Goal: Information Seeking & Learning: Learn about a topic

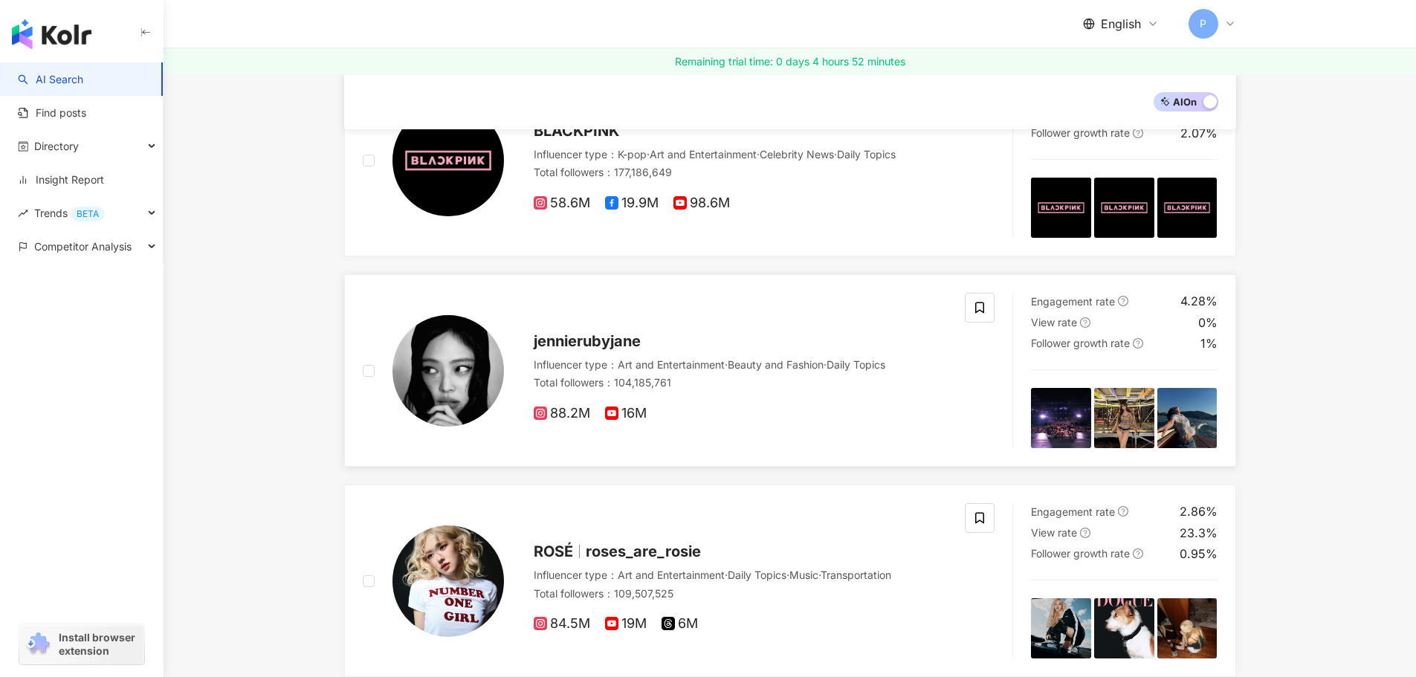
scroll to position [446, 0]
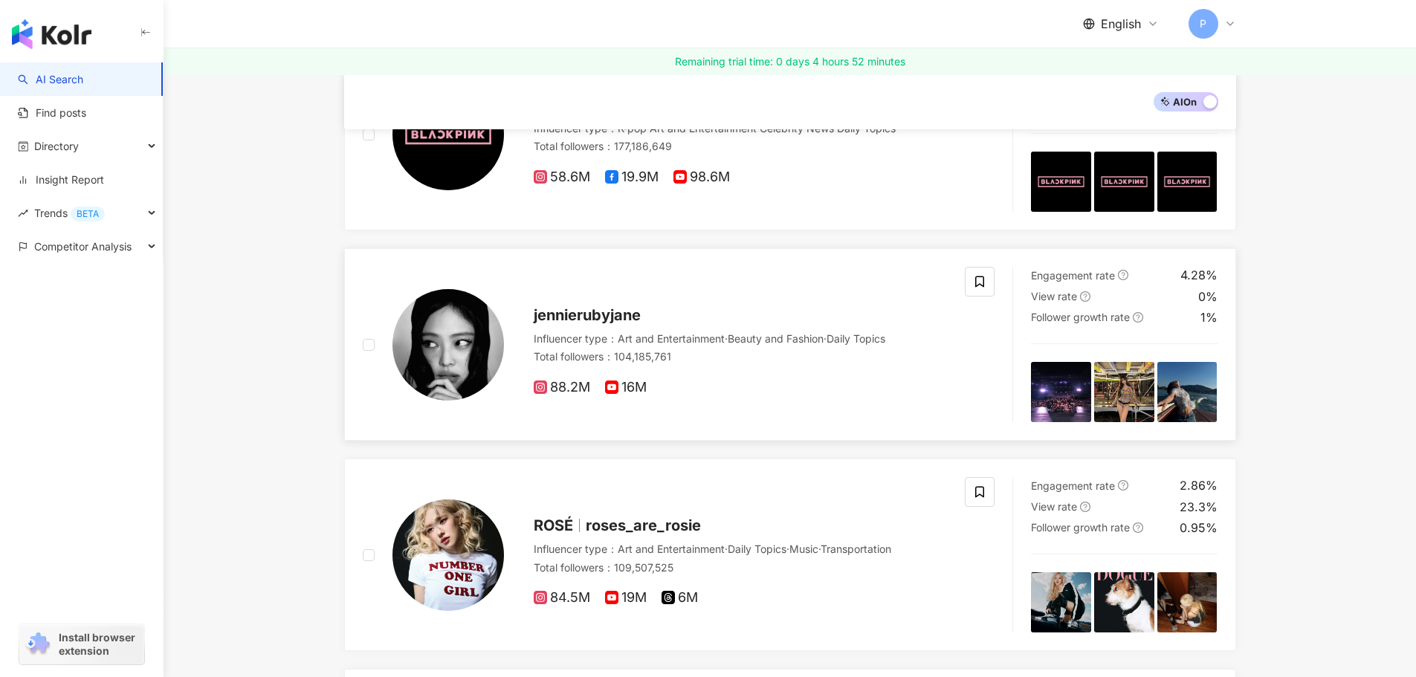
click at [1079, 395] on img at bounding box center [1061, 392] width 60 height 60
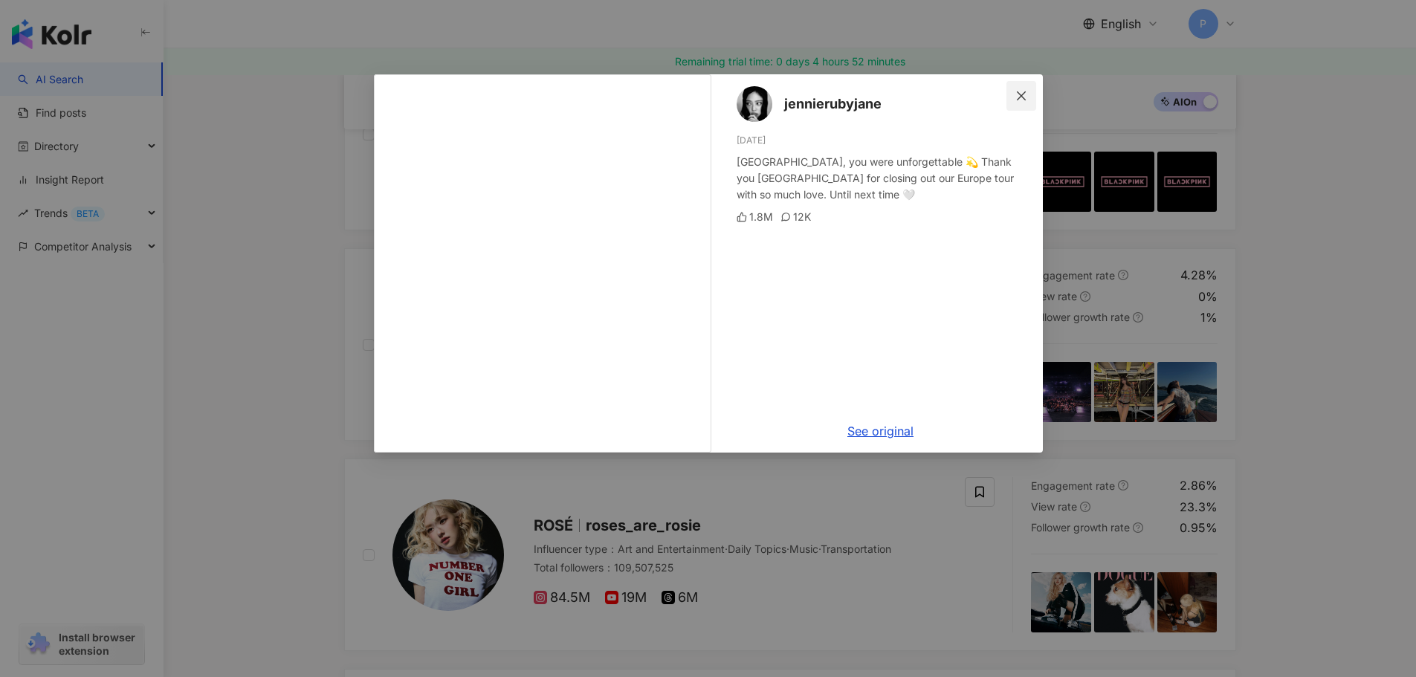
click at [1015, 97] on icon "close" at bounding box center [1021, 96] width 12 height 12
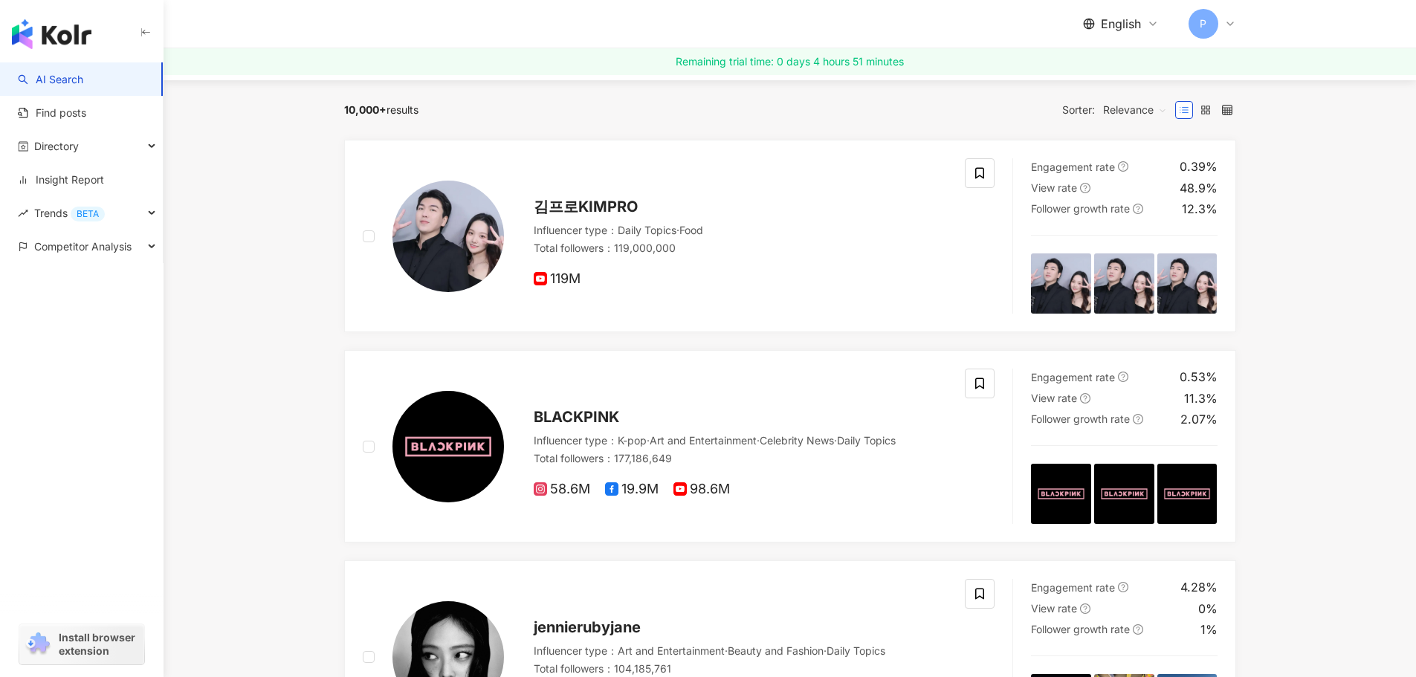
scroll to position [0, 0]
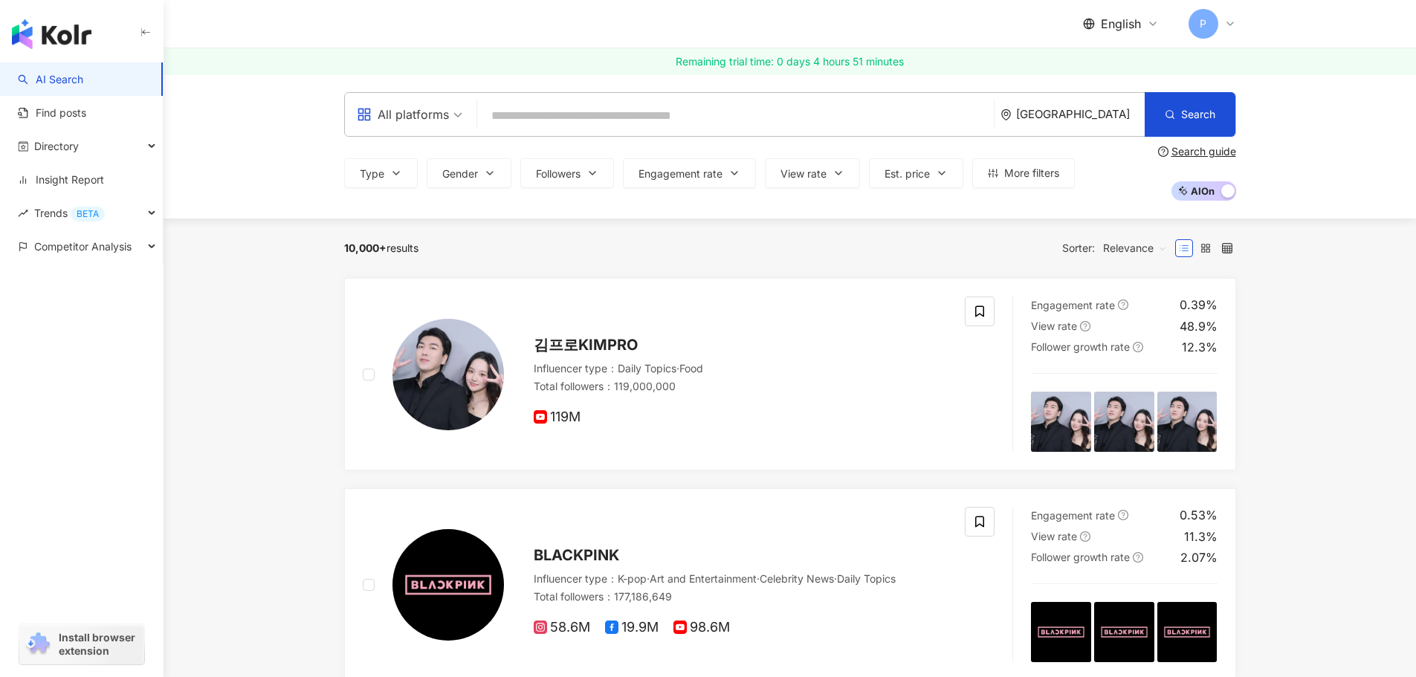
click at [1086, 121] on div "[GEOGRAPHIC_DATA]" at bounding box center [1073, 114] width 144 height 43
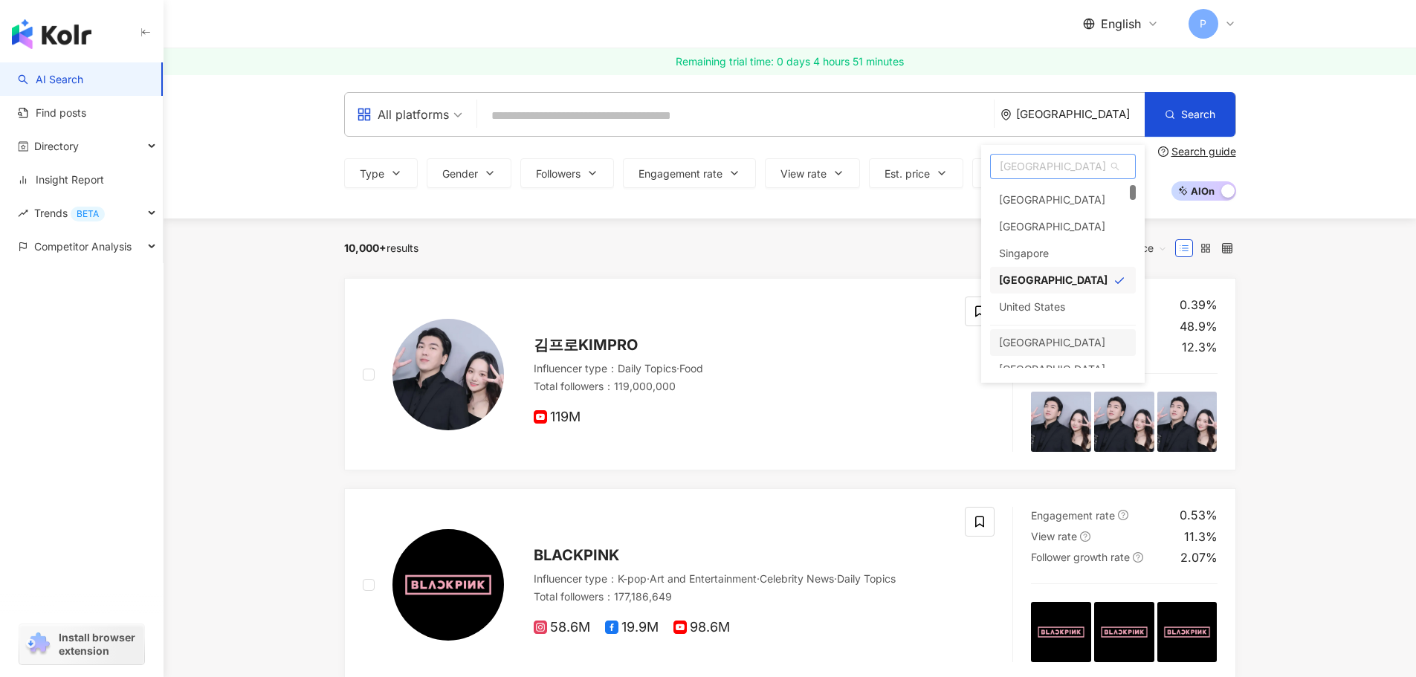
scroll to position [55, 0]
click at [1044, 158] on span "[GEOGRAPHIC_DATA]" at bounding box center [1063, 167] width 144 height 24
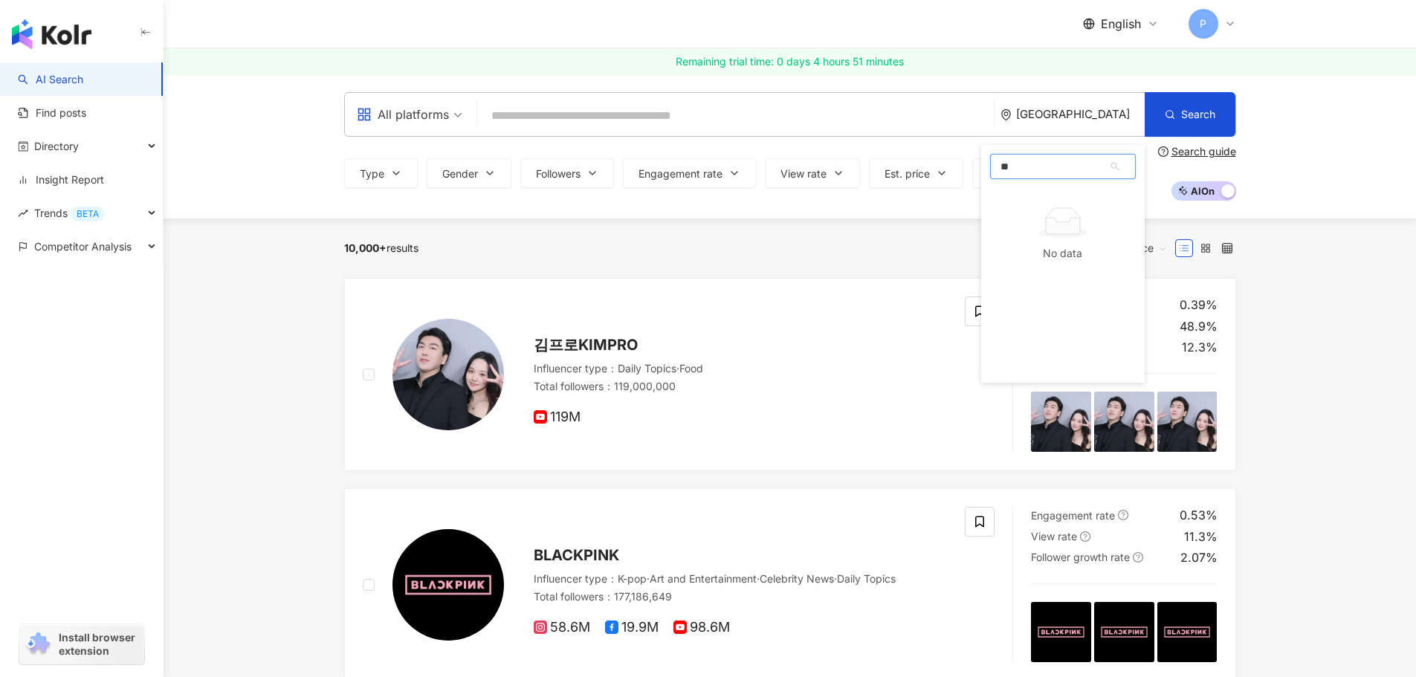
type input "*"
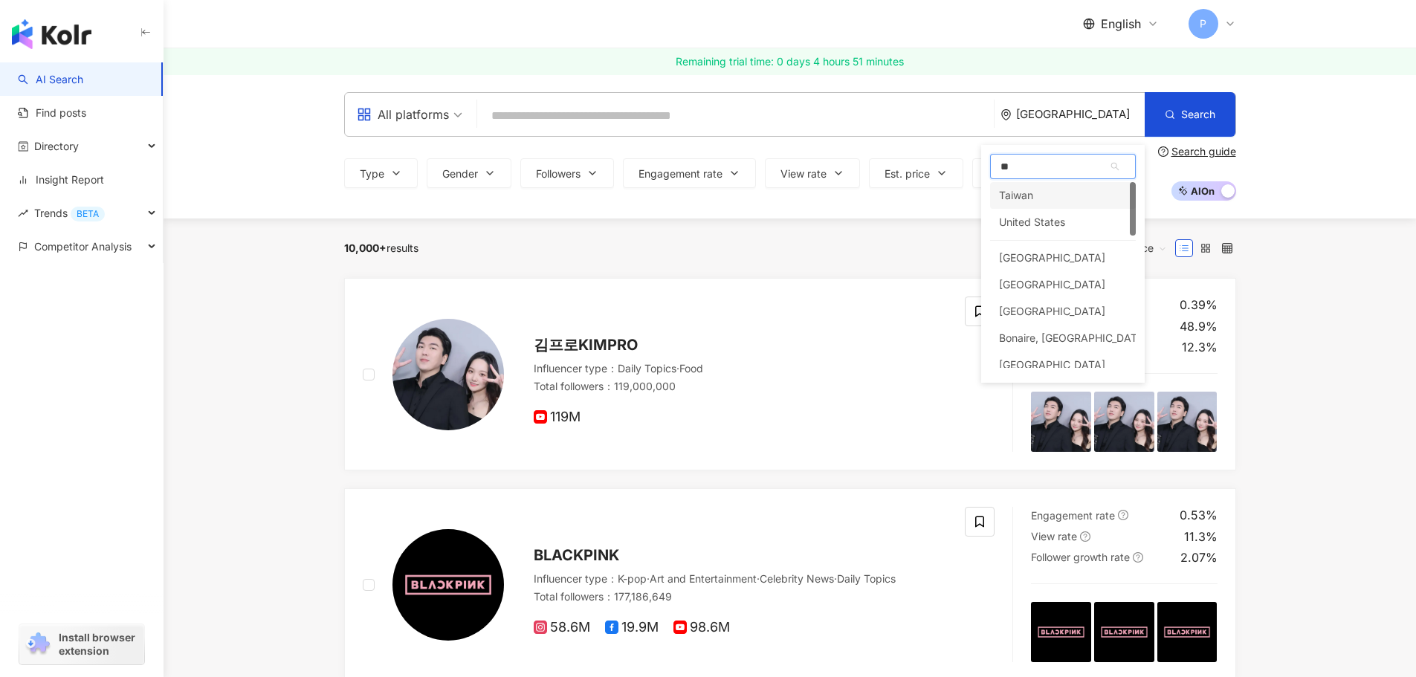
type input "***"
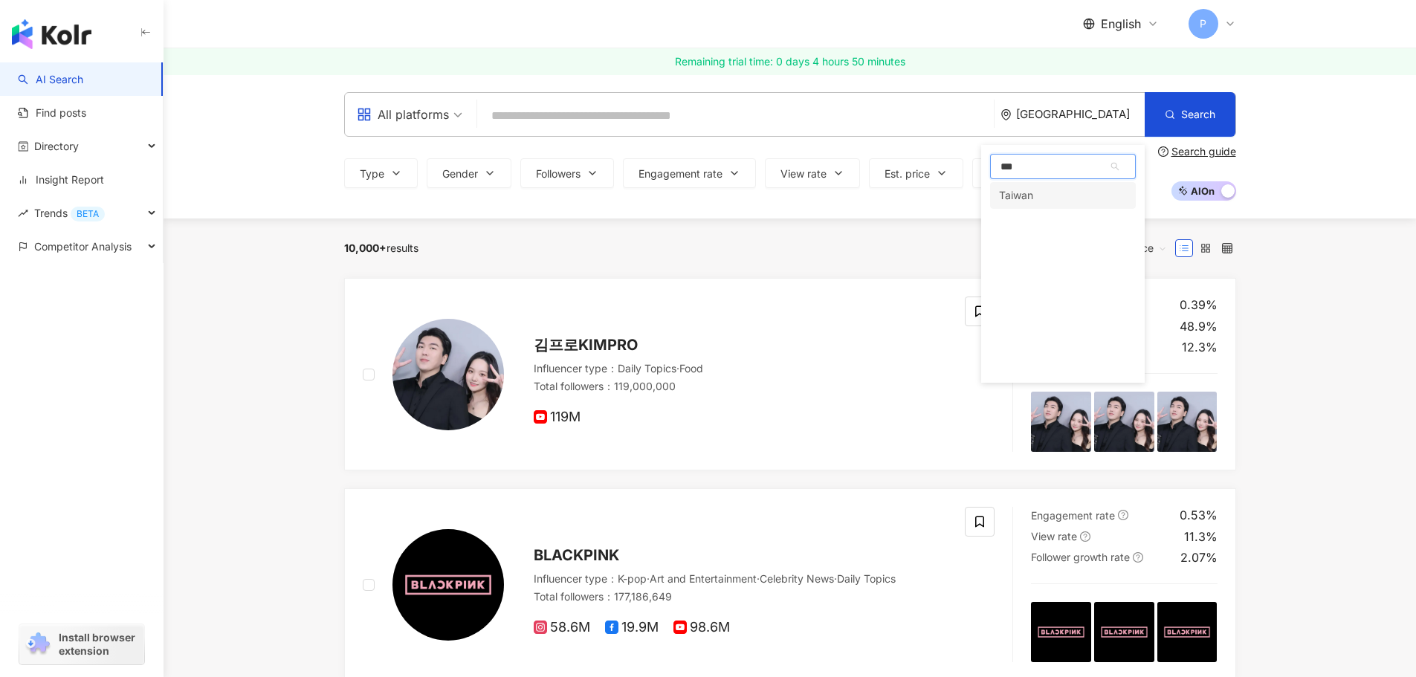
click at [1049, 194] on div "Taiwan" at bounding box center [1063, 195] width 146 height 27
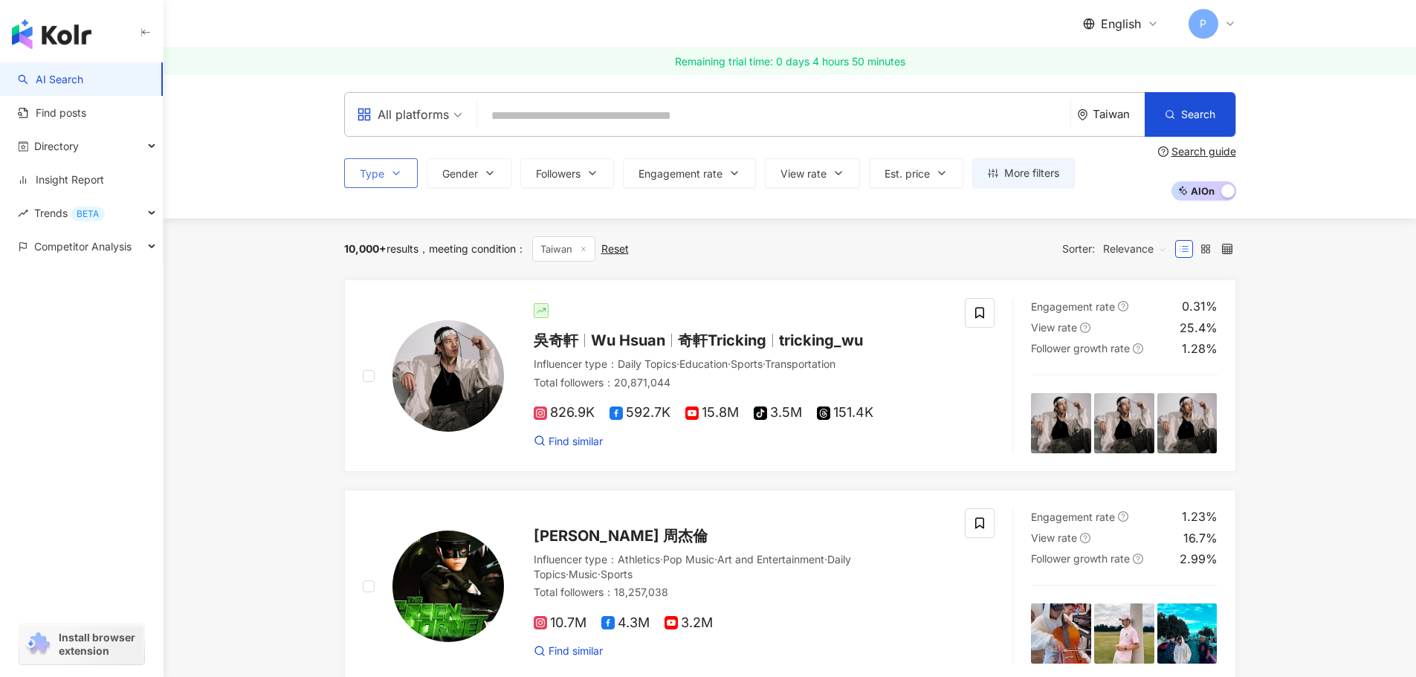
click at [398, 178] on icon "button" at bounding box center [396, 173] width 12 height 12
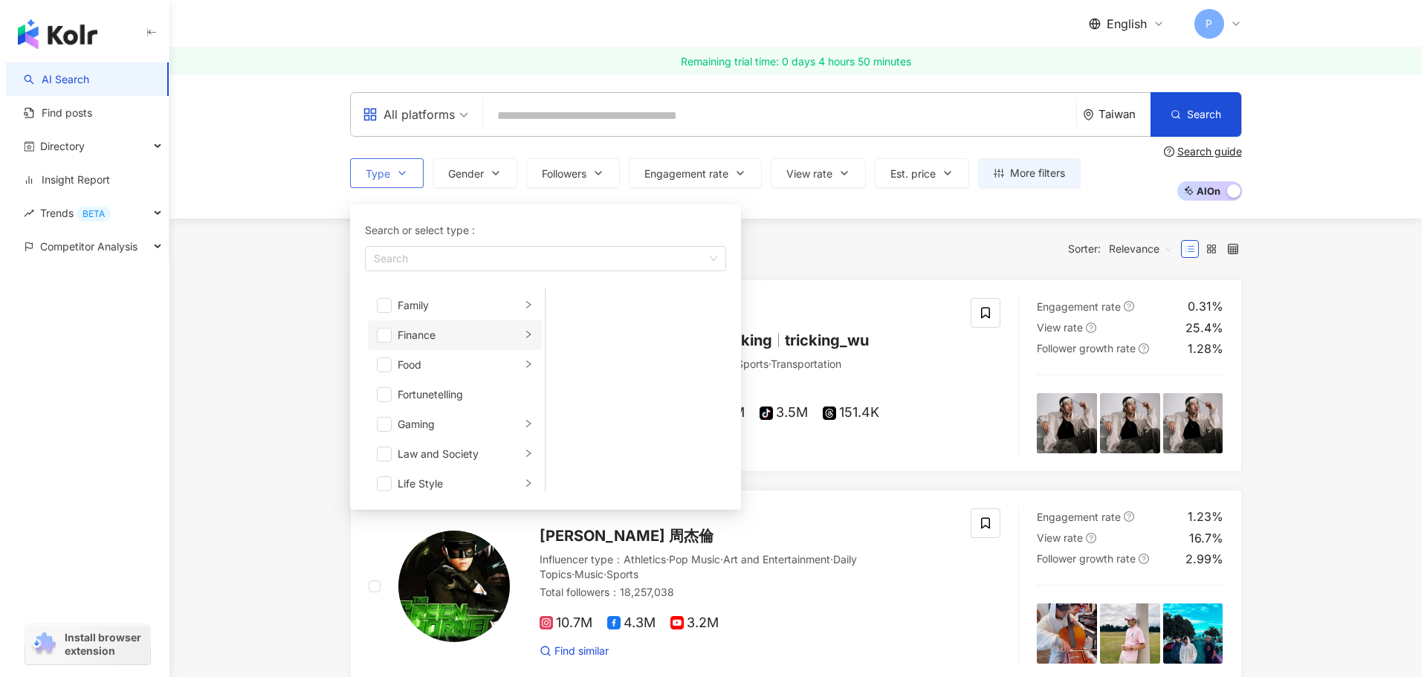
scroll to position [223, 0]
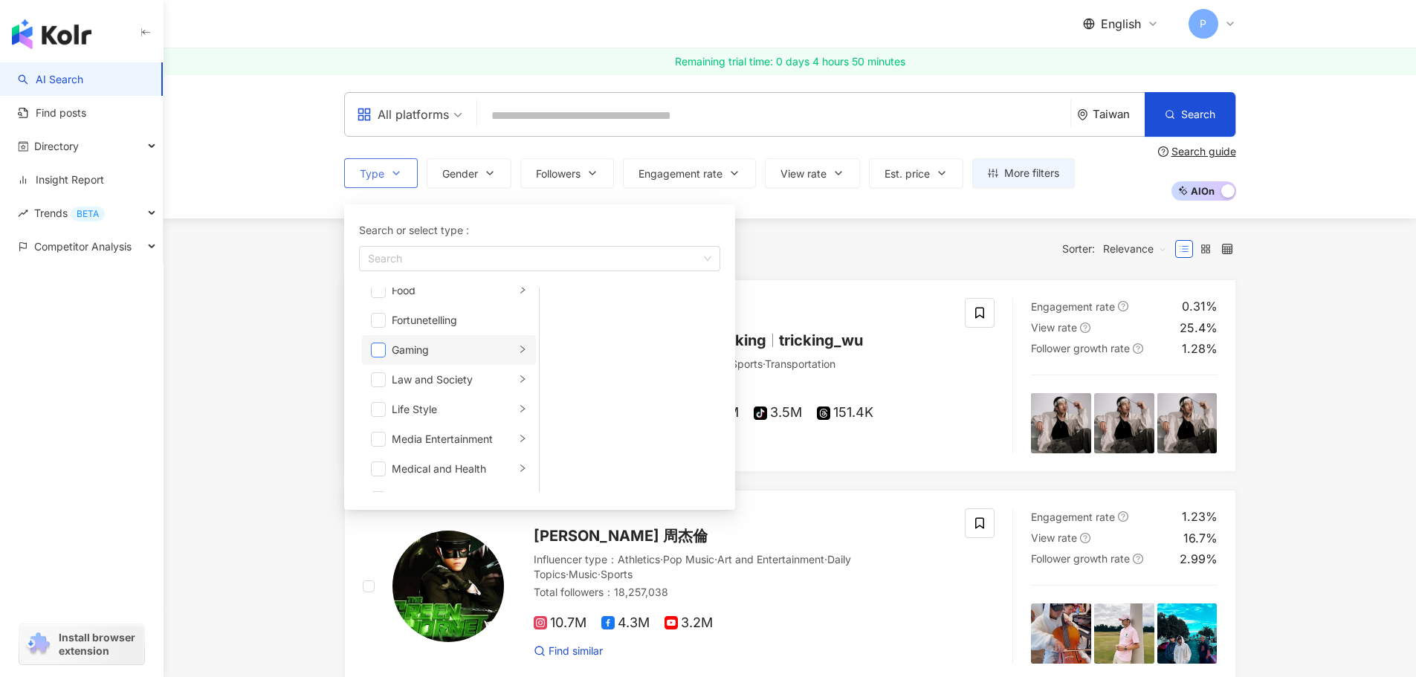
click at [382, 353] on span "button" at bounding box center [378, 350] width 15 height 15
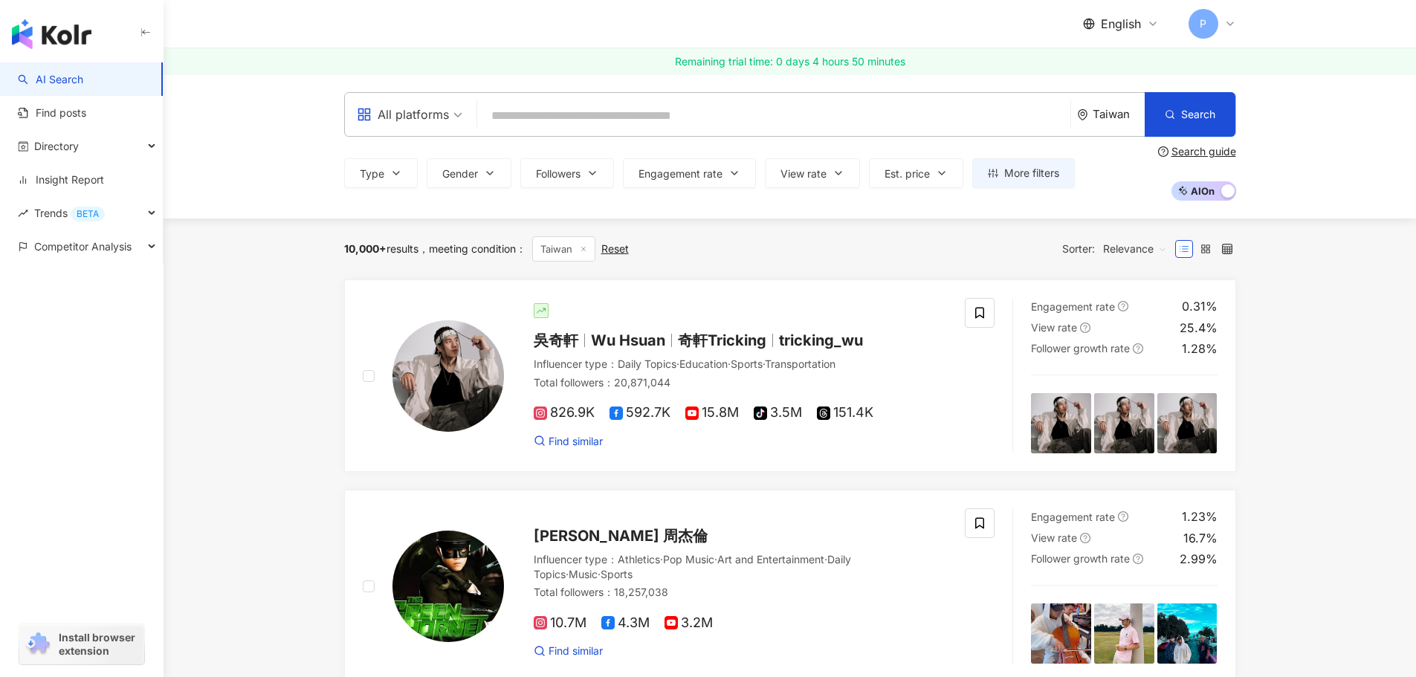
click at [267, 211] on div "All platforms [GEOGRAPHIC_DATA] Search Type Search or select type : Gaming Art …" at bounding box center [790, 146] width 1253 height 144
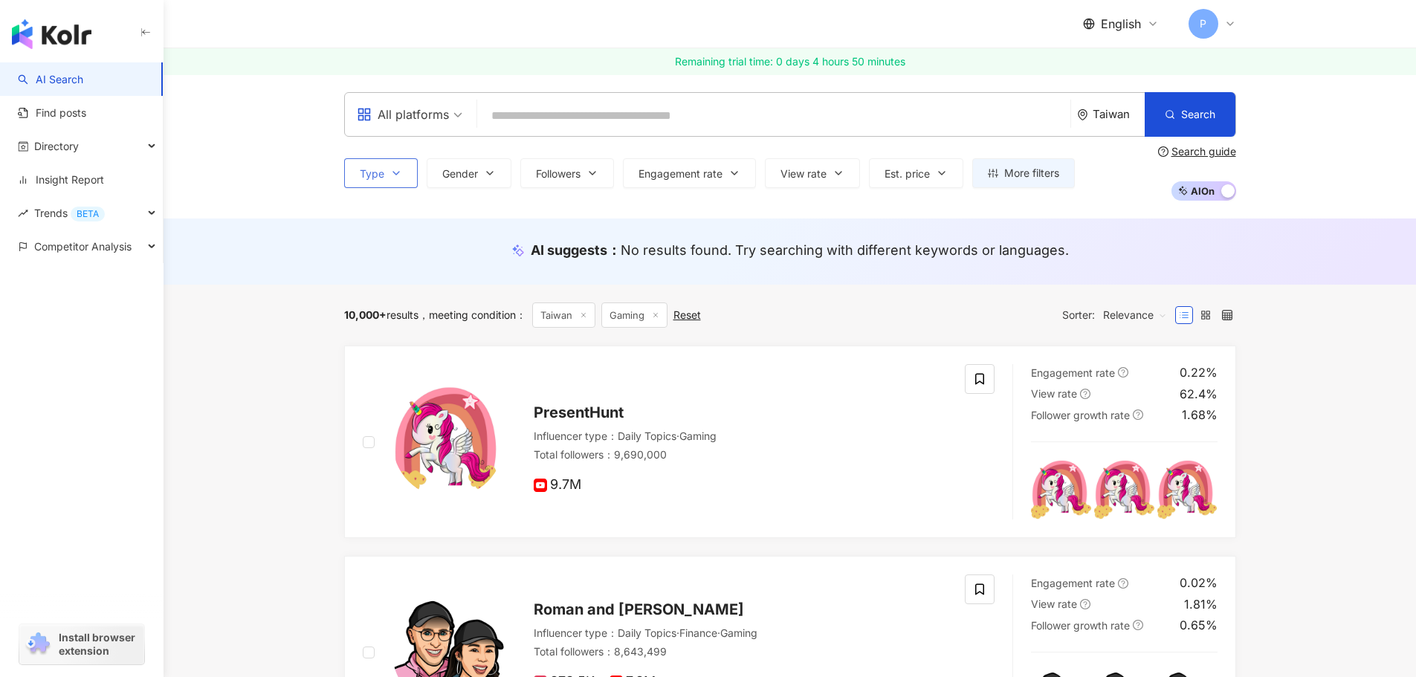
click at [391, 174] on icon "button" at bounding box center [396, 173] width 12 height 12
click at [168, 259] on div "AI suggests ： No results found. Try searching with different keywords or langua…" at bounding box center [790, 252] width 1253 height 66
click at [490, 169] on icon "button" at bounding box center [490, 173] width 12 height 12
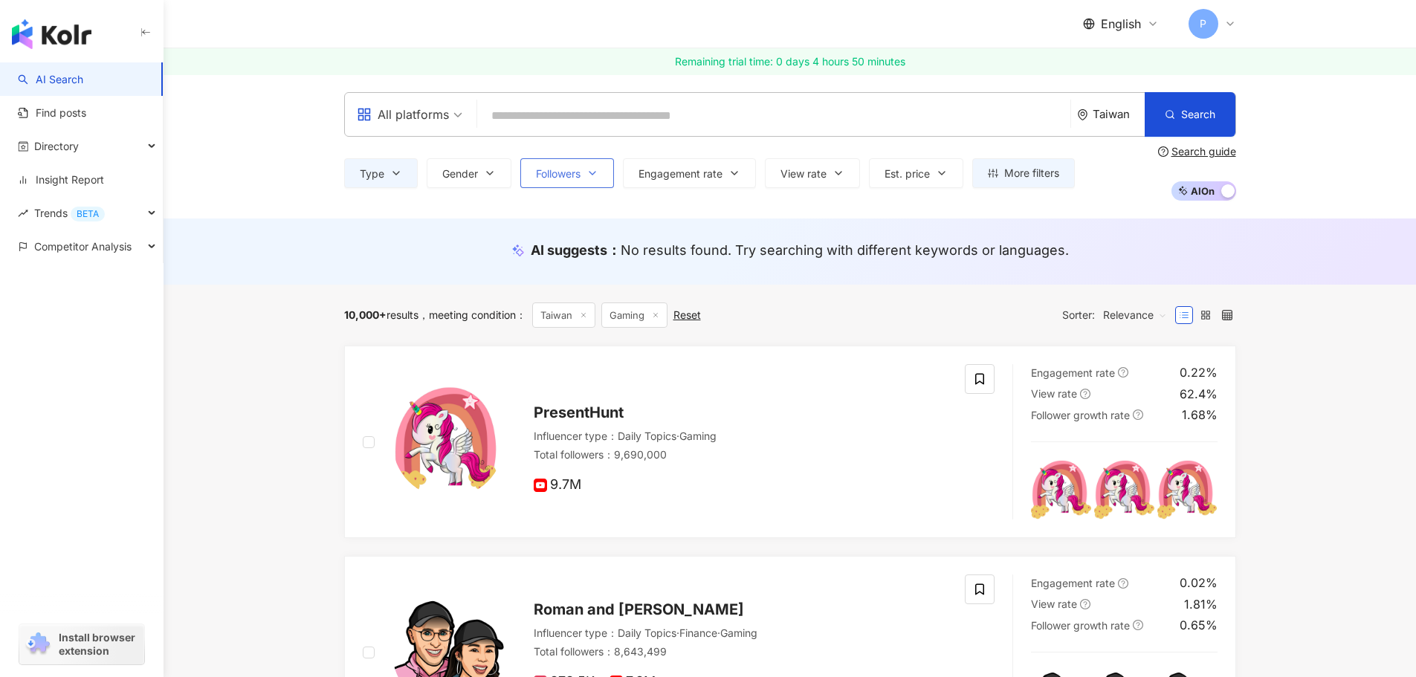
click at [573, 176] on span "Followers" at bounding box center [558, 174] width 45 height 12
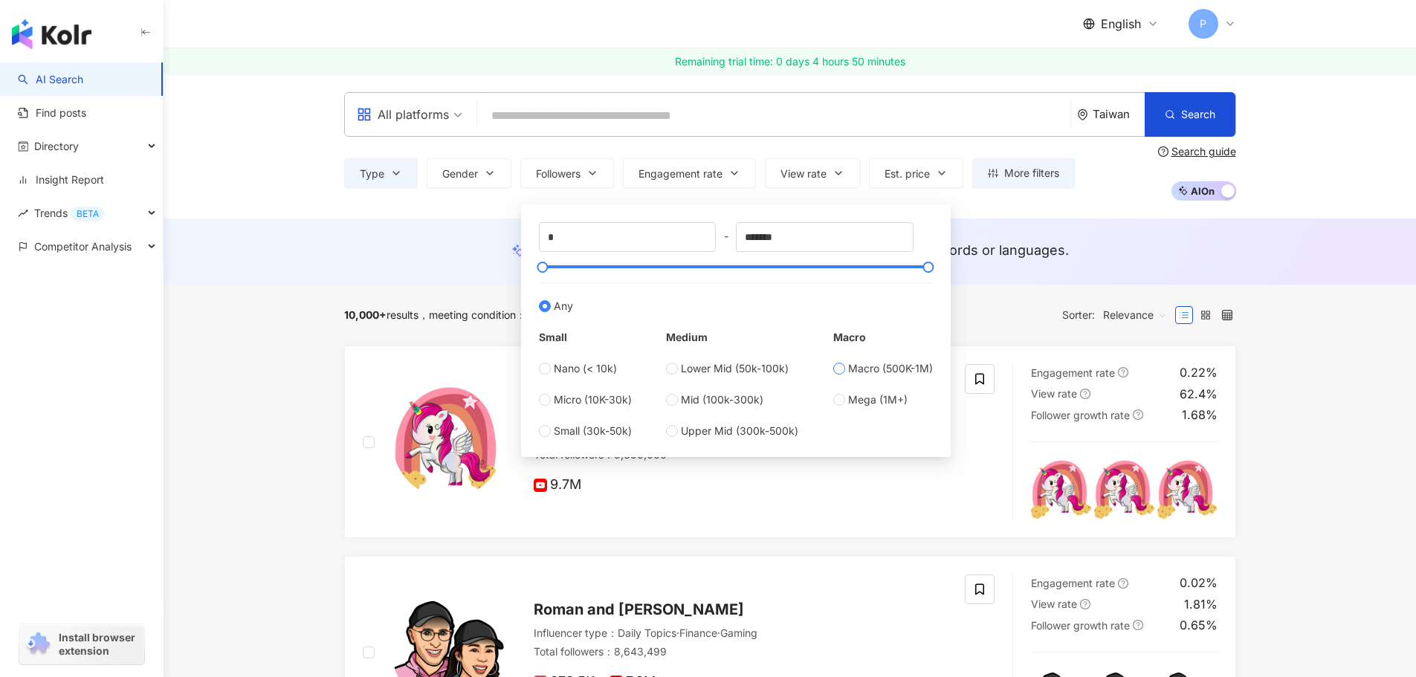
type input "******"
click at [314, 265] on div "AI suggests ： No results found. Try searching with different keywords or langua…" at bounding box center [789, 255] width 951 height 28
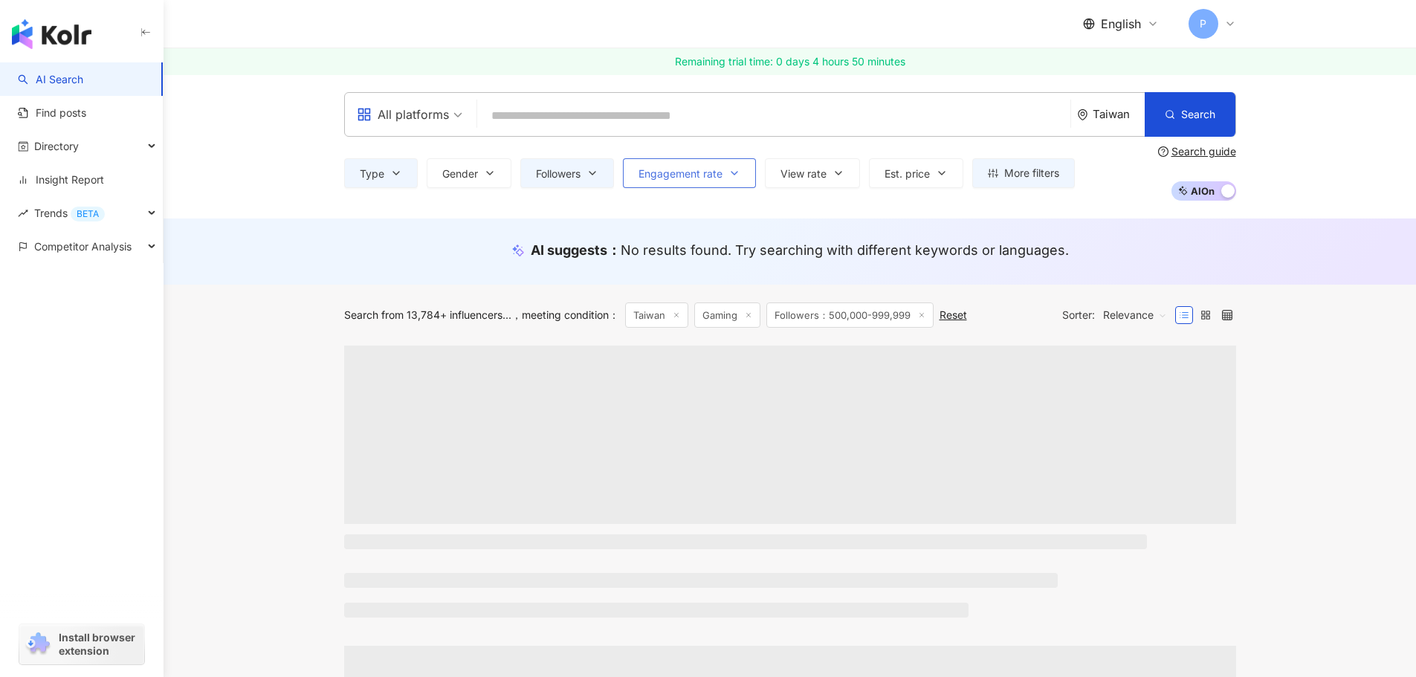
click at [731, 178] on icon "button" at bounding box center [734, 173] width 12 height 12
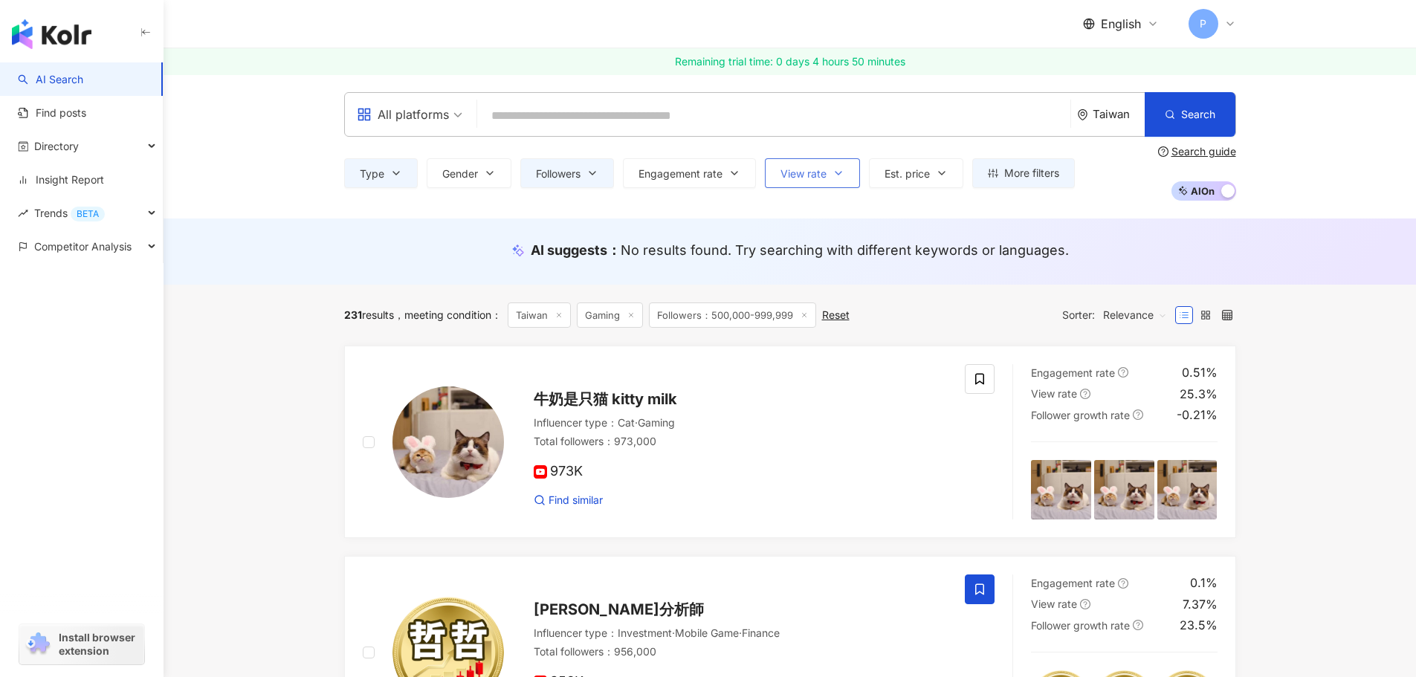
click at [798, 175] on span "View rate" at bounding box center [803, 174] width 46 height 12
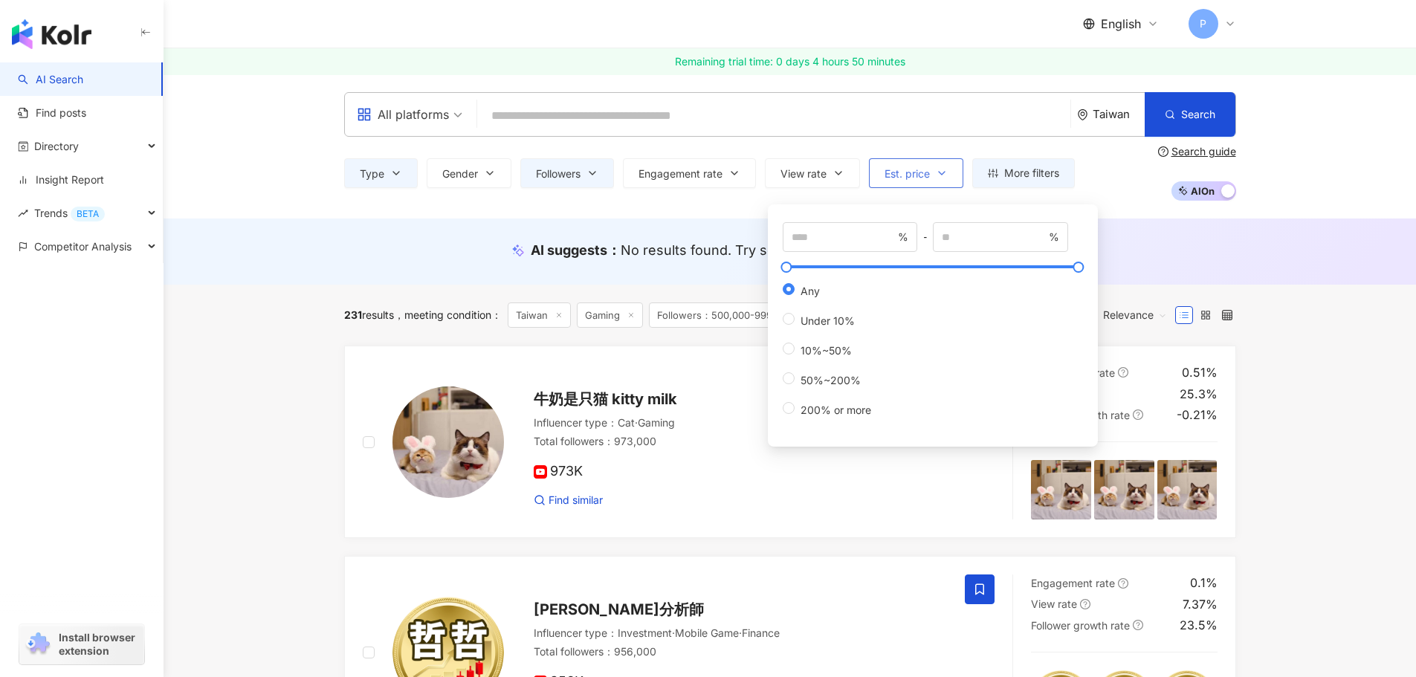
click at [922, 177] on span "Est. price" at bounding box center [907, 174] width 45 height 12
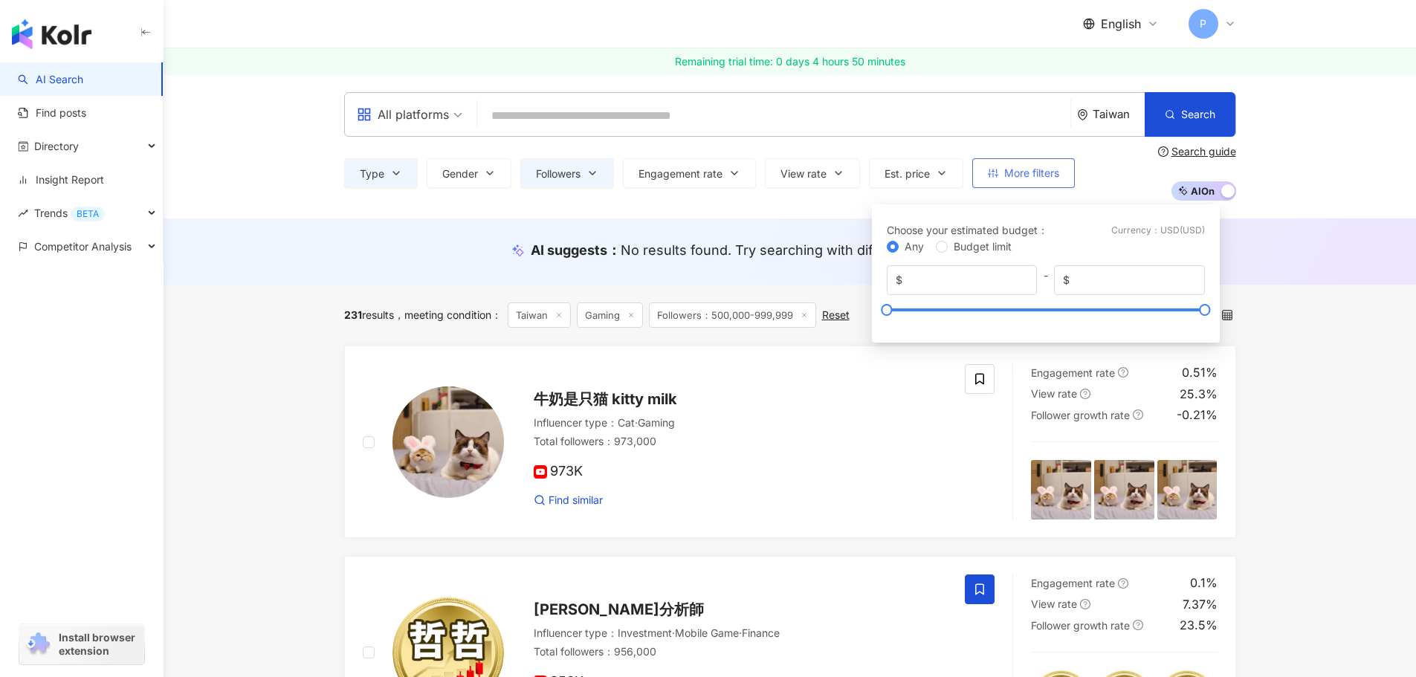
click at [1052, 170] on span "More filters" at bounding box center [1031, 173] width 55 height 12
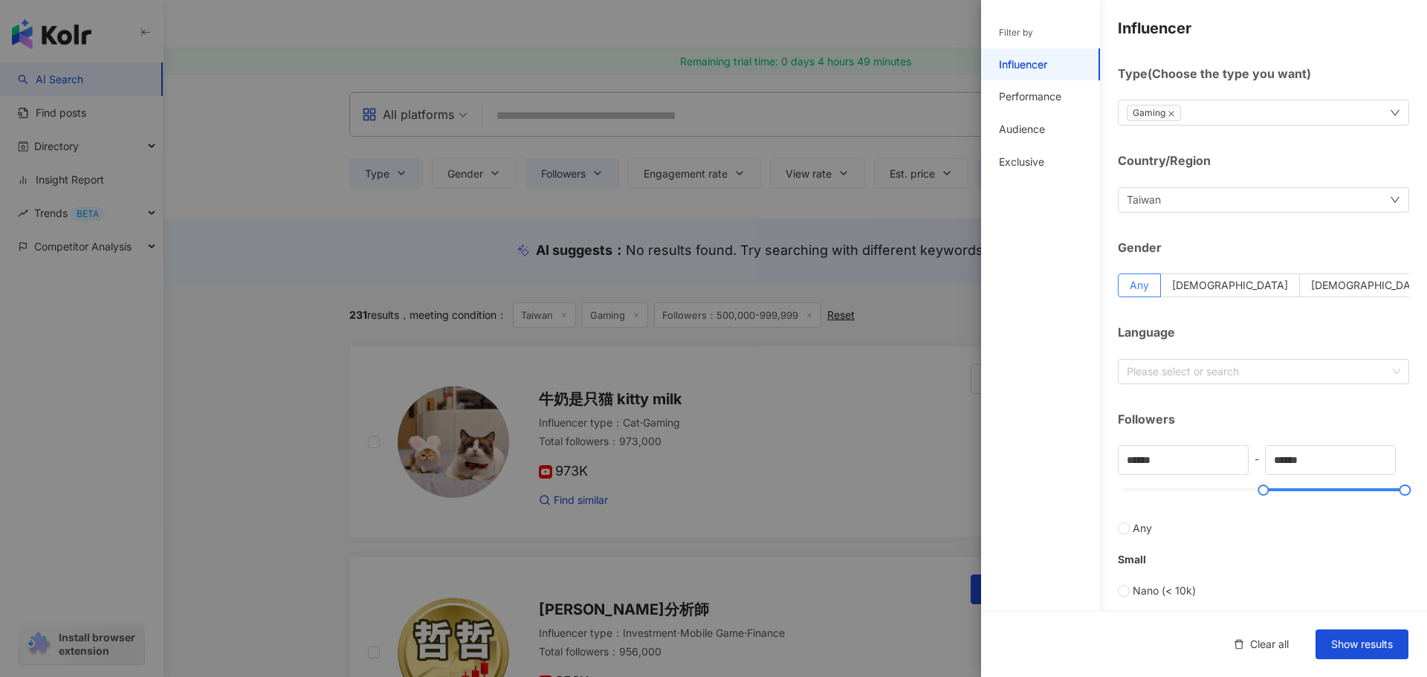
click at [1373, 115] on div "Gaming" at bounding box center [1263, 113] width 291 height 26
click at [1390, 36] on h4 "Influencer" at bounding box center [1263, 28] width 291 height 21
click at [1025, 100] on div "Performance" at bounding box center [1030, 96] width 62 height 15
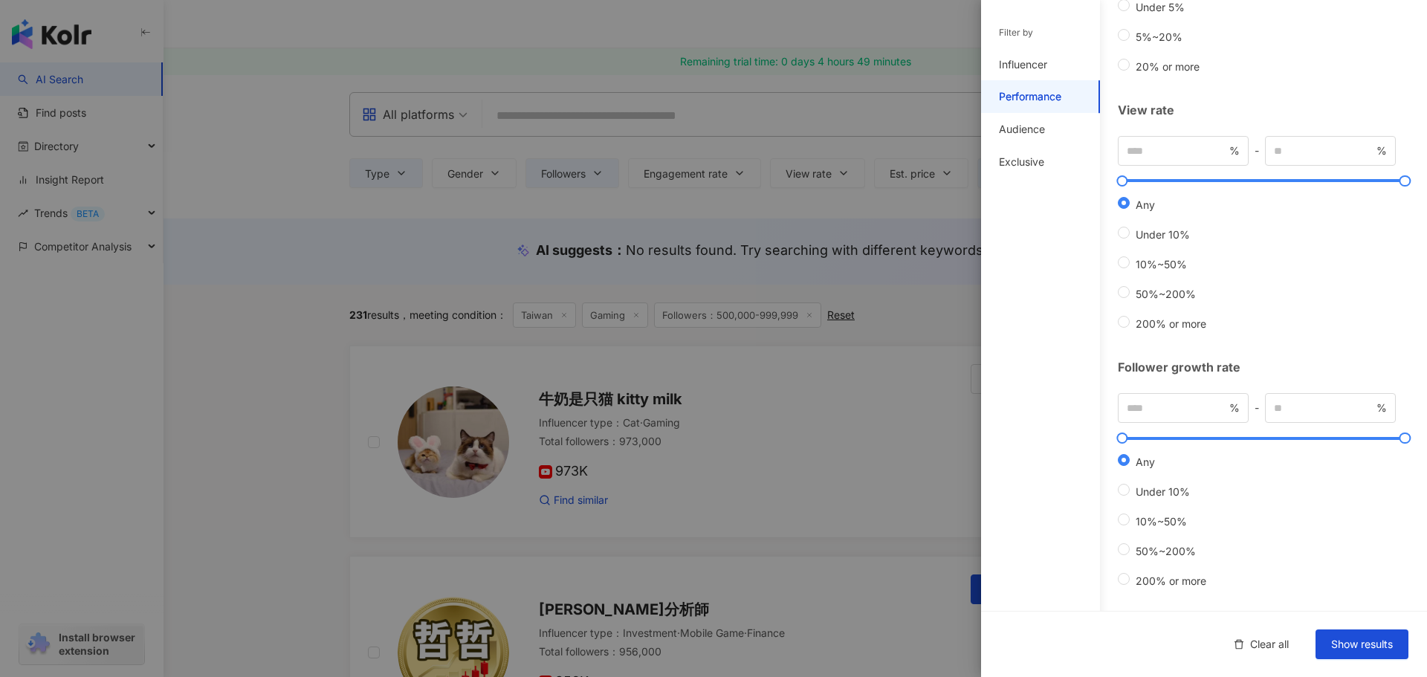
scroll to position [282, 0]
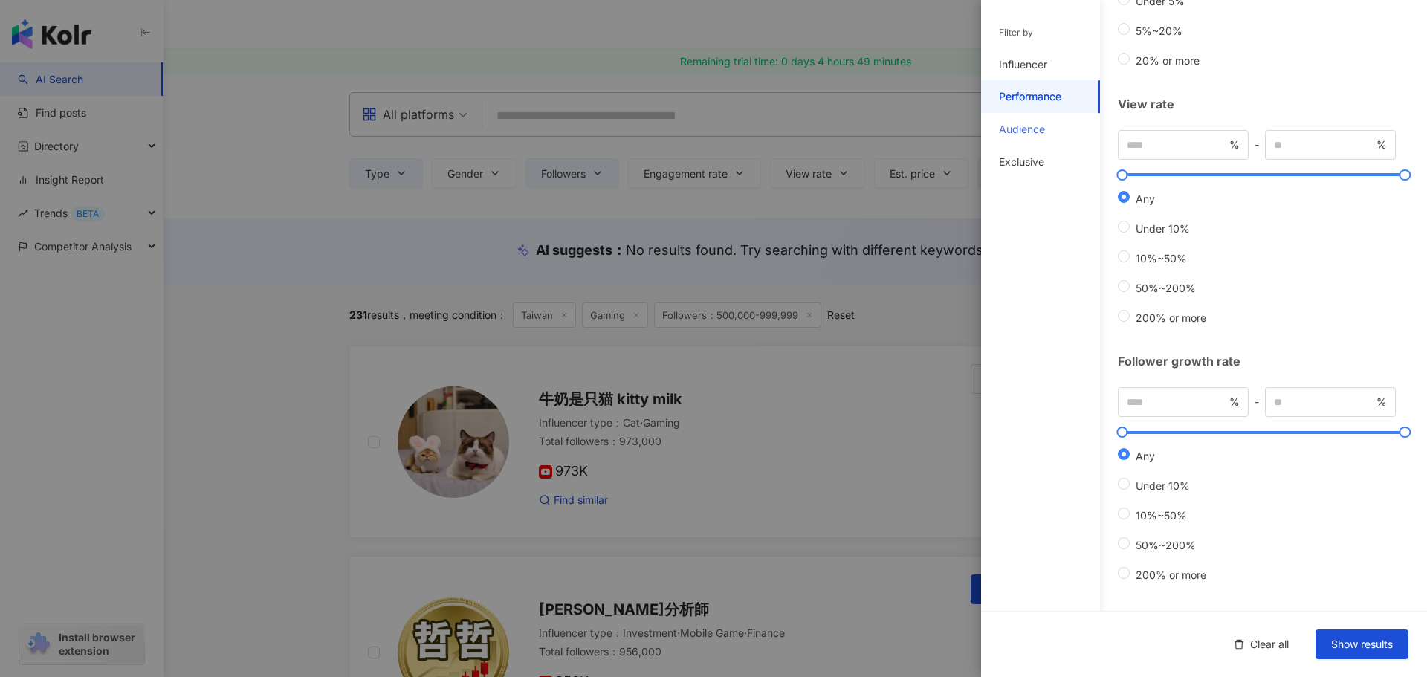
click at [1006, 140] on div "Audience" at bounding box center [1040, 129] width 119 height 33
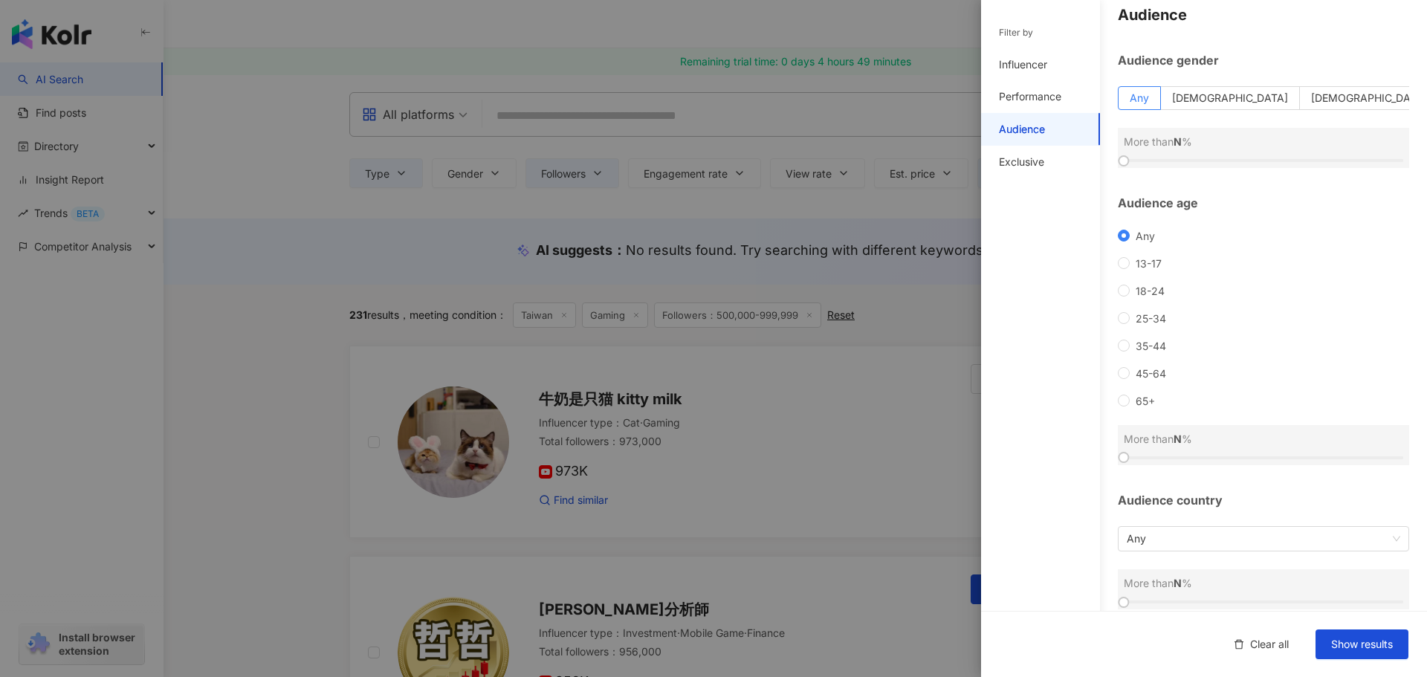
scroll to position [0, 0]
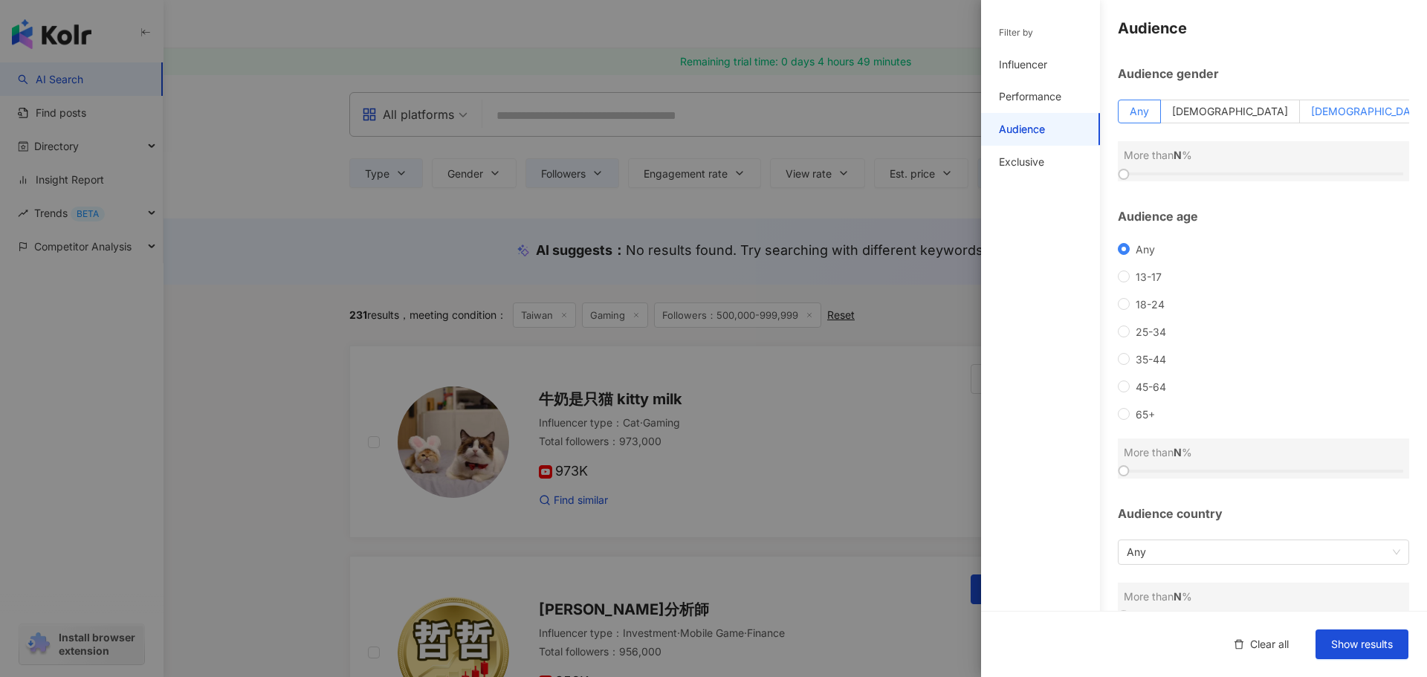
click at [1348, 119] on label "[DEMOGRAPHIC_DATA]" at bounding box center [1369, 112] width 139 height 24
drag, startPoint x: 1127, startPoint y: 176, endPoint x: 1289, endPoint y: 167, distance: 162.3
click at [1289, 170] on div at bounding box center [1291, 174] width 8 height 8
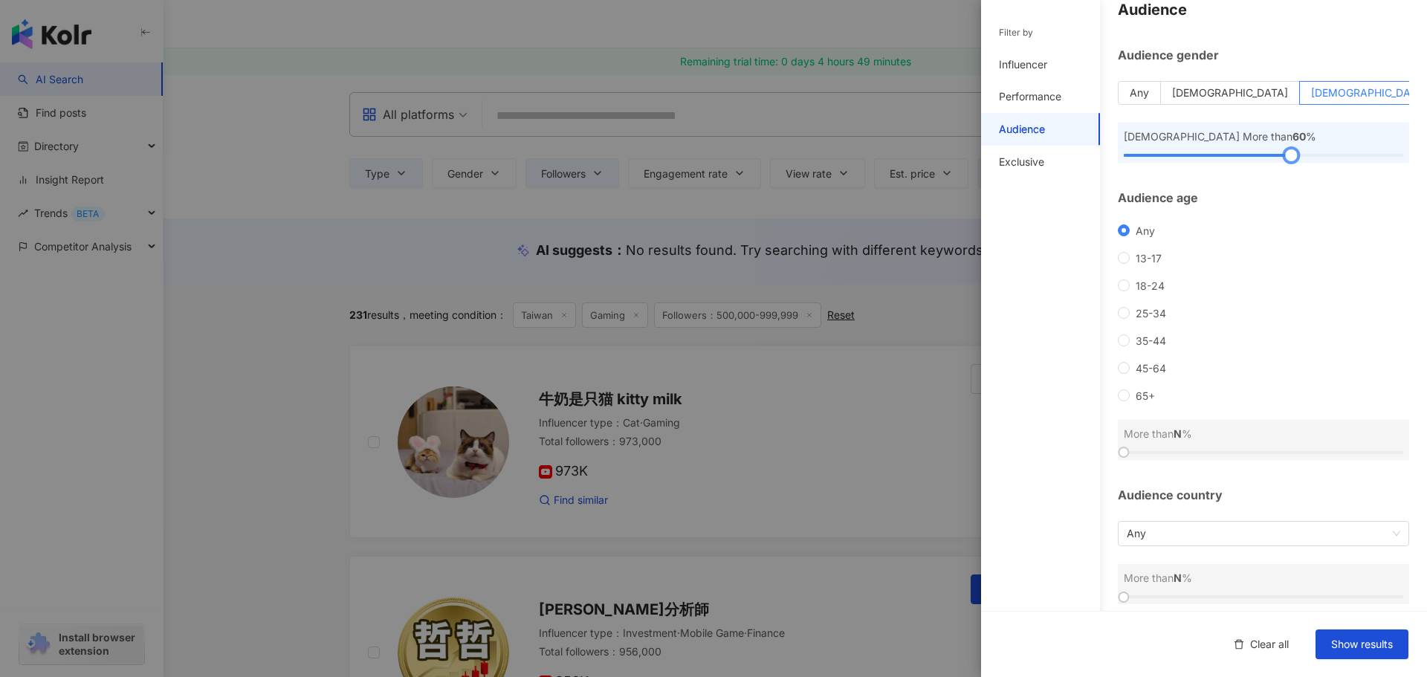
scroll to position [29, 0]
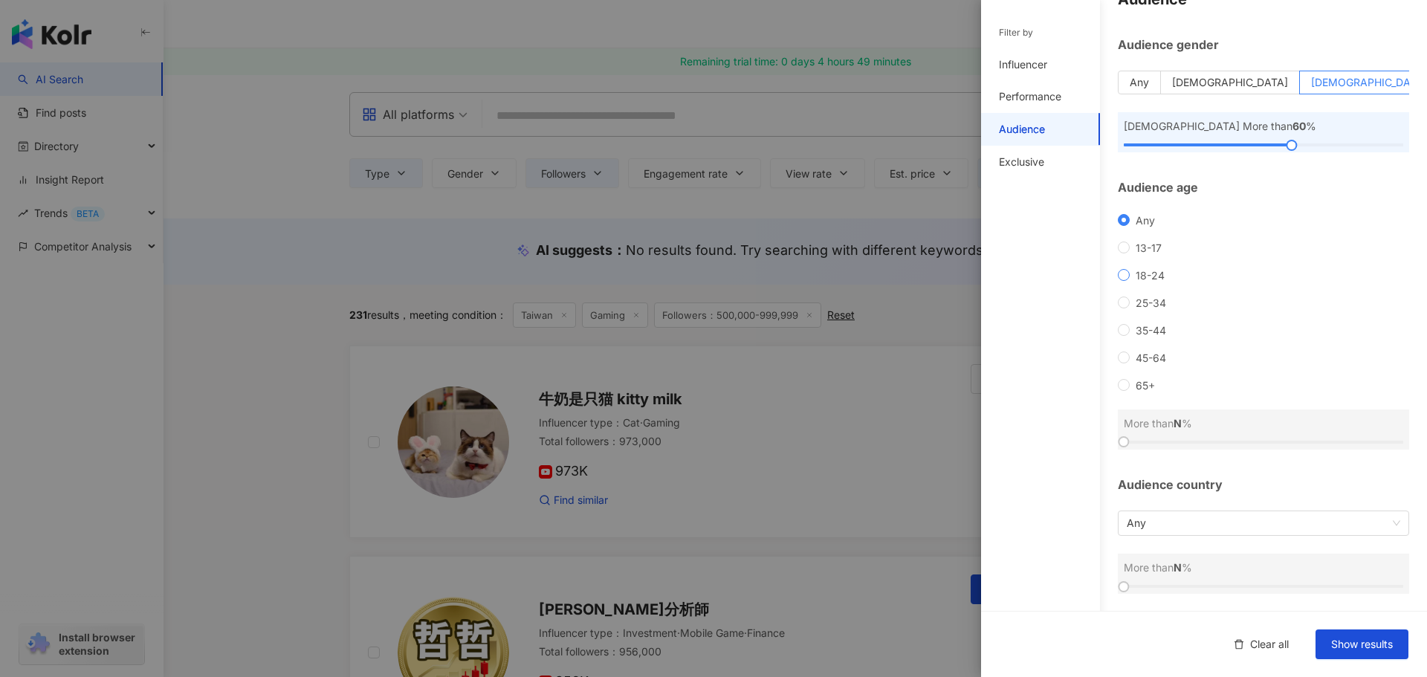
click at [1131, 273] on span "18-24" at bounding box center [1150, 275] width 41 height 13
click at [1131, 304] on span "25-34" at bounding box center [1151, 303] width 42 height 13
drag, startPoint x: 1128, startPoint y: 441, endPoint x: 1183, endPoint y: 436, distance: 54.5
click at [1183, 438] on div at bounding box center [1180, 442] width 8 height 8
click at [1201, 523] on span "Any" at bounding box center [1264, 523] width 274 height 24
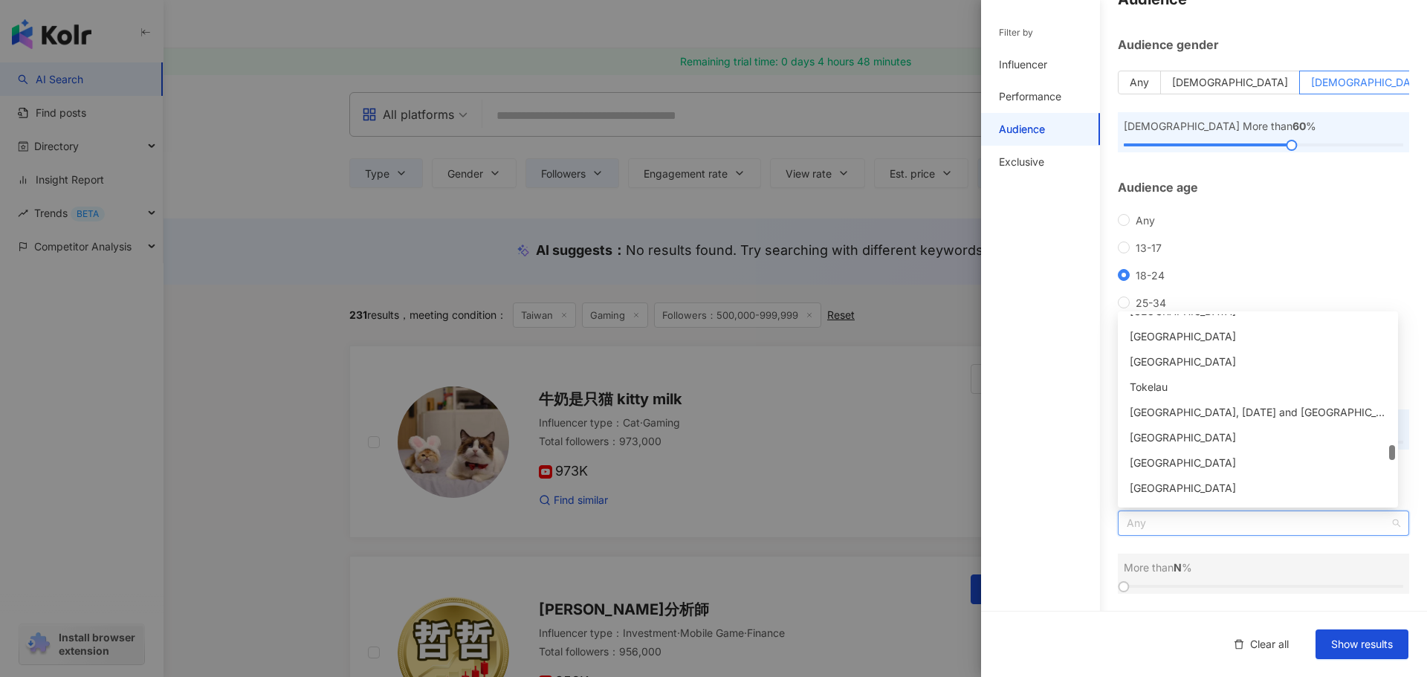
scroll to position [3885, 0]
drag, startPoint x: 1394, startPoint y: 494, endPoint x: 1394, endPoint y: 437, distance: 57.2
click at [1394, 437] on div at bounding box center [1392, 437] width 6 height 15
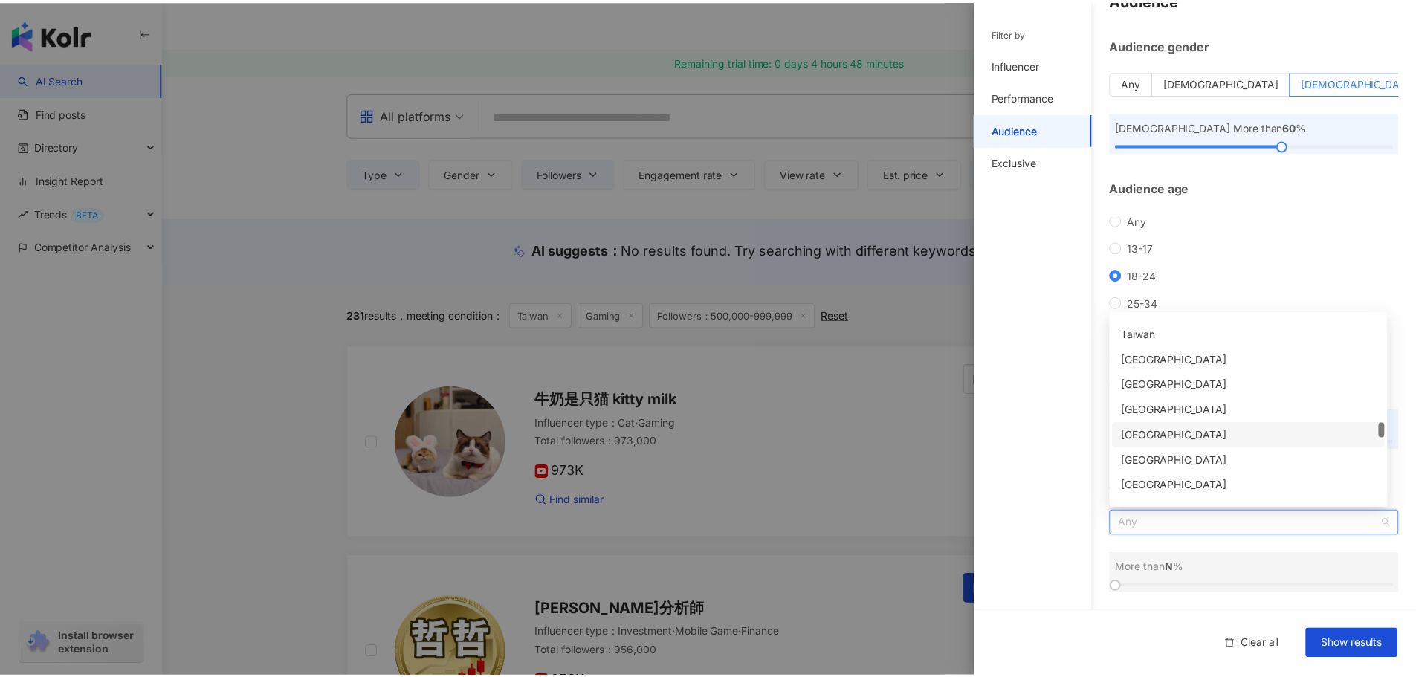
scroll to position [3154, 0]
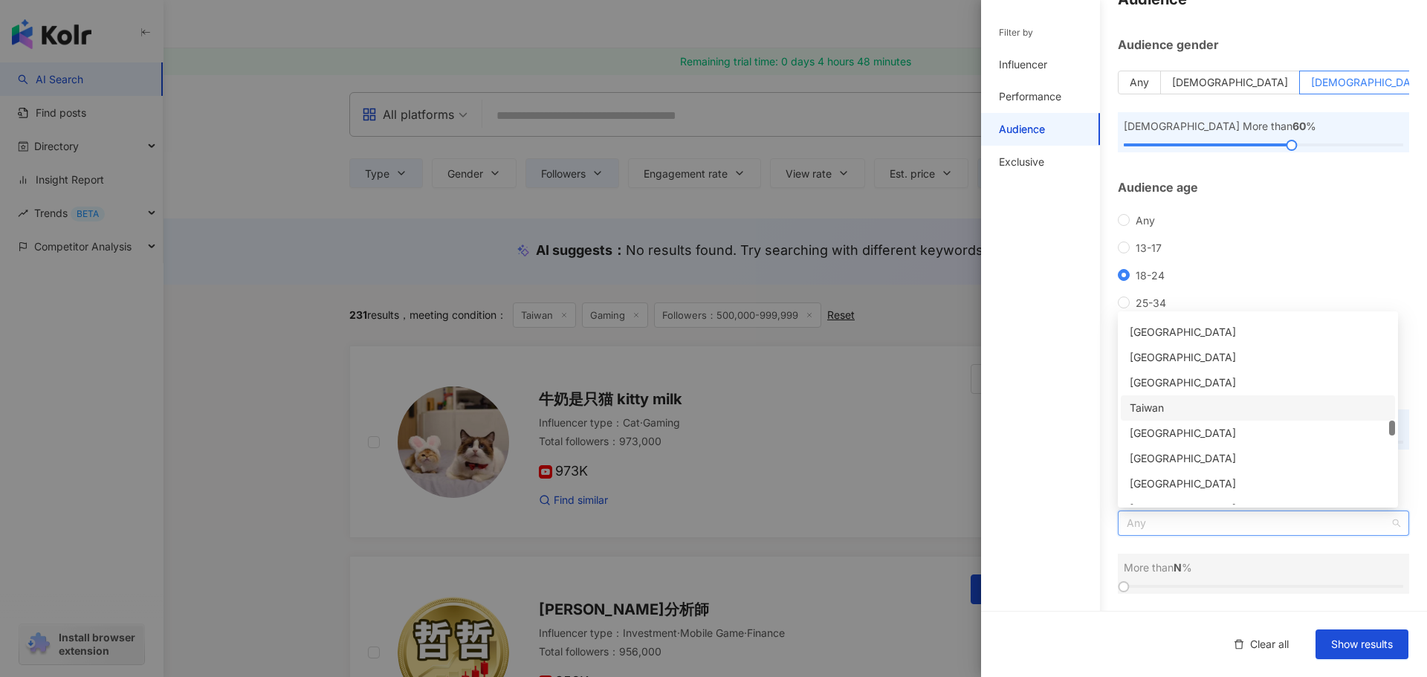
click at [1148, 407] on div "Taiwan" at bounding box center [1258, 408] width 256 height 16
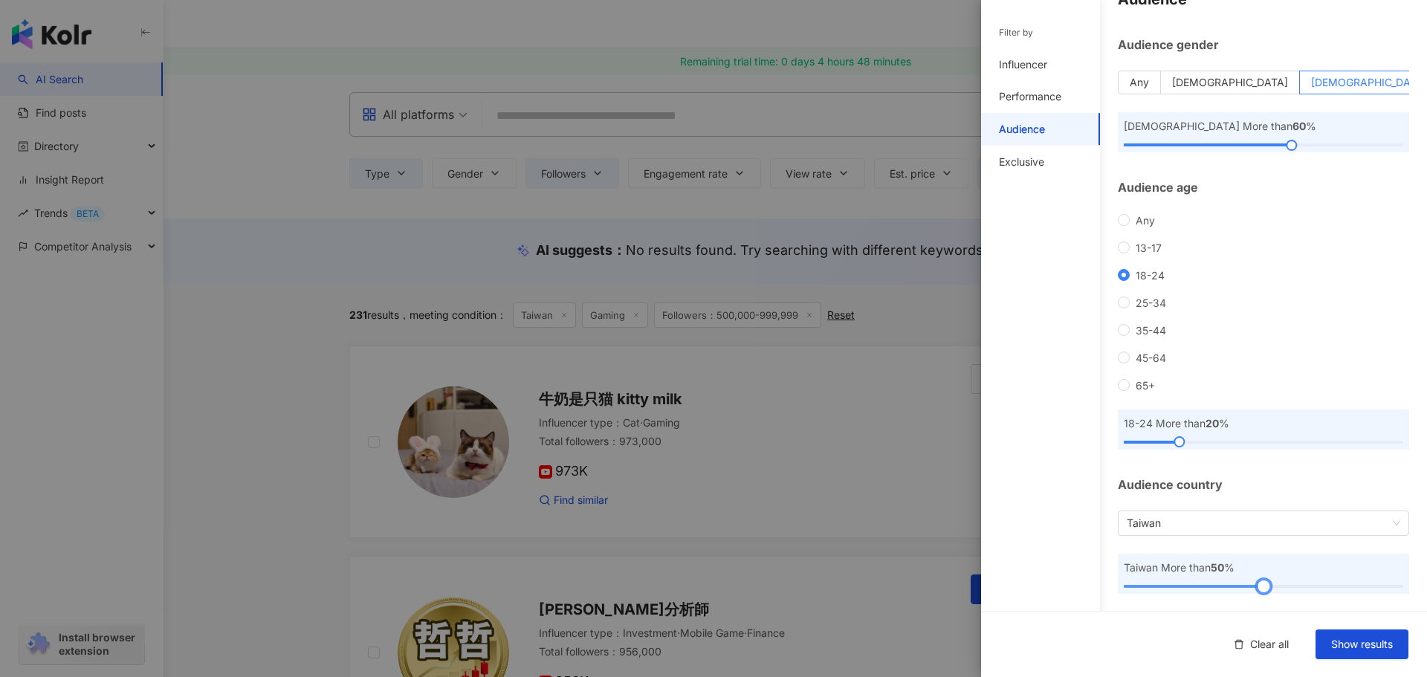
drag, startPoint x: 1124, startPoint y: 584, endPoint x: 1258, endPoint y: 584, distance: 133.8
click at [1259, 584] on div at bounding box center [1263, 587] width 8 height 8
drag, startPoint x: 1179, startPoint y: 444, endPoint x: 1206, endPoint y: 444, distance: 27.5
click at [1206, 444] on div at bounding box center [1207, 442] width 8 height 8
drag, startPoint x: 1206, startPoint y: 446, endPoint x: 1194, endPoint y: 444, distance: 12.8
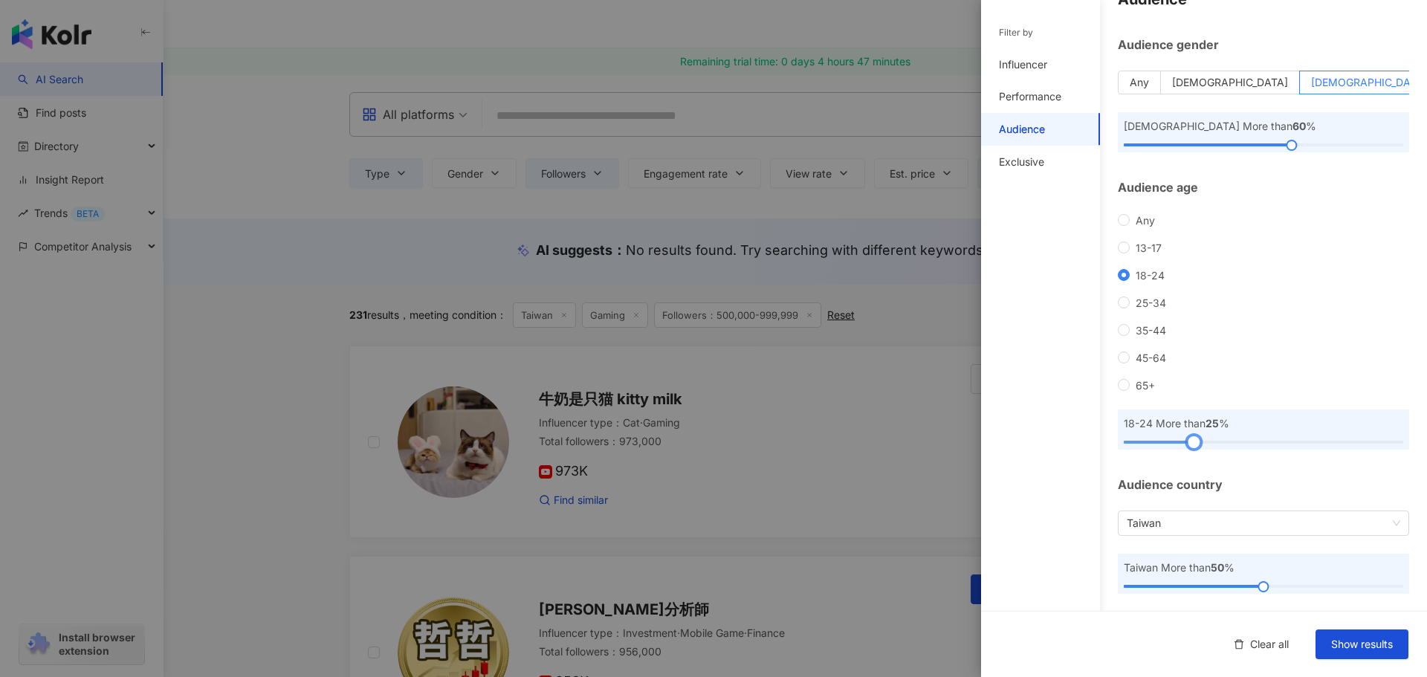
click at [1194, 444] on div at bounding box center [1193, 442] width 8 height 8
drag, startPoint x: 1190, startPoint y: 435, endPoint x: 1230, endPoint y: 436, distance: 40.2
click at [1232, 438] on div at bounding box center [1236, 442] width 8 height 8
click at [1123, 282] on div "Any [PHONE_NUMBER] [PHONE_NUMBER] 45-64 65+" at bounding box center [1263, 303] width 291 height 178
click at [1116, 275] on div "Audience Audience gender Any [DEMOGRAPHIC_DATA] [DEMOGRAPHIC_DATA] [DEMOGRAPHIC…" at bounding box center [1204, 291] width 446 height 641
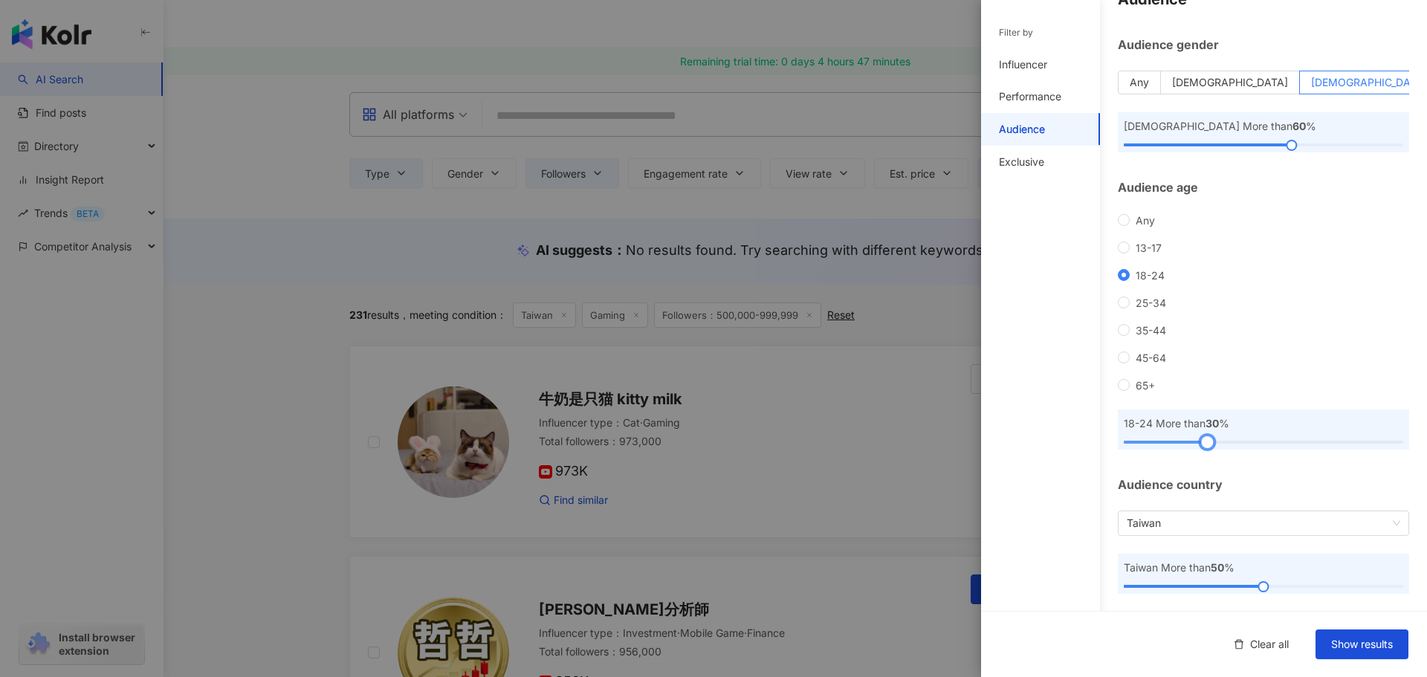
drag, startPoint x: 1235, startPoint y: 445, endPoint x: 1208, endPoint y: 443, distance: 26.9
click at [1208, 443] on div at bounding box center [1207, 442] width 8 height 8
click at [1339, 649] on span "Show results" at bounding box center [1362, 645] width 62 height 12
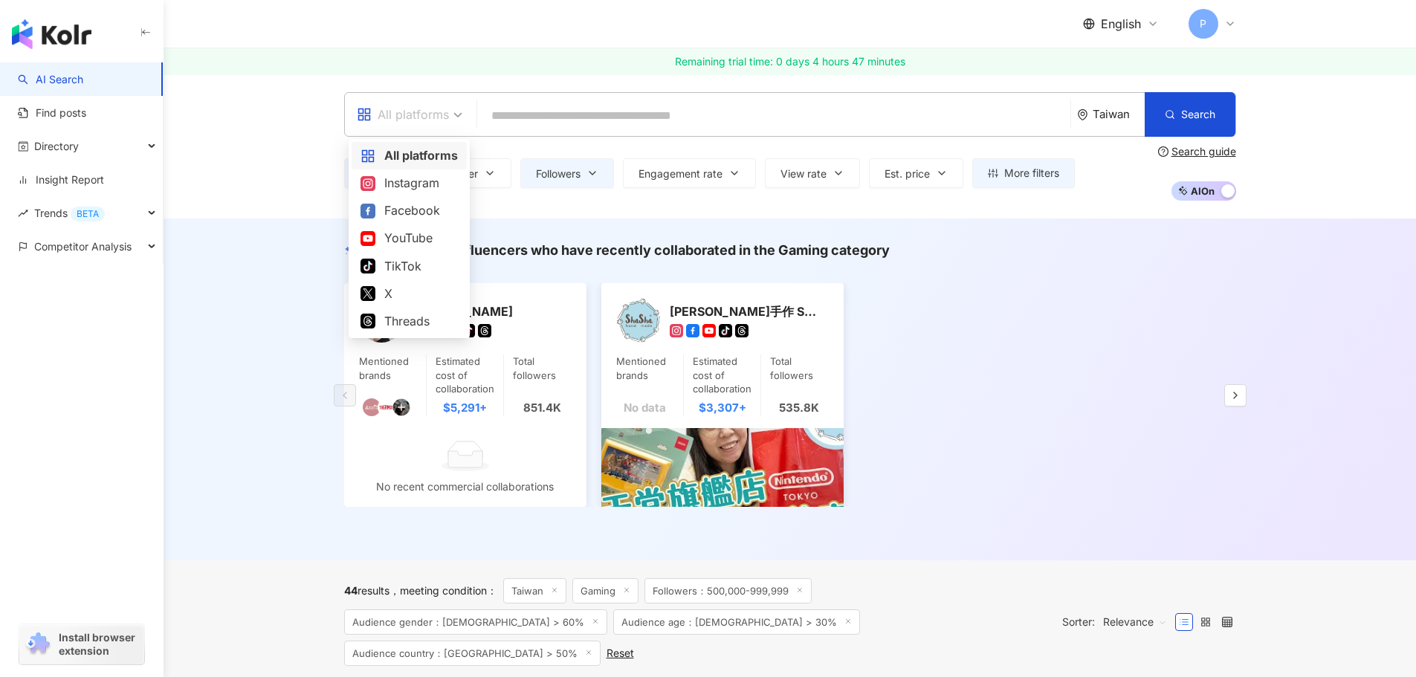
click at [433, 103] on div "All platforms" at bounding box center [403, 115] width 92 height 24
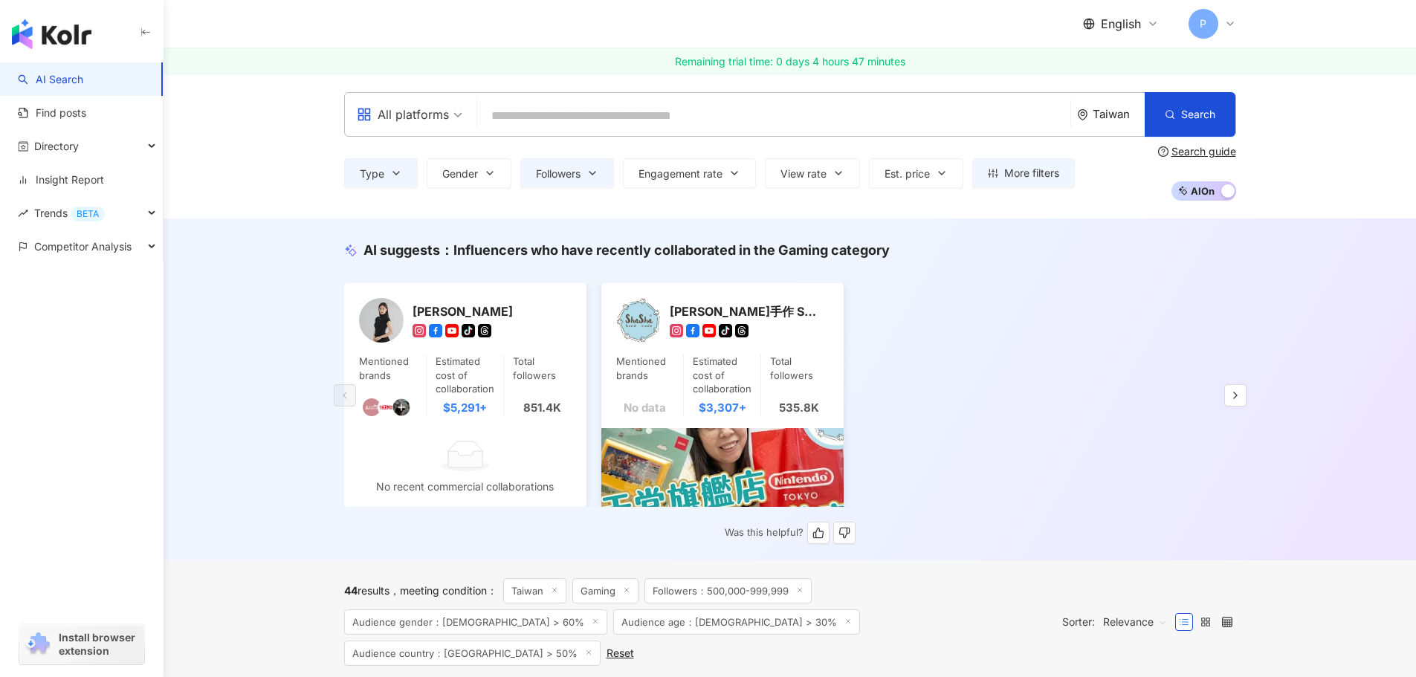
click at [1061, 368] on div "[PERSON_NAME]-icon Mentioned brands Estimated cost of collaboration $5,291+ Tot…" at bounding box center [790, 395] width 892 height 224
click at [1230, 387] on button "button" at bounding box center [1235, 395] width 22 height 22
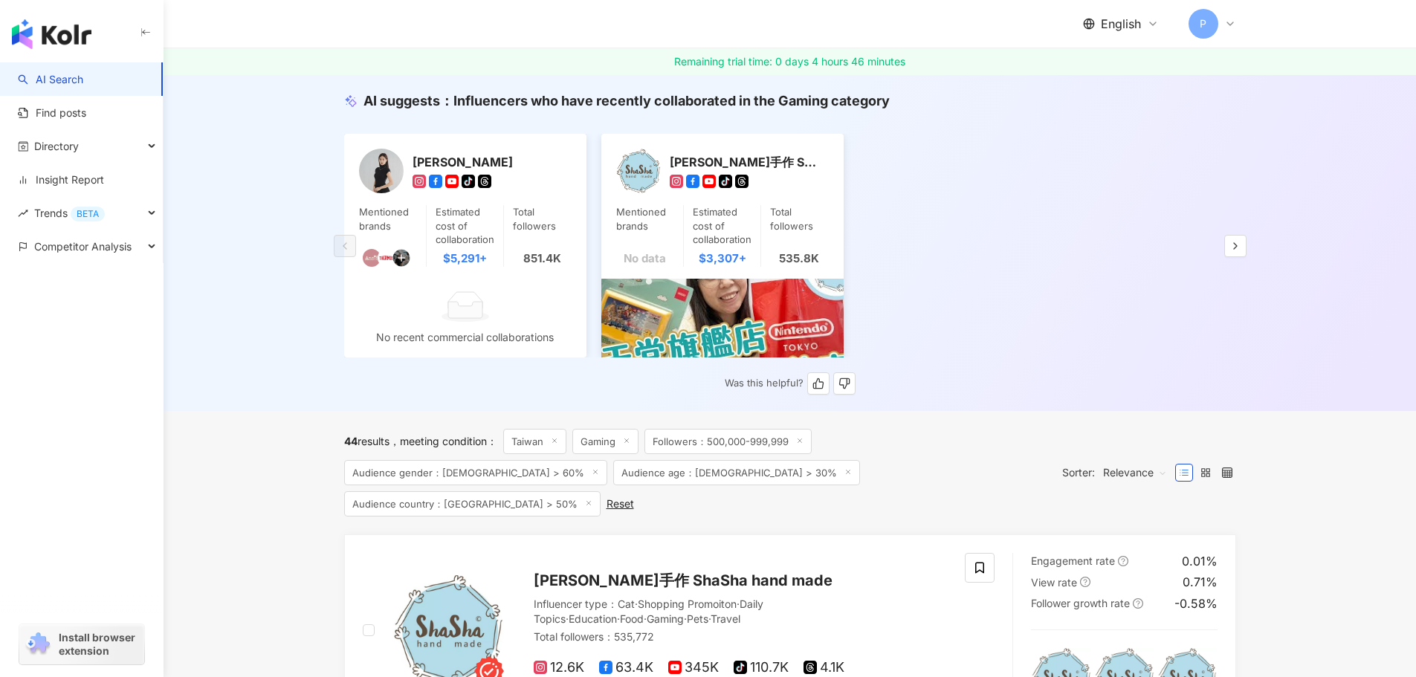
scroll to position [149, 0]
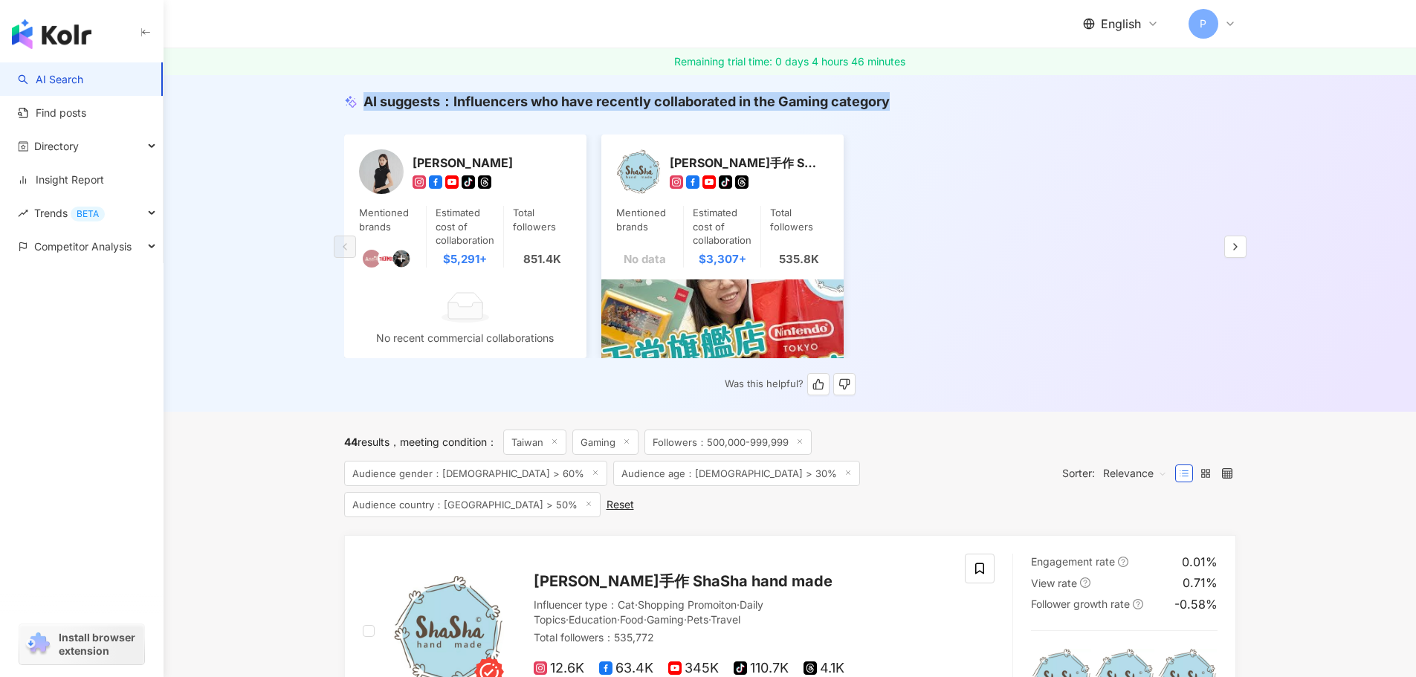
drag, startPoint x: 891, startPoint y: 100, endPoint x: 366, endPoint y: 110, distance: 524.9
click at [366, 110] on div "AI suggests ： Influencers who have recently collaborated in the Gaming category" at bounding box center [790, 101] width 892 height 19
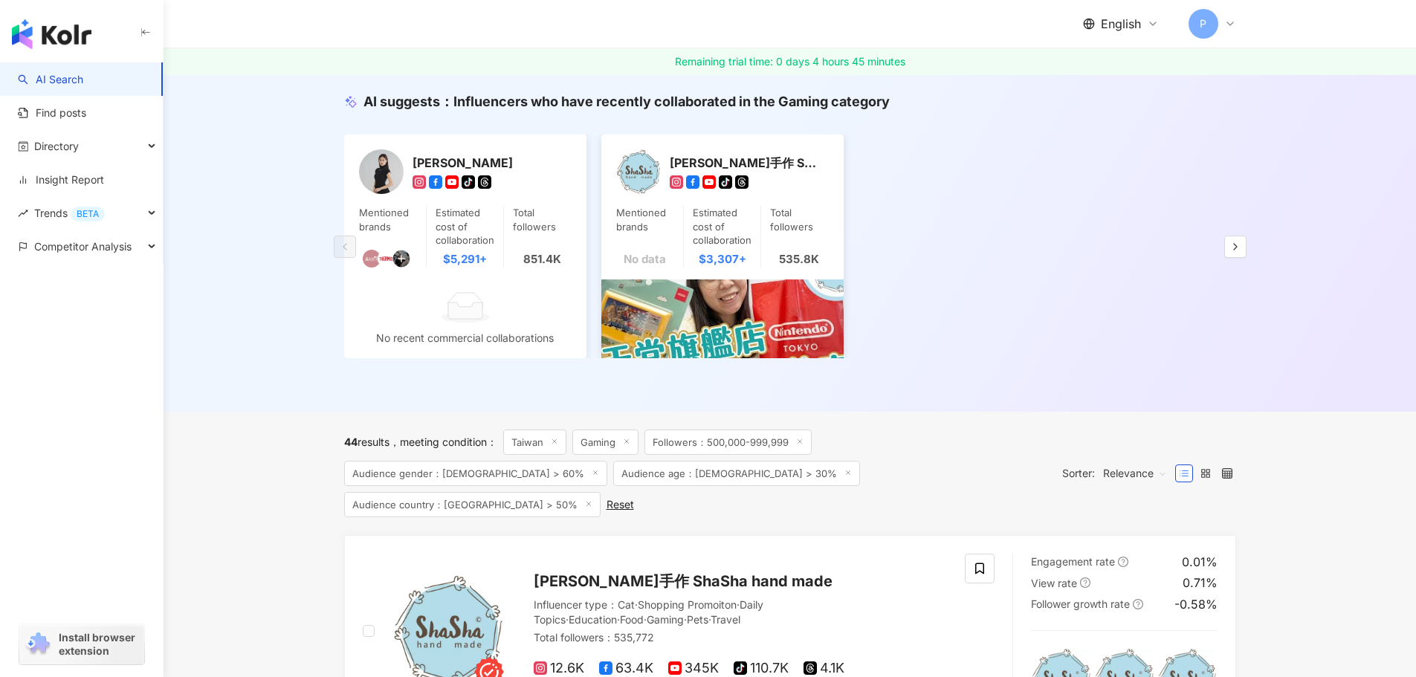
click at [252, 405] on div "AI suggests ： Influencers who have recently collaborated in the Gaming category…" at bounding box center [790, 241] width 1253 height 342
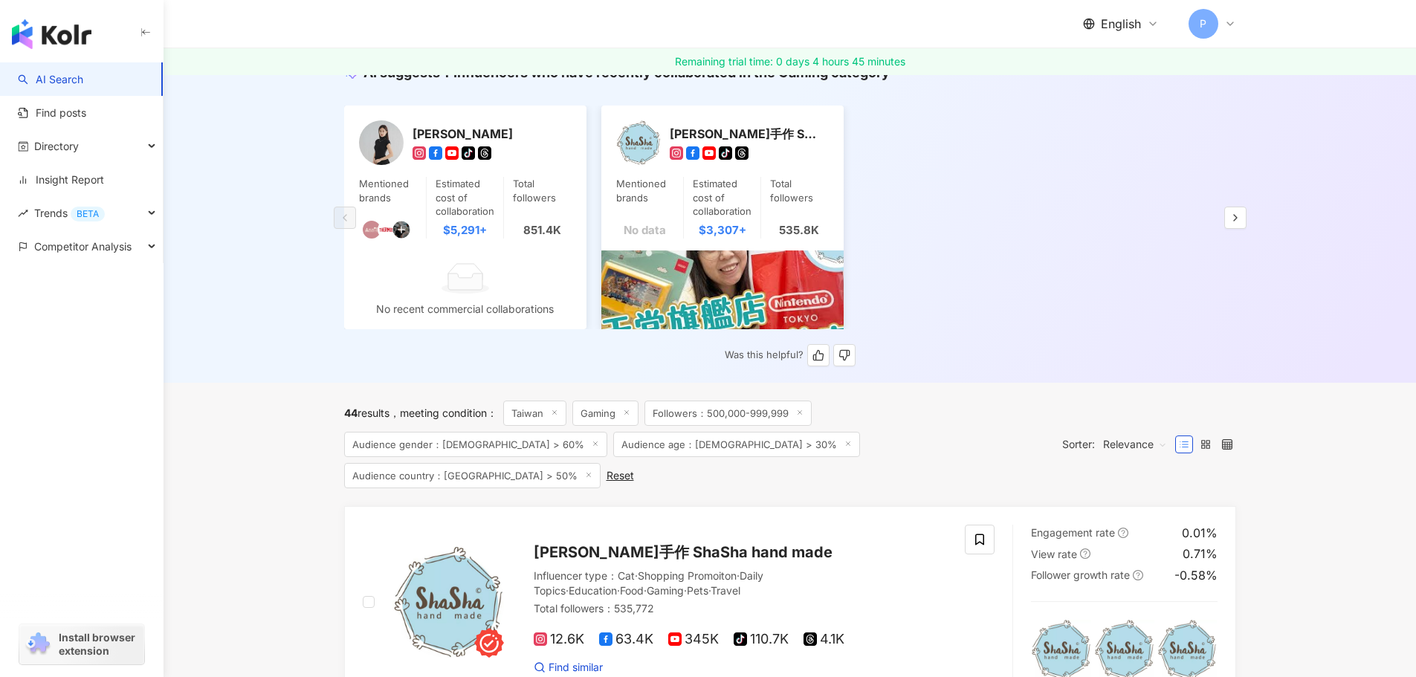
scroll to position [446, 0]
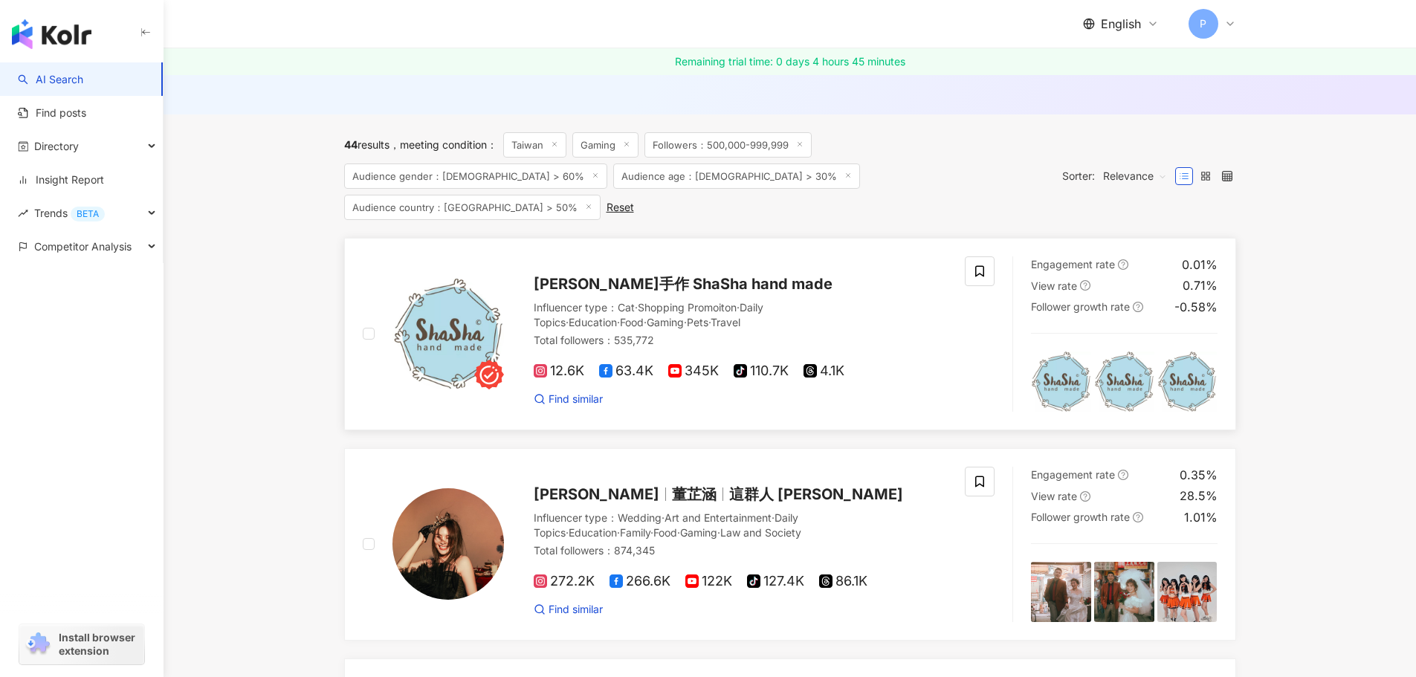
click at [704, 363] on span "345K" at bounding box center [693, 371] width 51 height 16
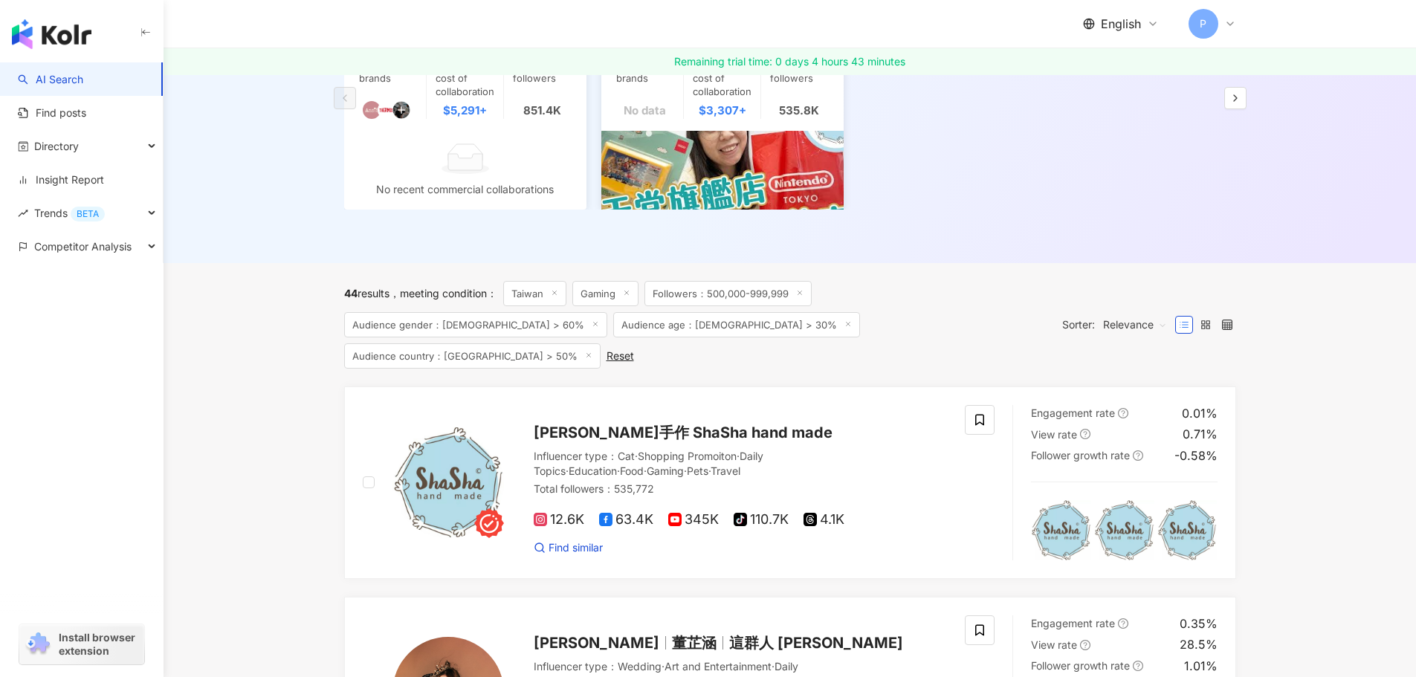
click at [1157, 313] on span "Relevance" at bounding box center [1135, 325] width 64 height 24
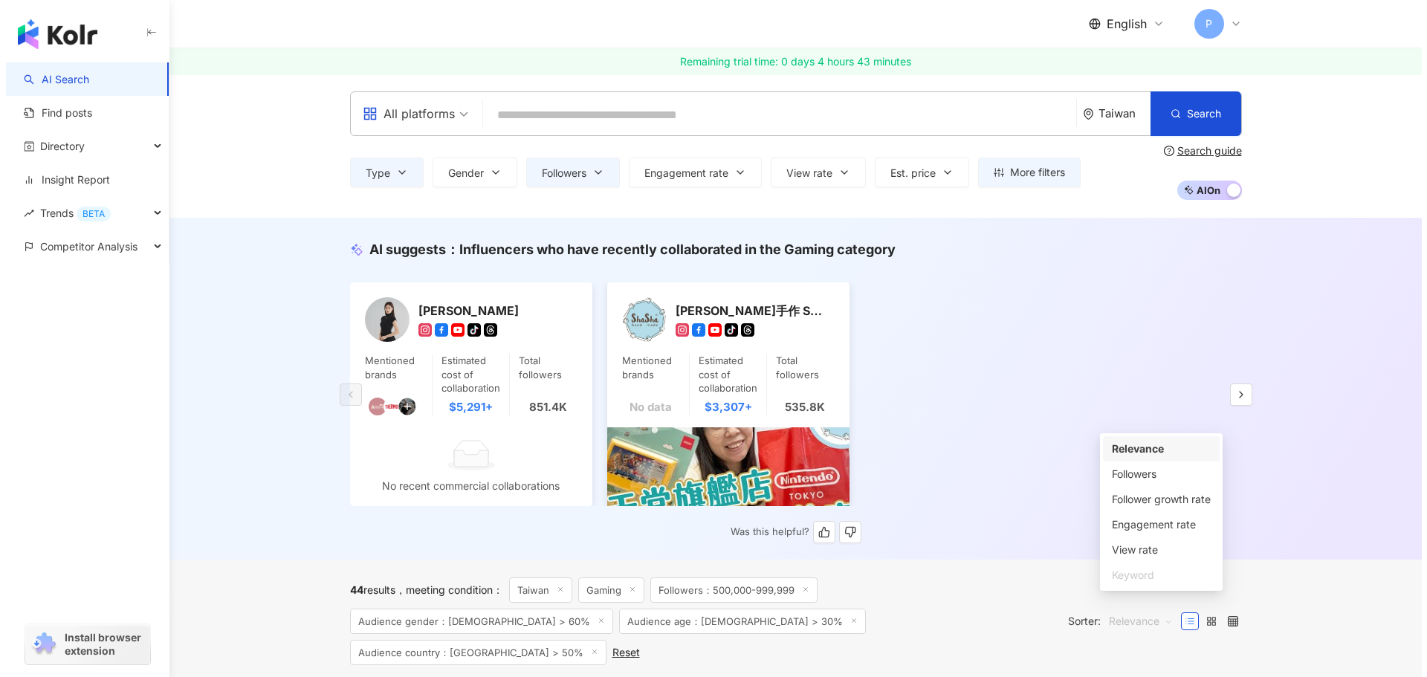
scroll to position [0, 0]
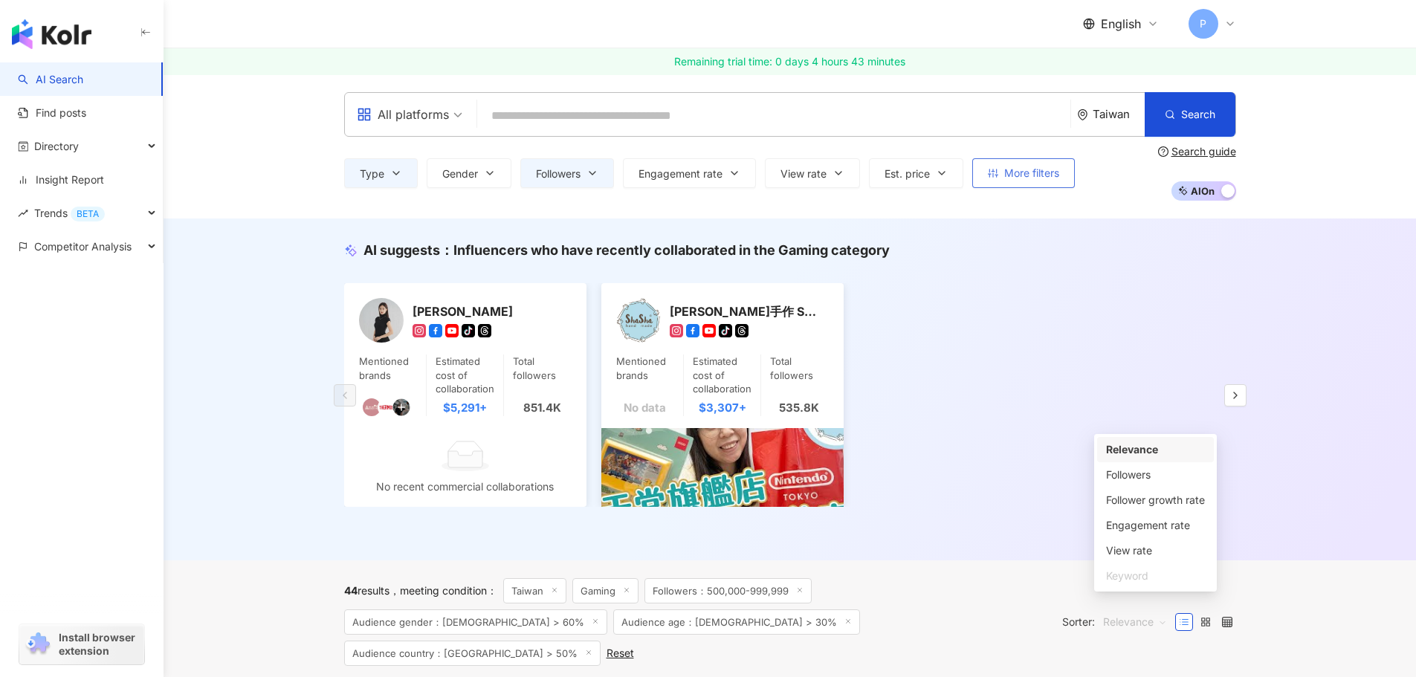
click at [1059, 175] on span "More filters" at bounding box center [1031, 173] width 55 height 12
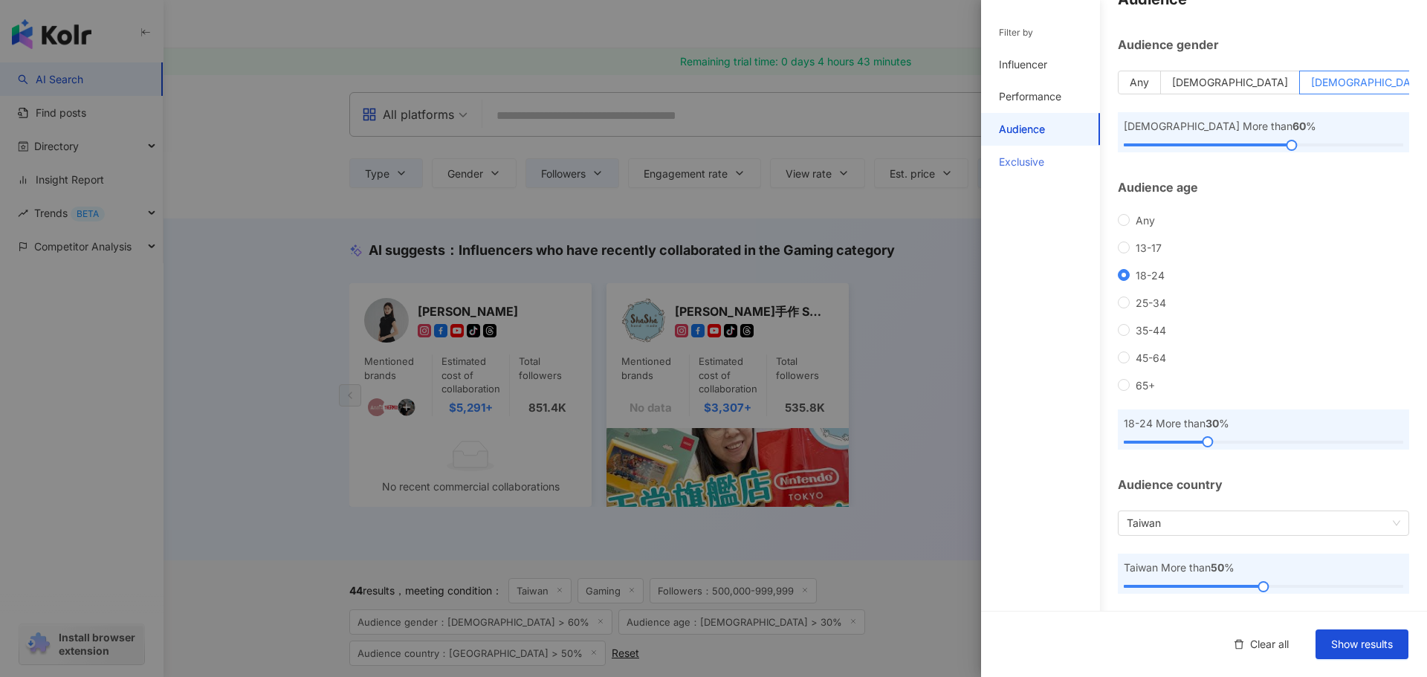
click at [1058, 158] on div "Exclusive" at bounding box center [1040, 162] width 119 height 33
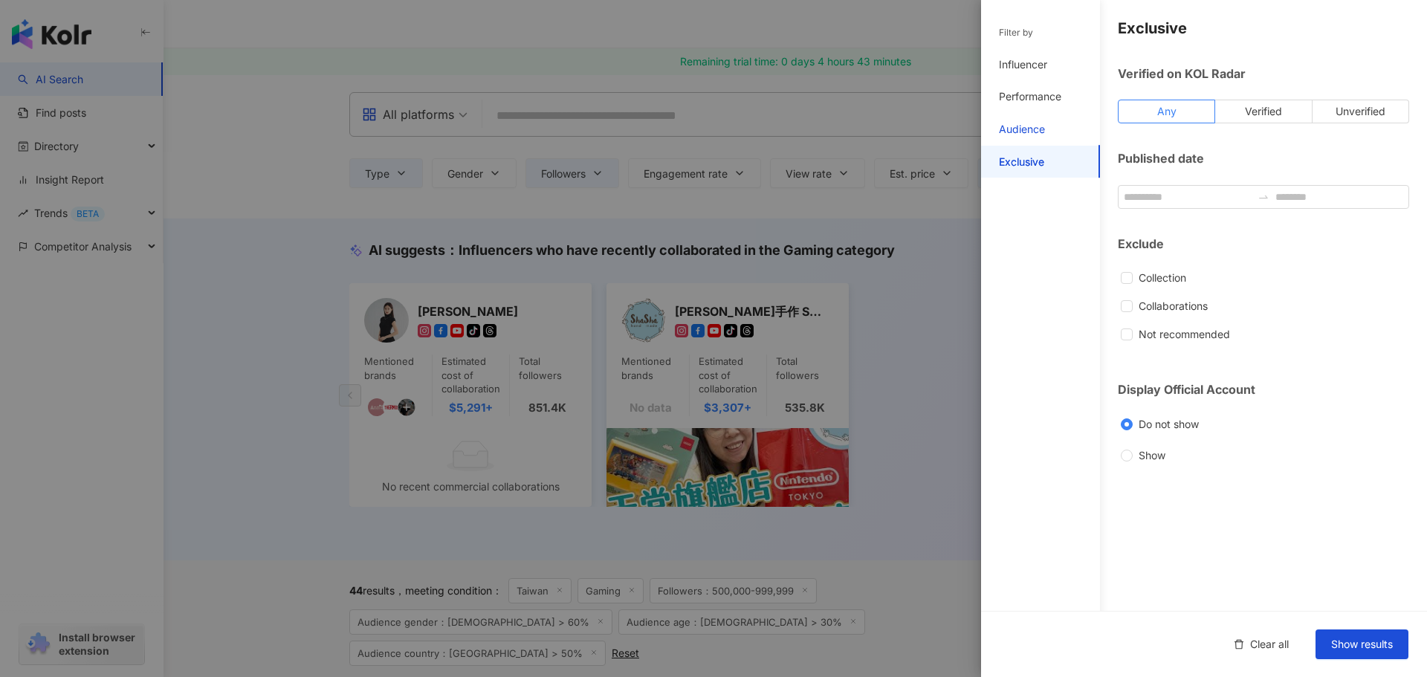
click at [1007, 129] on div "Audience" at bounding box center [1022, 129] width 46 height 15
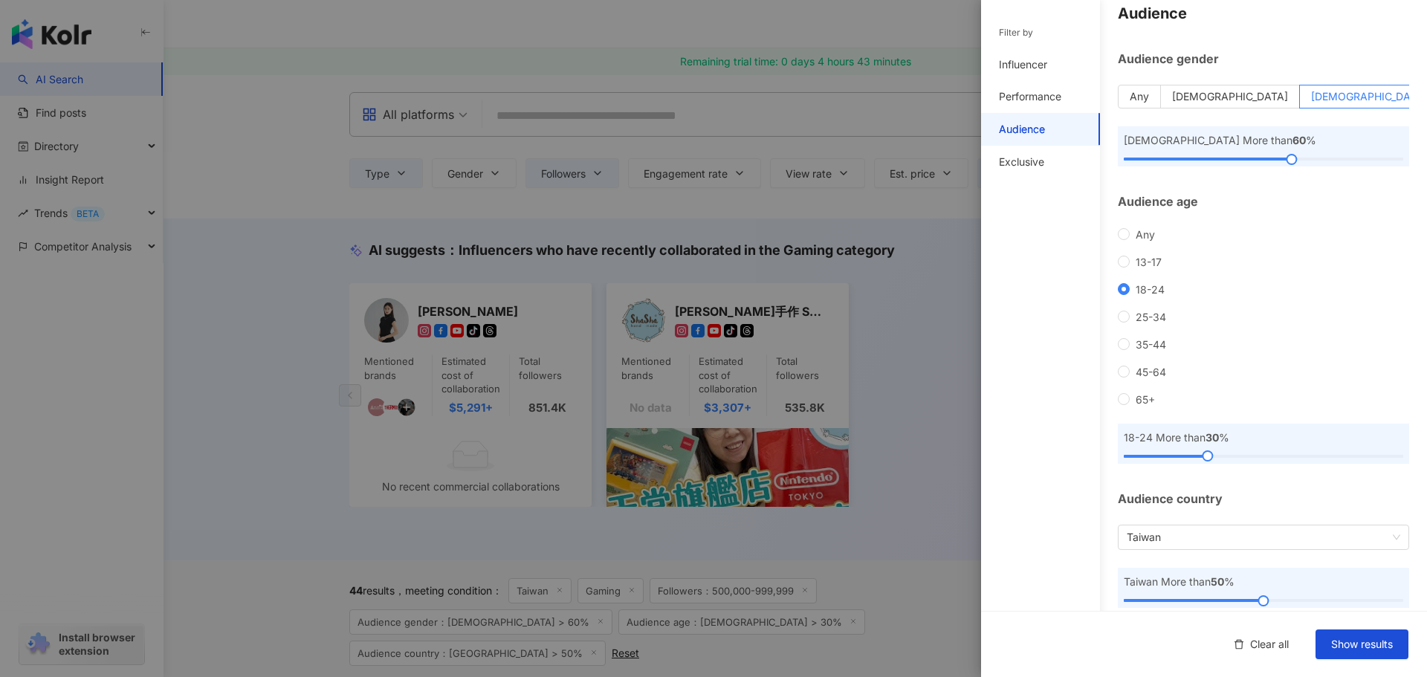
scroll to position [29, 0]
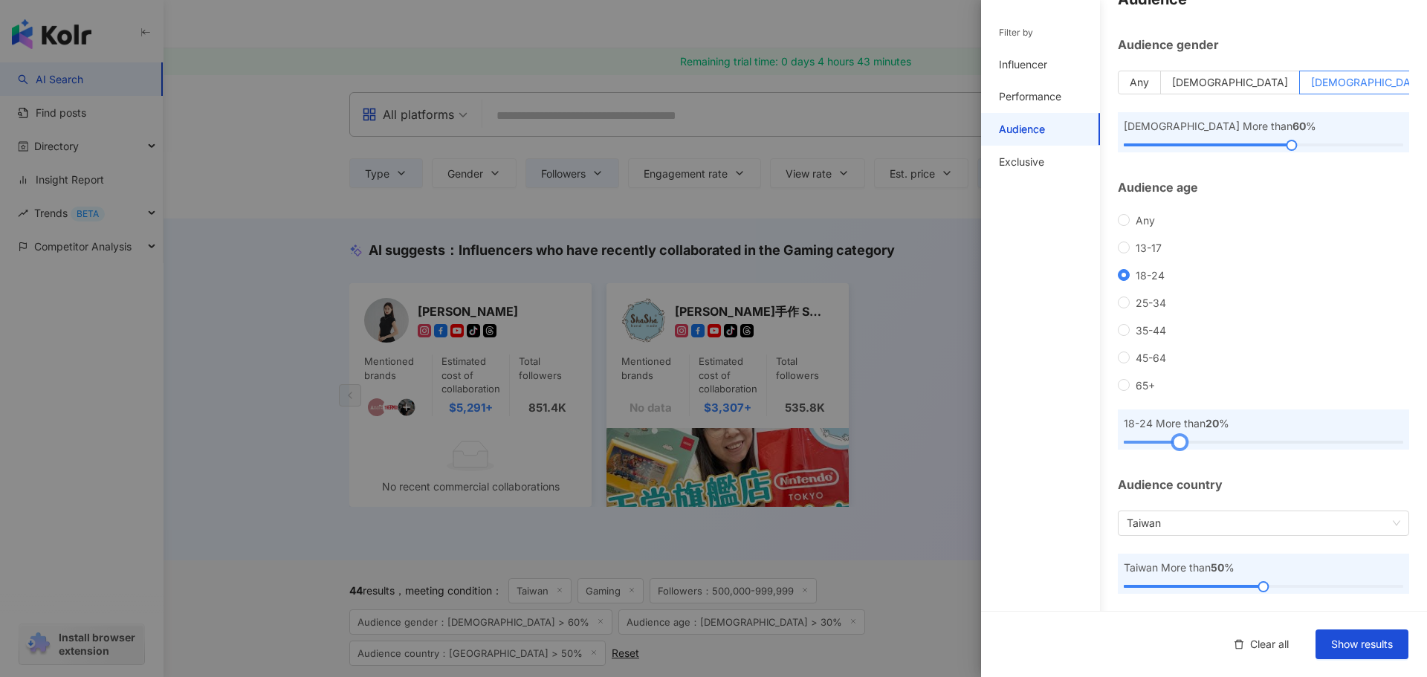
drag, startPoint x: 1200, startPoint y: 445, endPoint x: 1174, endPoint y: 444, distance: 26.1
click at [1176, 444] on div at bounding box center [1180, 442] width 8 height 8
drag, startPoint x: 1171, startPoint y: 446, endPoint x: 1157, endPoint y: 445, distance: 14.2
click at [1162, 445] on div at bounding box center [1166, 442] width 8 height 8
click at [1033, 60] on div "Influencer" at bounding box center [1023, 64] width 48 height 15
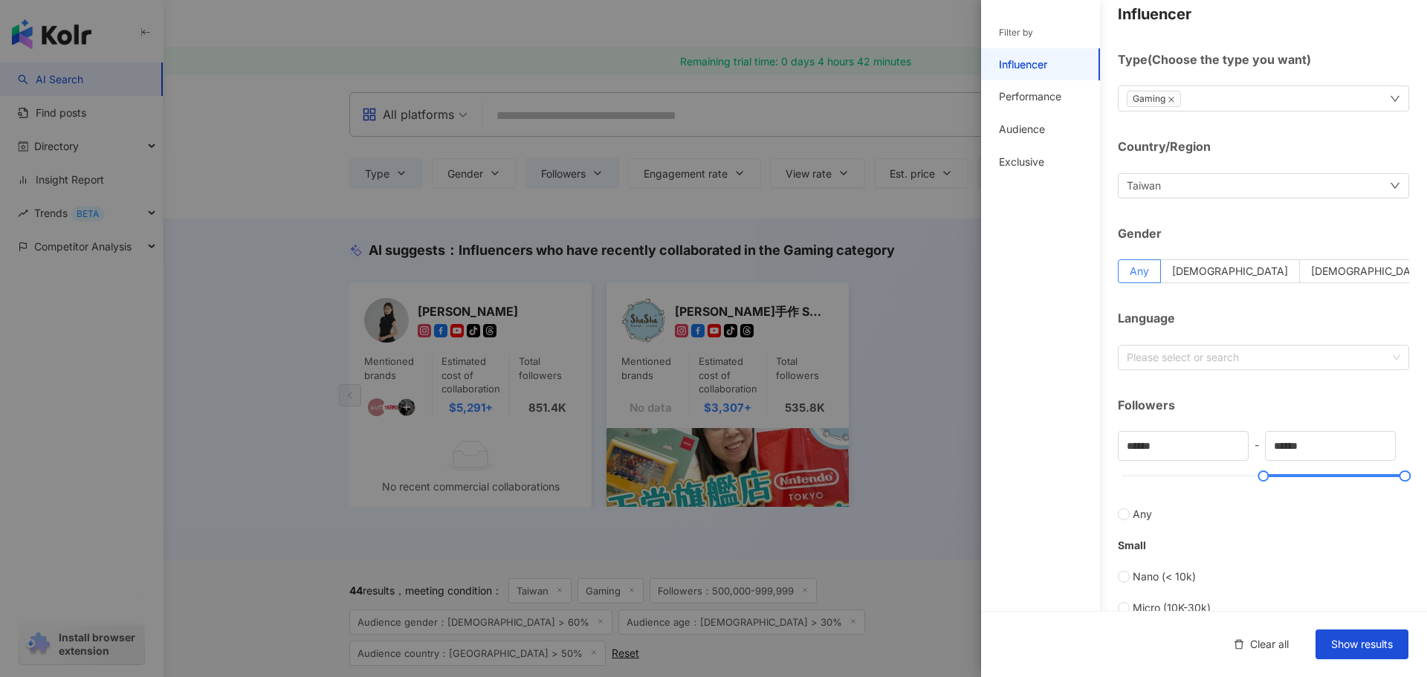
scroll to position [0, 0]
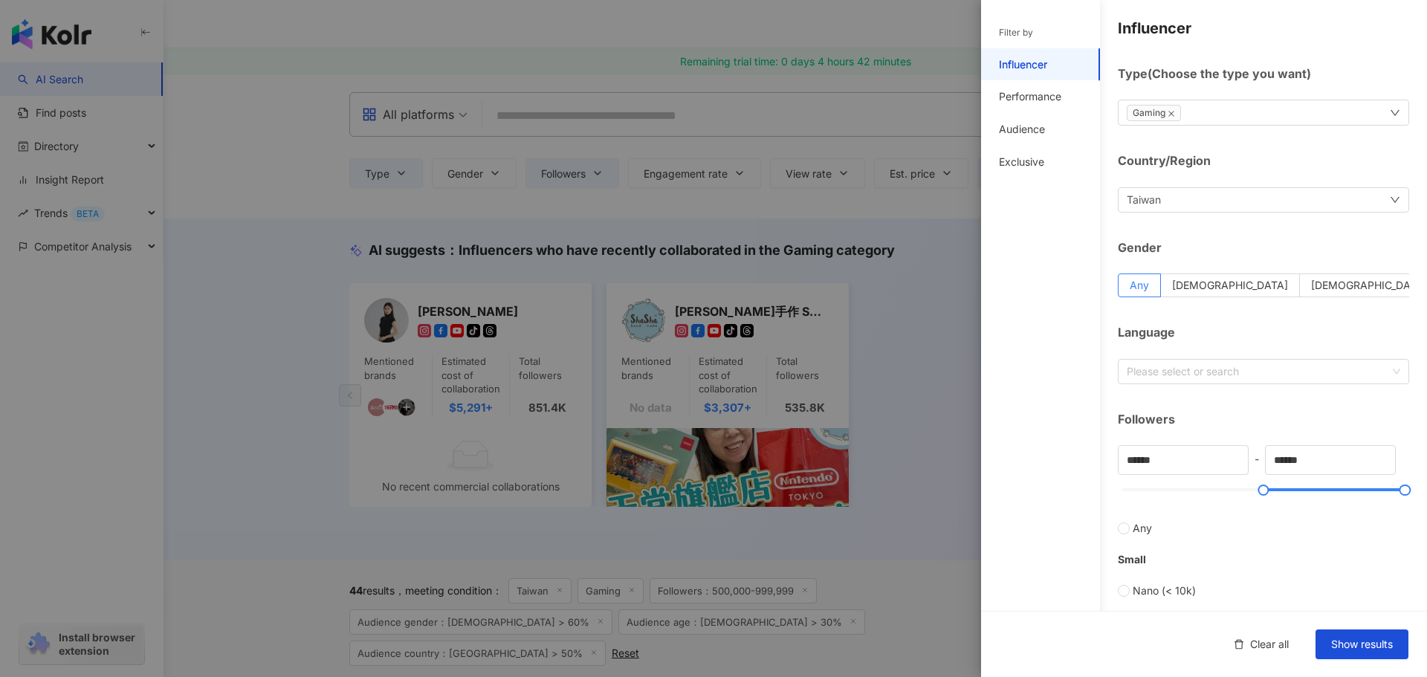
click at [1363, 114] on div "Gaming" at bounding box center [1263, 113] width 291 height 26
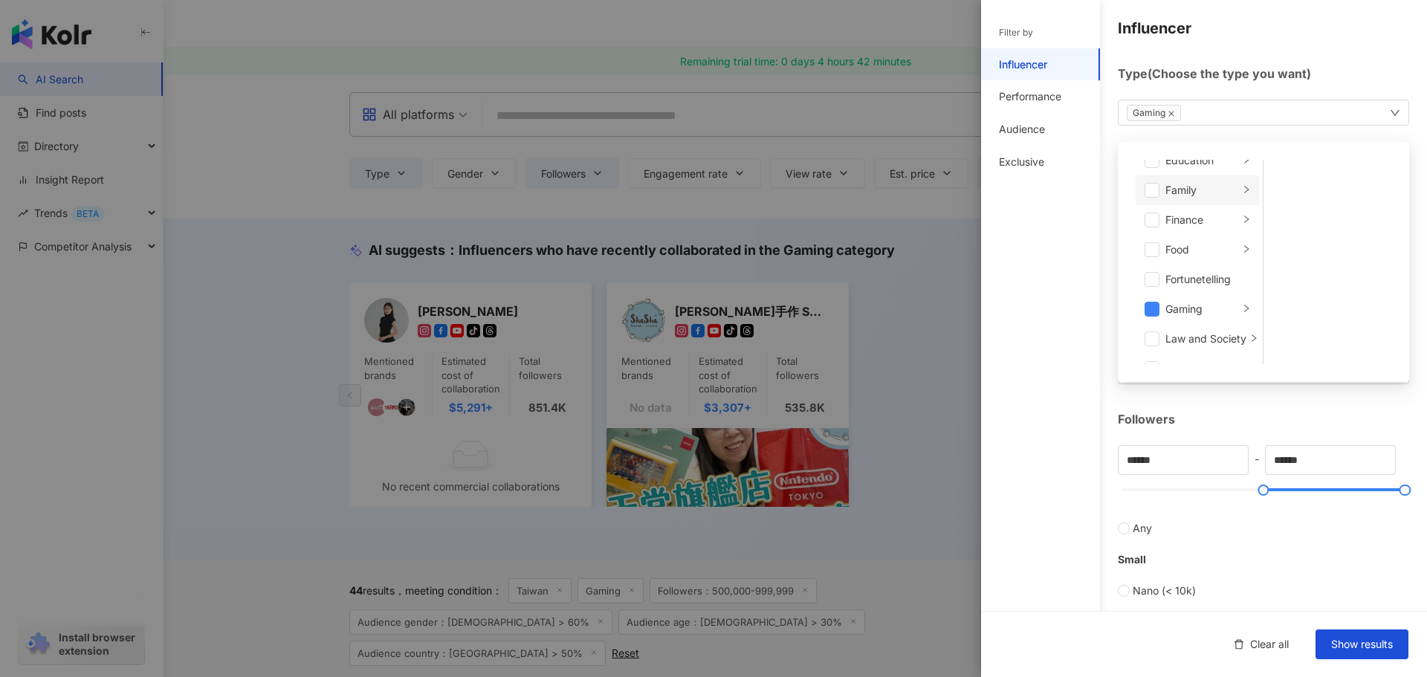
scroll to position [223, 0]
click at [1039, 341] on div "Filter by Influencer Performance Audience Exclusive" at bounding box center [1040, 347] width 119 height 659
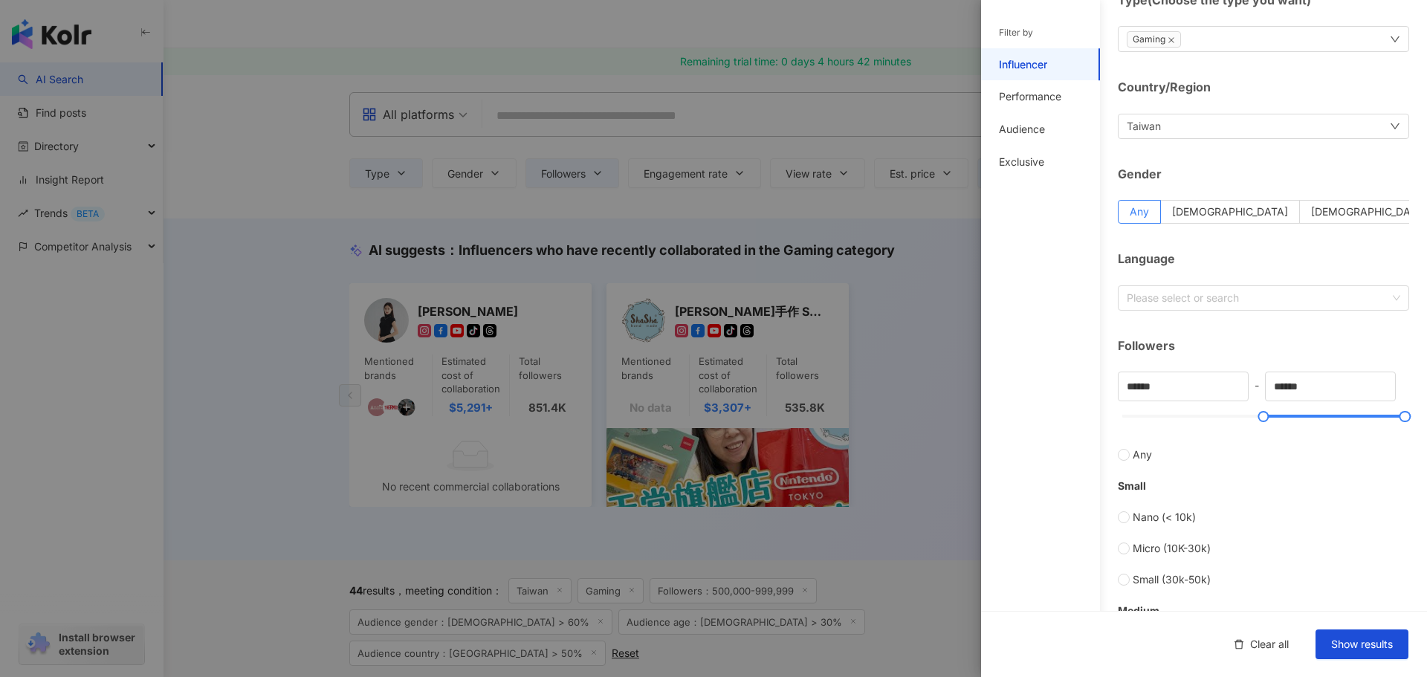
scroll to position [74, 0]
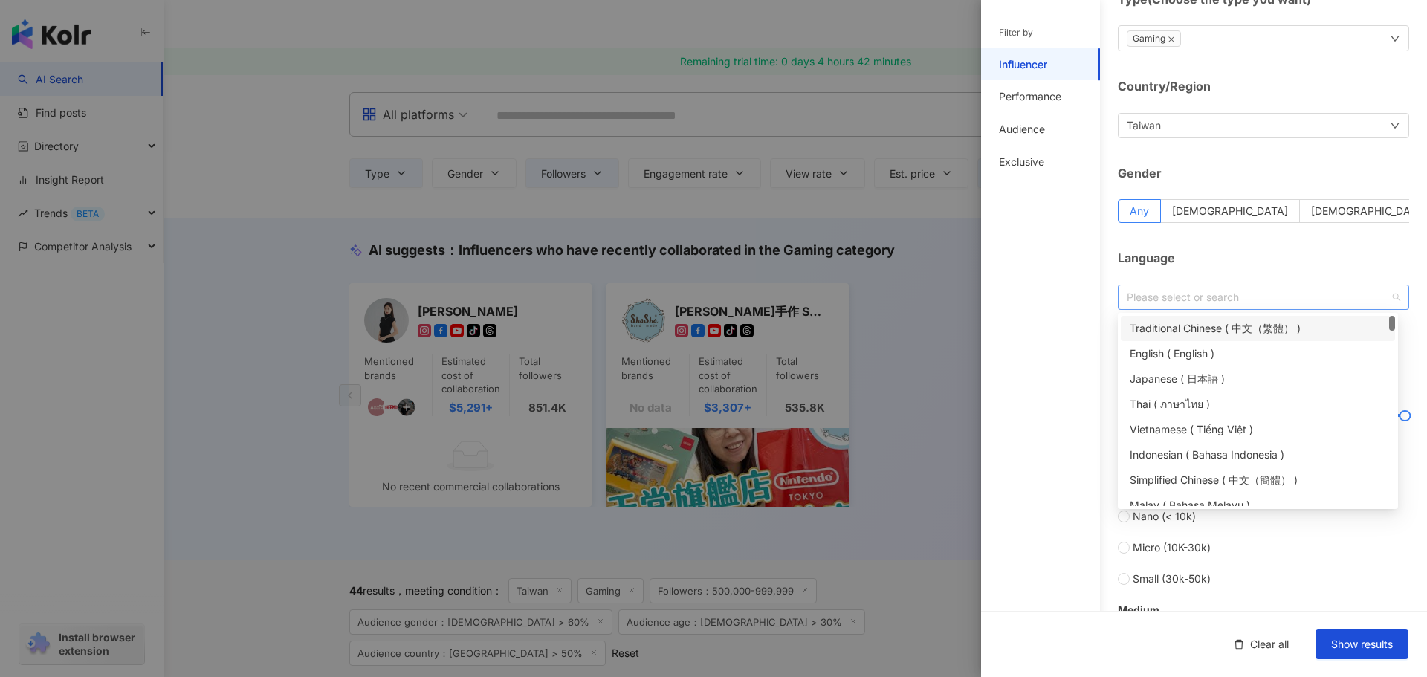
click at [1365, 297] on div at bounding box center [1256, 296] width 270 height 11
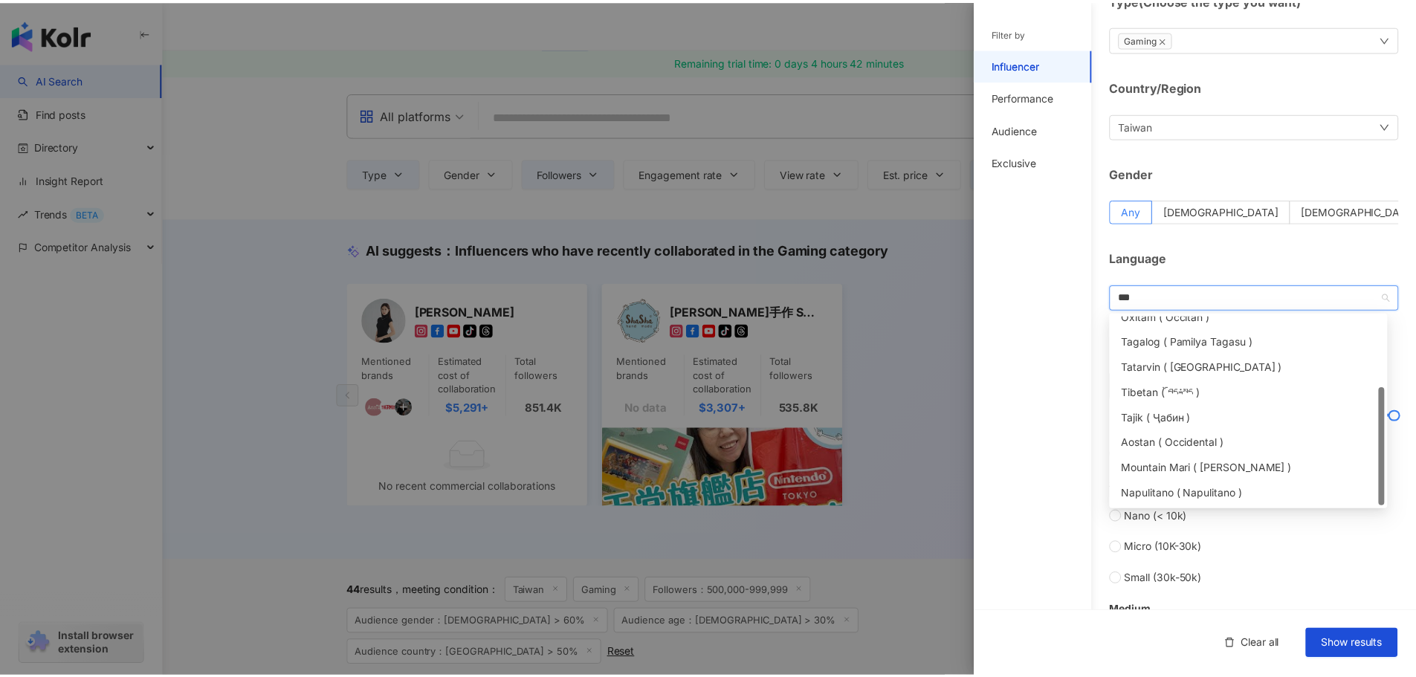
scroll to position [0, 0]
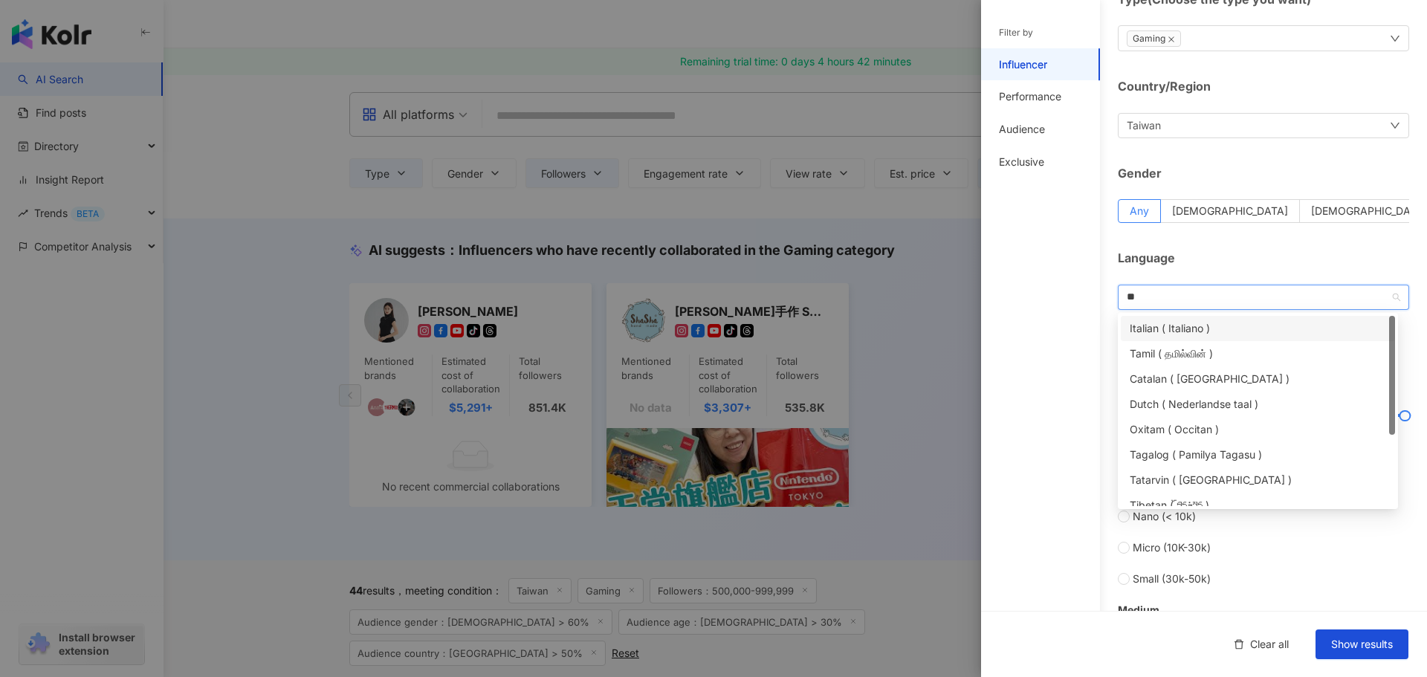
type input "*"
click at [1215, 334] on div "Traditional Chinese ( 中文（繁體） )" at bounding box center [1258, 328] width 256 height 16
click at [1022, 335] on div "Filter by Influencer Performance Audience Exclusive" at bounding box center [1040, 347] width 119 height 659
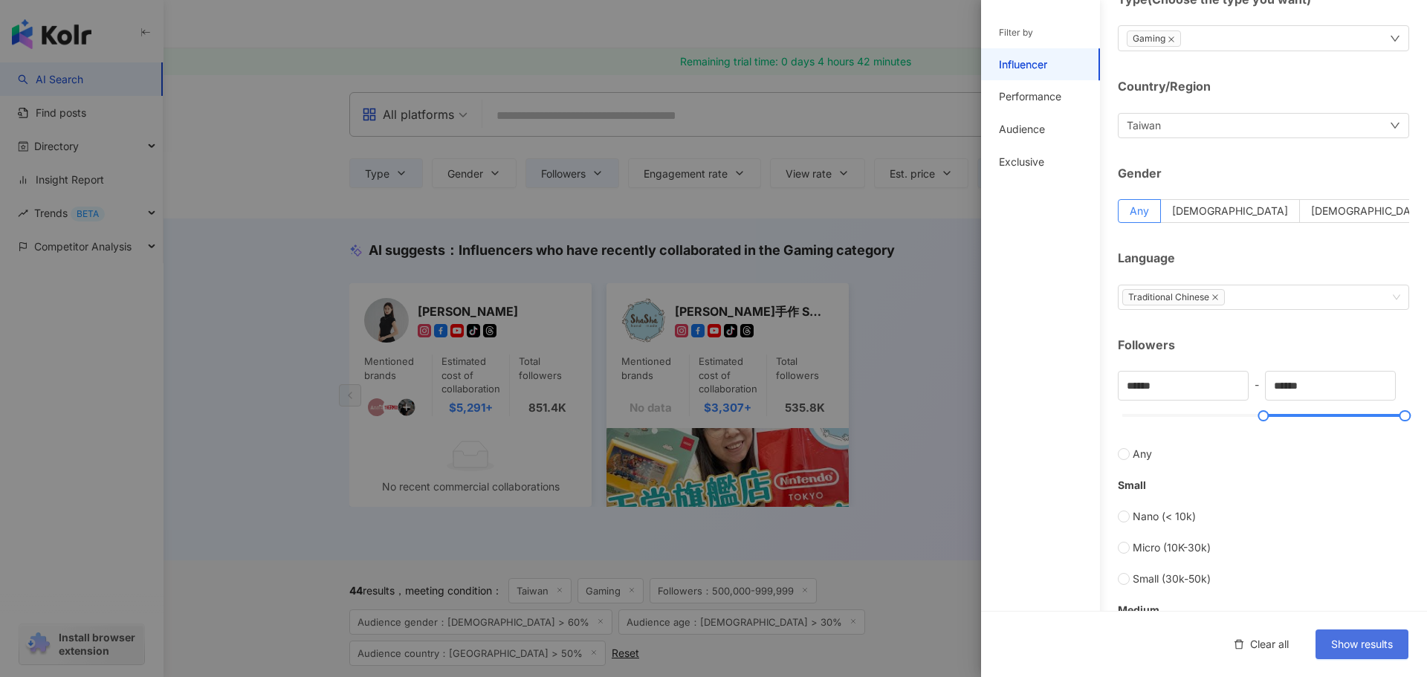
click at [1344, 634] on button "Show results" at bounding box center [1362, 645] width 93 height 30
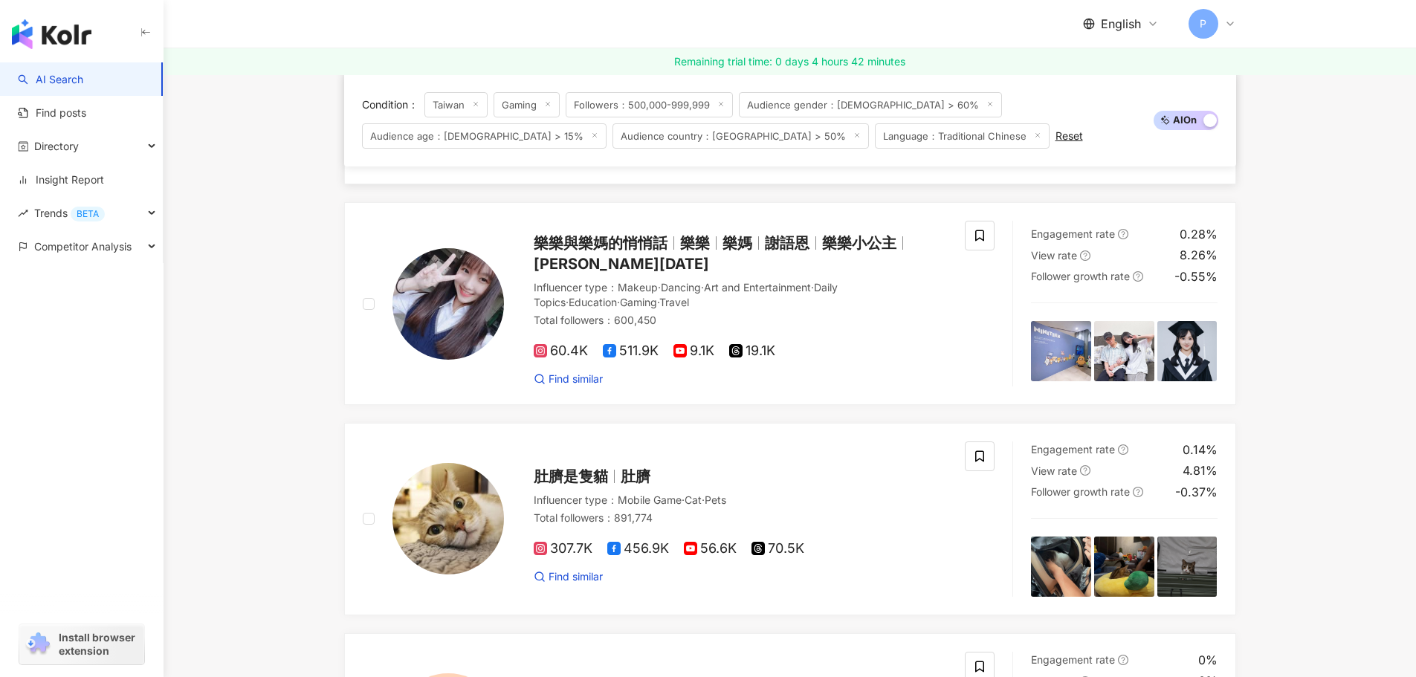
scroll to position [1338, 0]
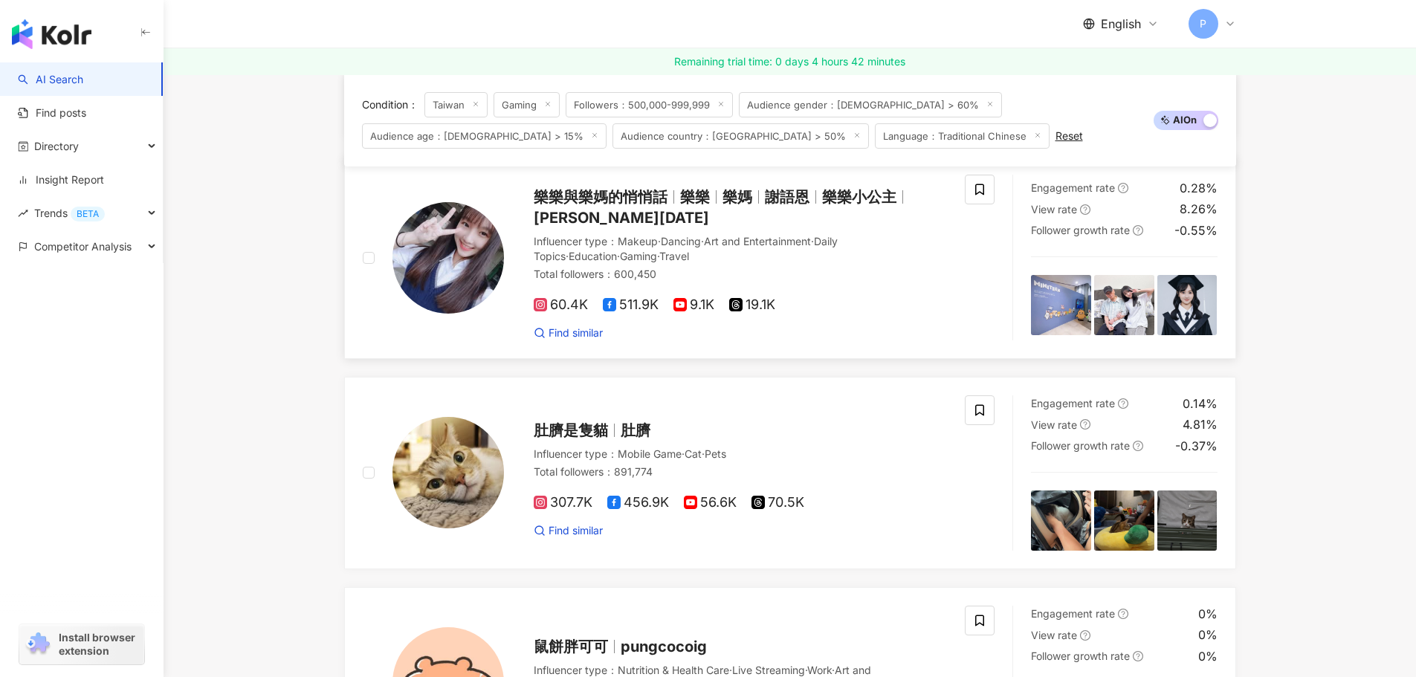
click at [451, 237] on img at bounding box center [447, 257] width 111 height 111
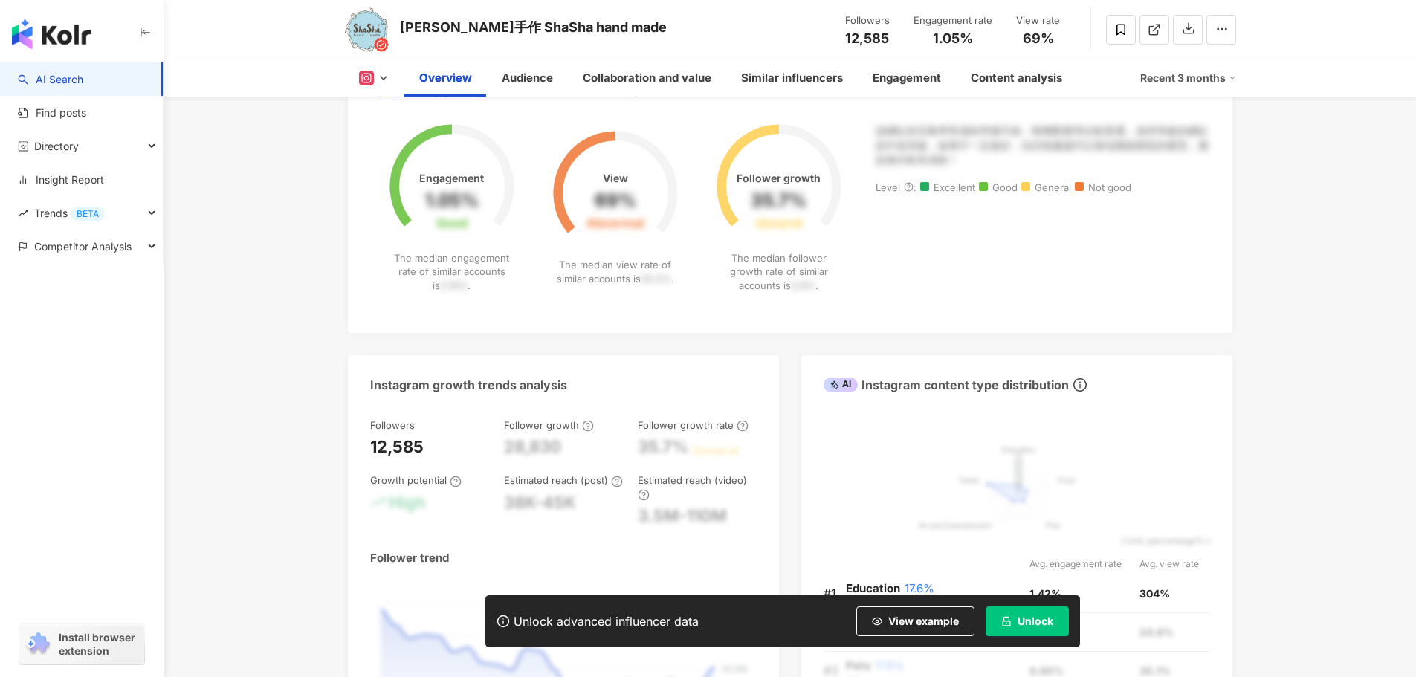
scroll to position [818, 0]
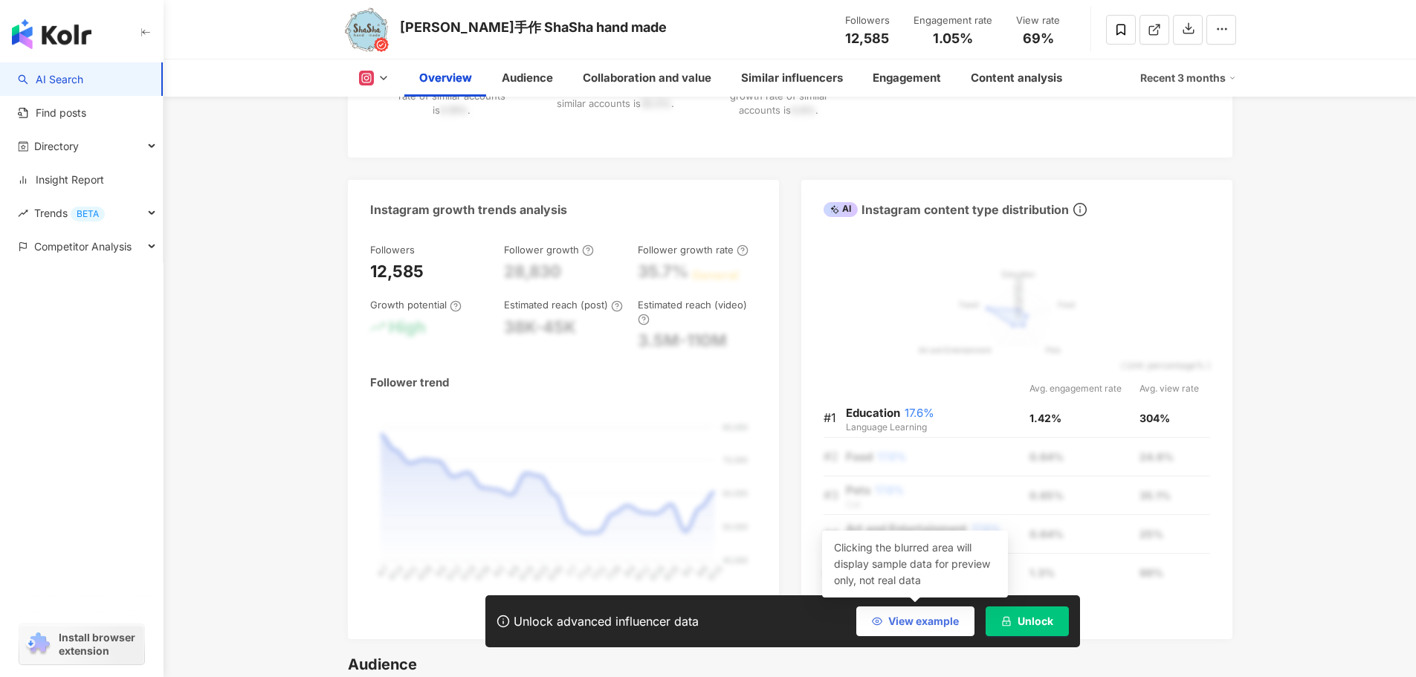
click at [911, 610] on button "View example" at bounding box center [915, 622] width 118 height 30
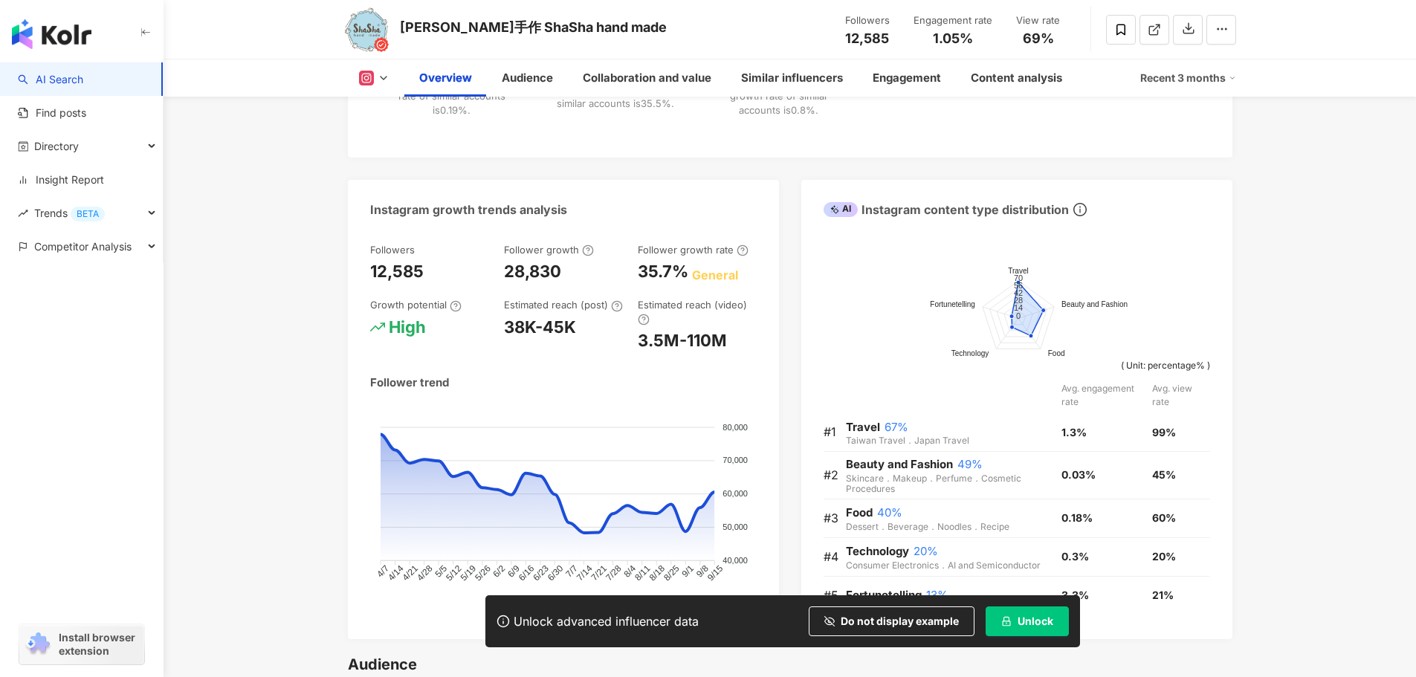
scroll to position [892, 0]
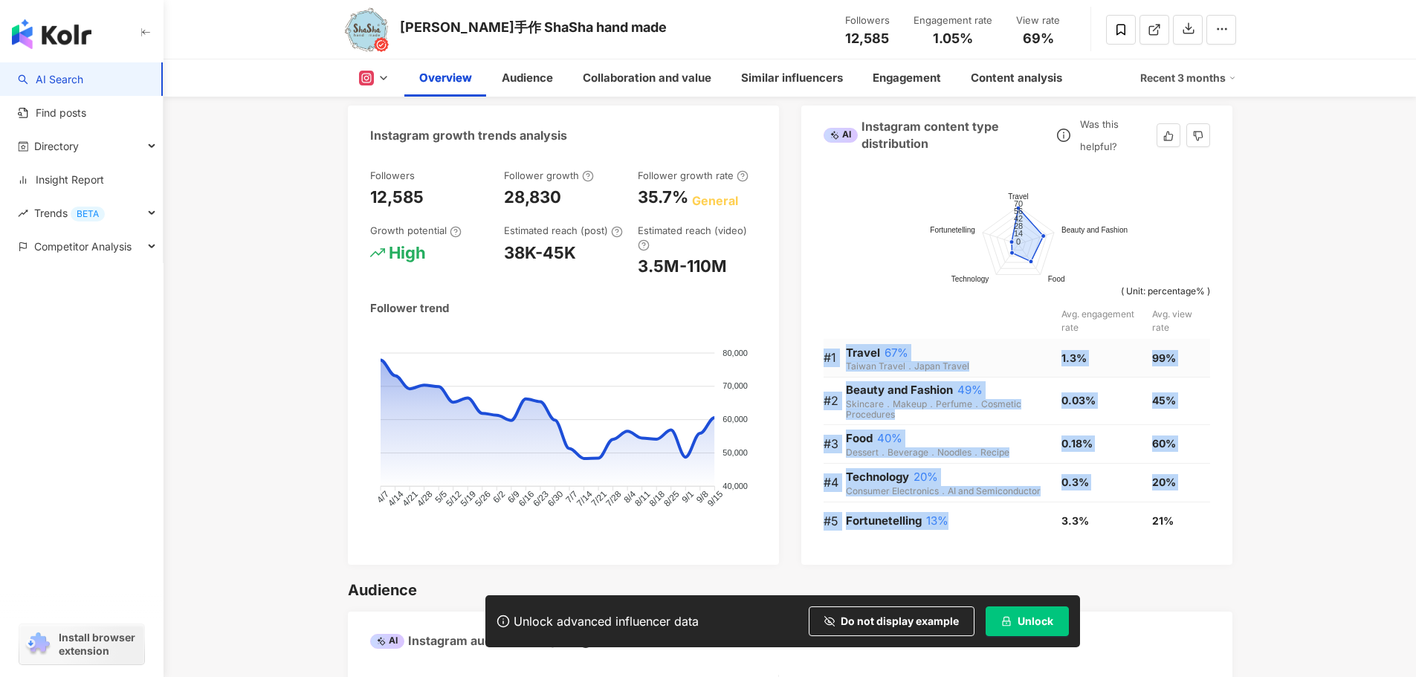
drag, startPoint x: 980, startPoint y: 529, endPoint x: 827, endPoint y: 361, distance: 228.4
click at [827, 361] on tbody "#1 Travel 67% Taiwan Travel．Japan Travel 1.3% 99% #2 Beauty and Fashion 49% Ski…" at bounding box center [1017, 439] width 387 height 201
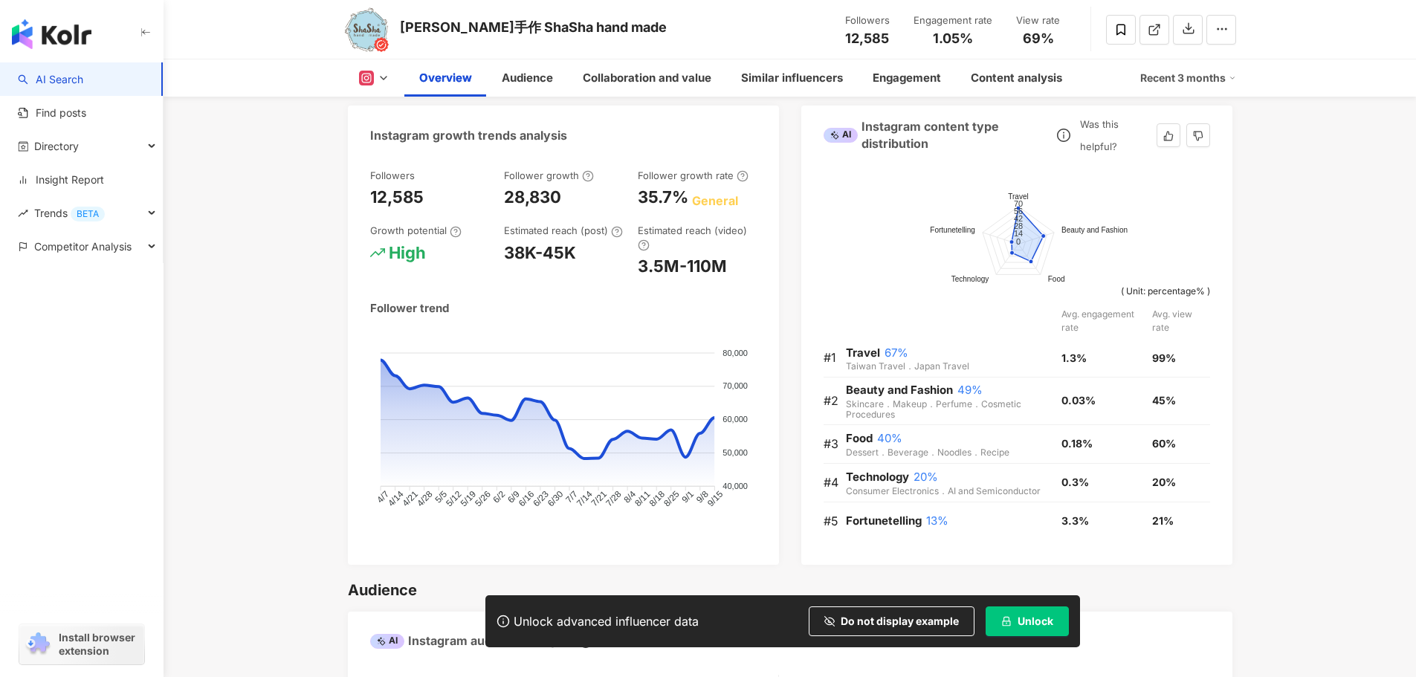
click at [810, 352] on div "Request trial plan ( Register now ) Travel Beauty and Fashion Food Technology F…" at bounding box center [1016, 359] width 431 height 411
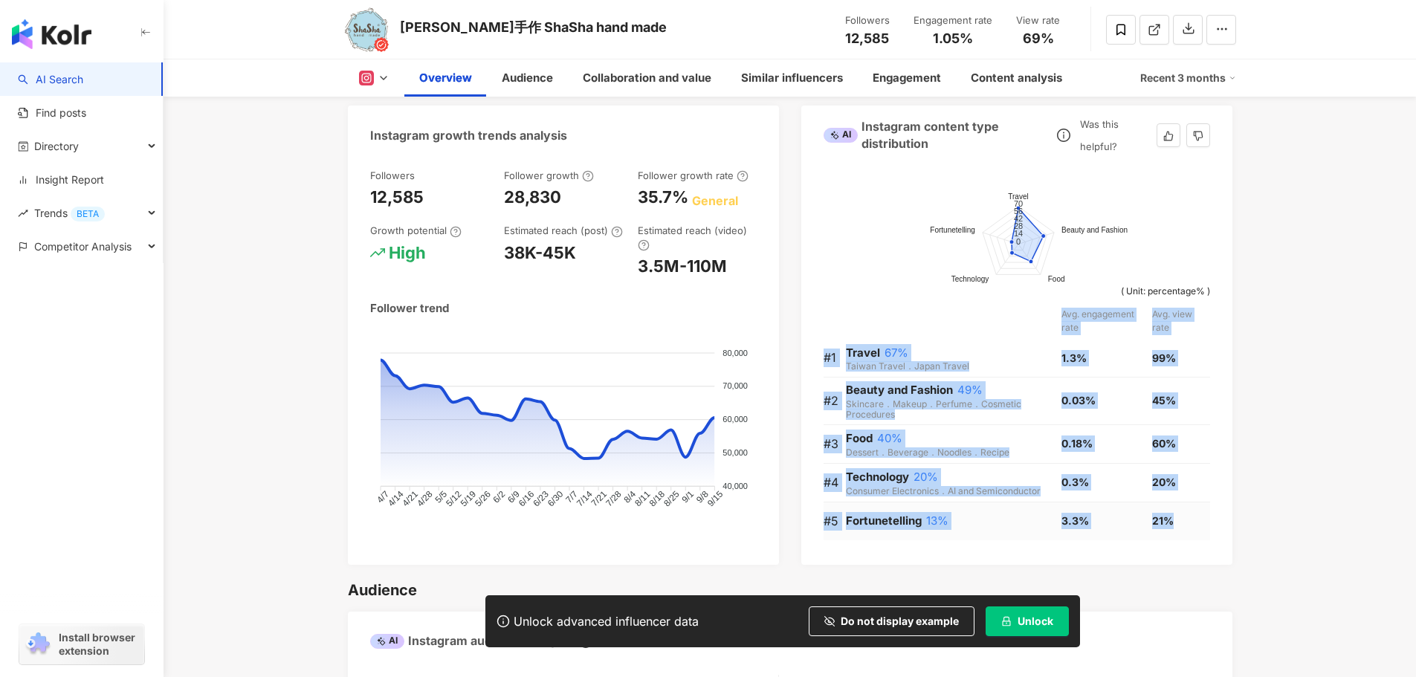
drag, startPoint x: 810, startPoint y: 352, endPoint x: 1200, endPoint y: 530, distance: 428.4
click at [1200, 530] on div "Request trial plan ( Register now ) Travel Beauty and Fashion Food Technology F…" at bounding box center [1016, 359] width 431 height 411
click at [1171, 535] on td "21%" at bounding box center [1181, 521] width 58 height 38
drag, startPoint x: 1174, startPoint y: 528, endPoint x: 825, endPoint y: 339, distance: 397.1
click at [825, 339] on tbody "#1 Travel 67% Taiwan Travel．Japan Travel 1.3% 99% #2 Beauty and Fashion 49% Ski…" at bounding box center [1017, 439] width 387 height 201
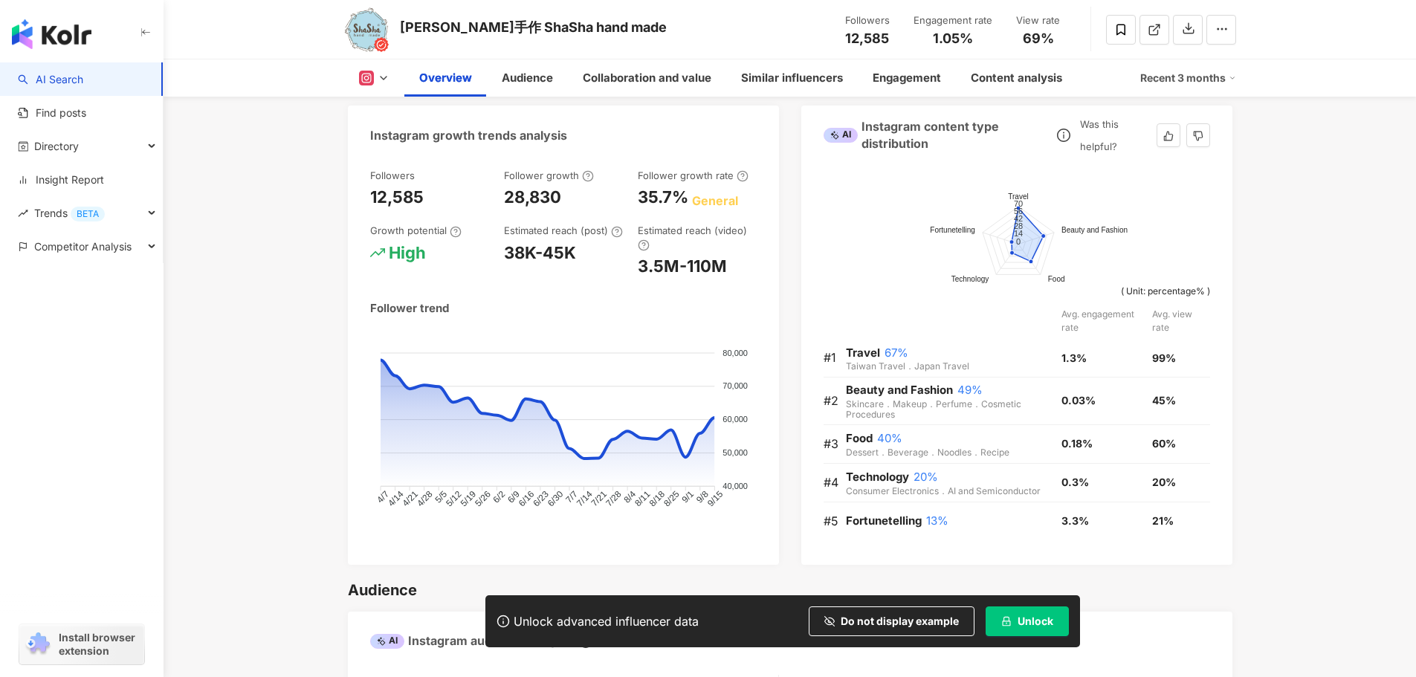
click at [816, 349] on div "Request trial plan ( Register now ) Travel Beauty and Fashion Food Technology F…" at bounding box center [1016, 359] width 431 height 411
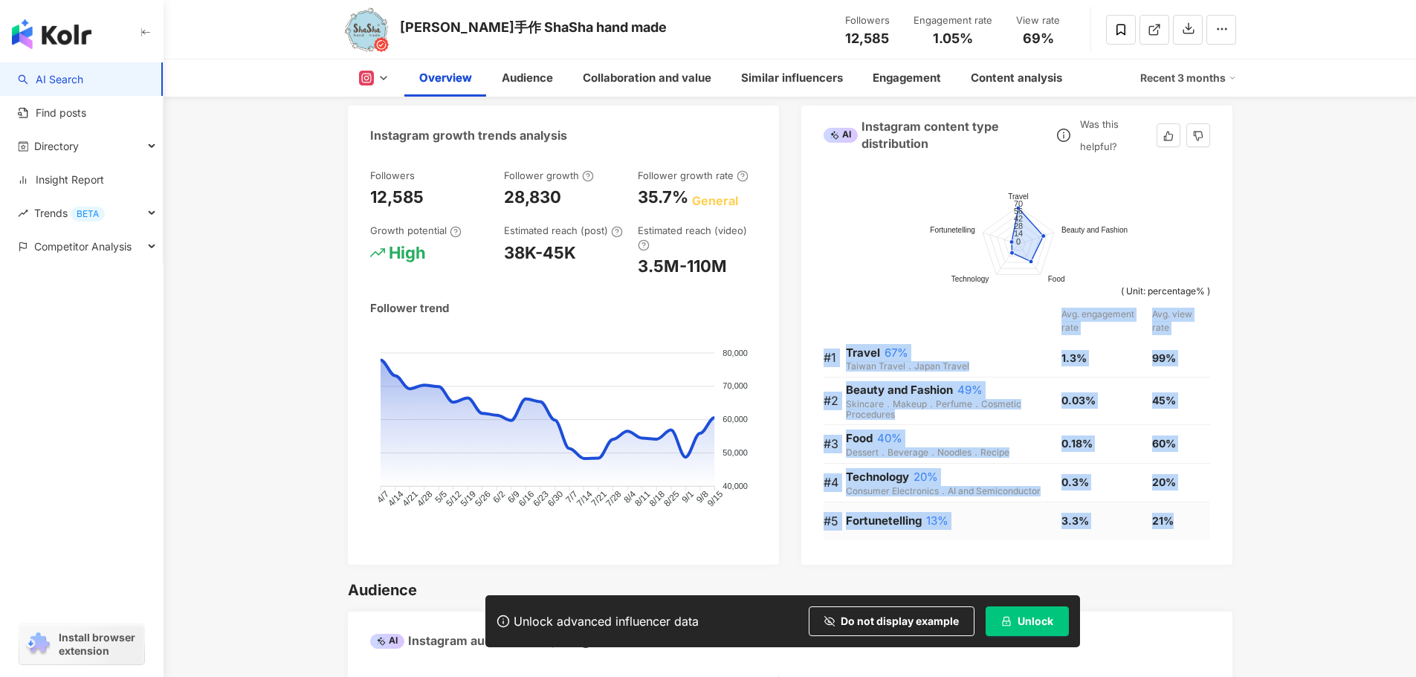
drag, startPoint x: 816, startPoint y: 352, endPoint x: 1193, endPoint y: 528, distance: 415.7
click at [1193, 528] on div "Request trial plan ( Register now ) Travel Beauty and Fashion Food Technology F…" at bounding box center [1016, 359] width 431 height 411
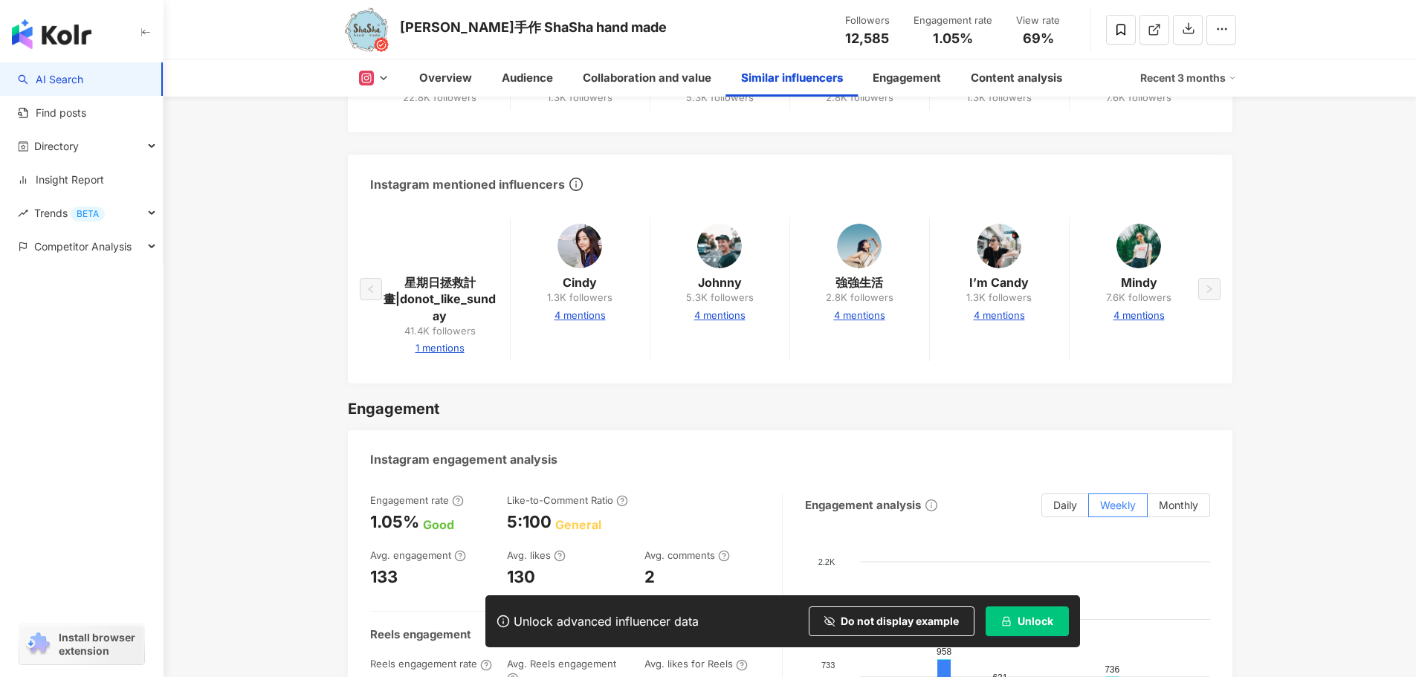
scroll to position [2750, 0]
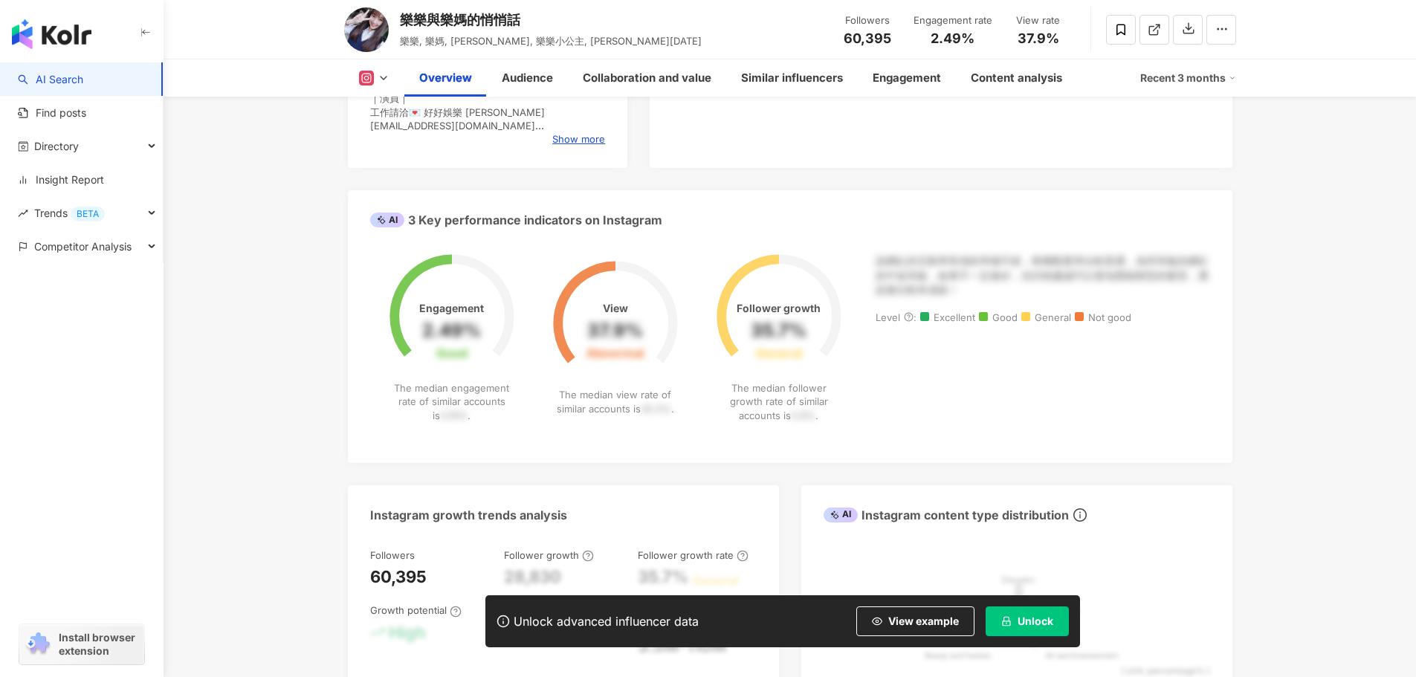
scroll to position [669, 0]
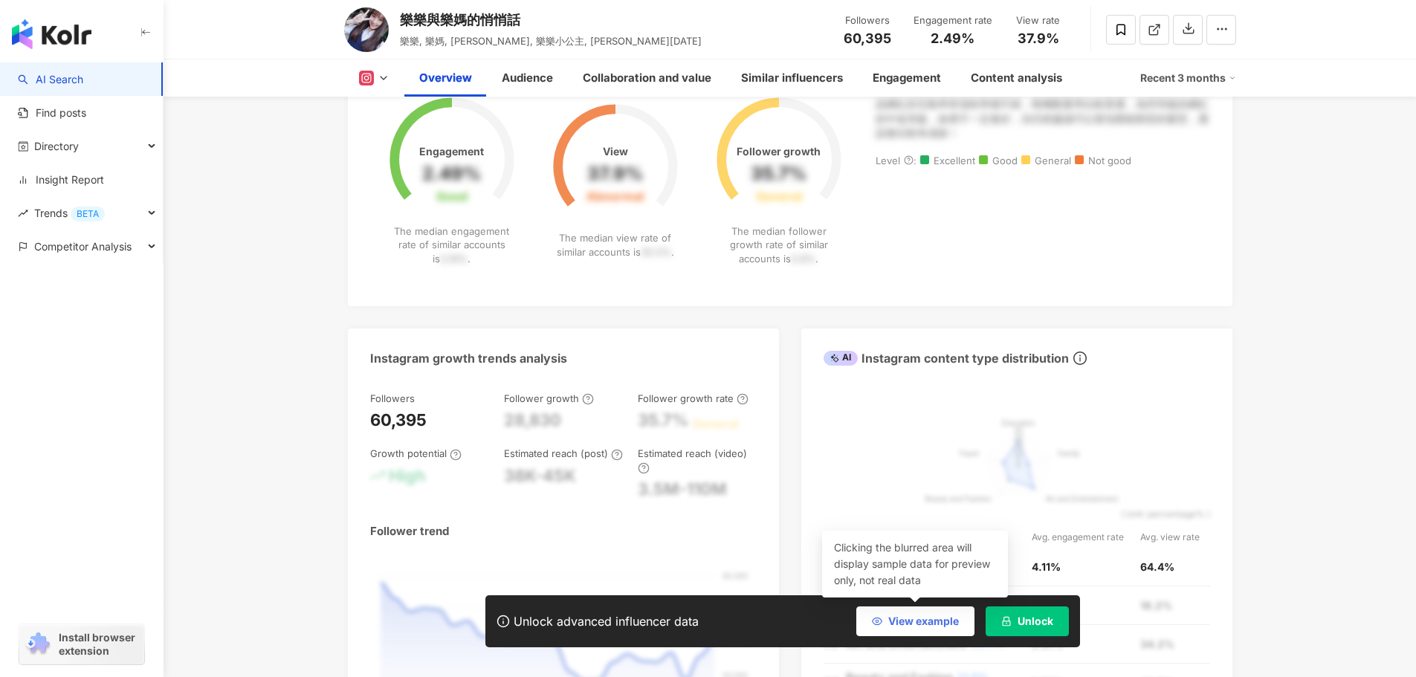
click at [917, 618] on span "View example" at bounding box center [923, 621] width 71 height 12
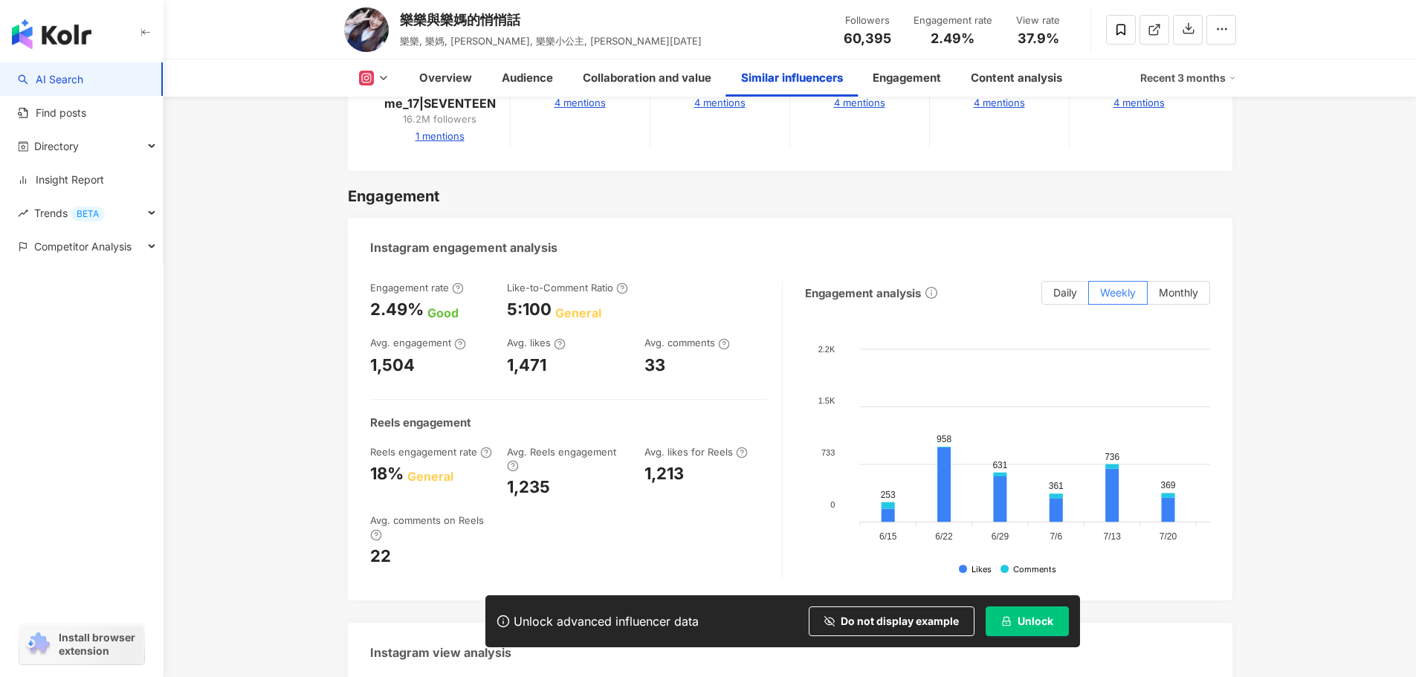
scroll to position [3048, 0]
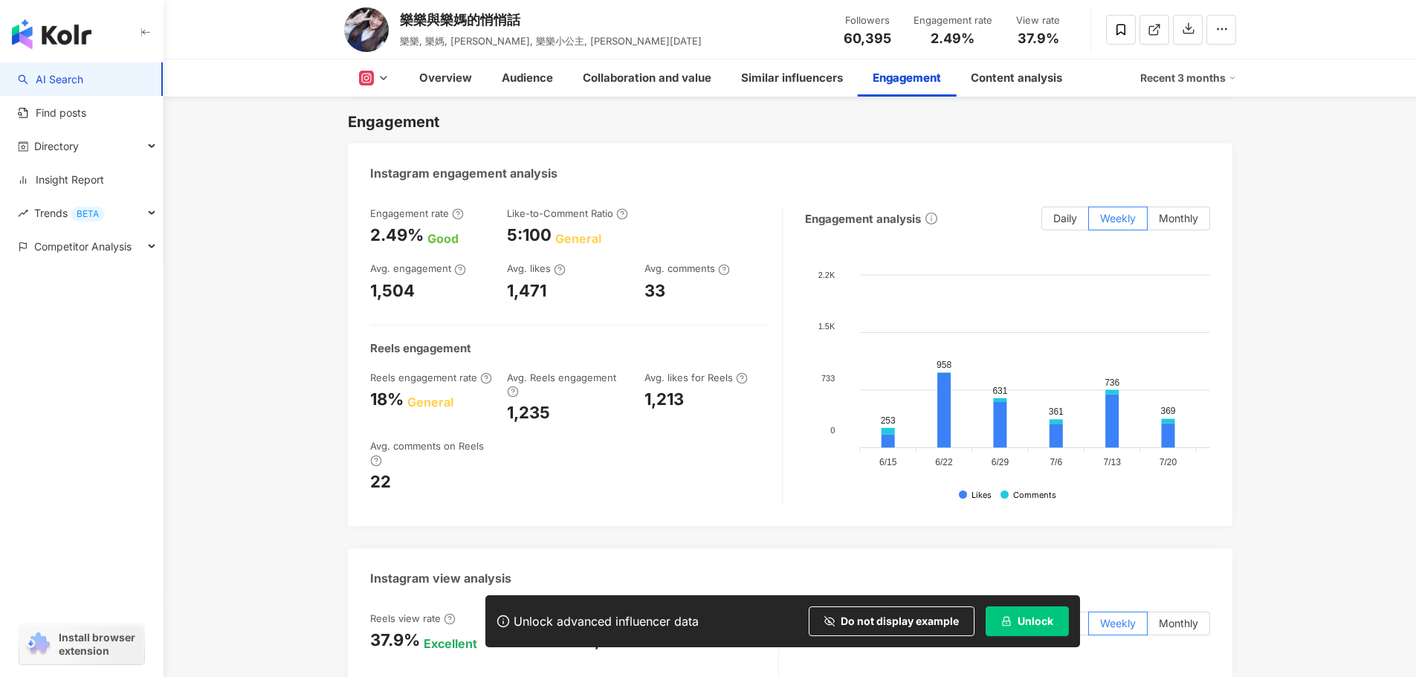
click at [383, 80] on polyline at bounding box center [384, 78] width 6 height 3
click at [369, 172] on button "YouTube" at bounding box center [397, 174] width 89 height 21
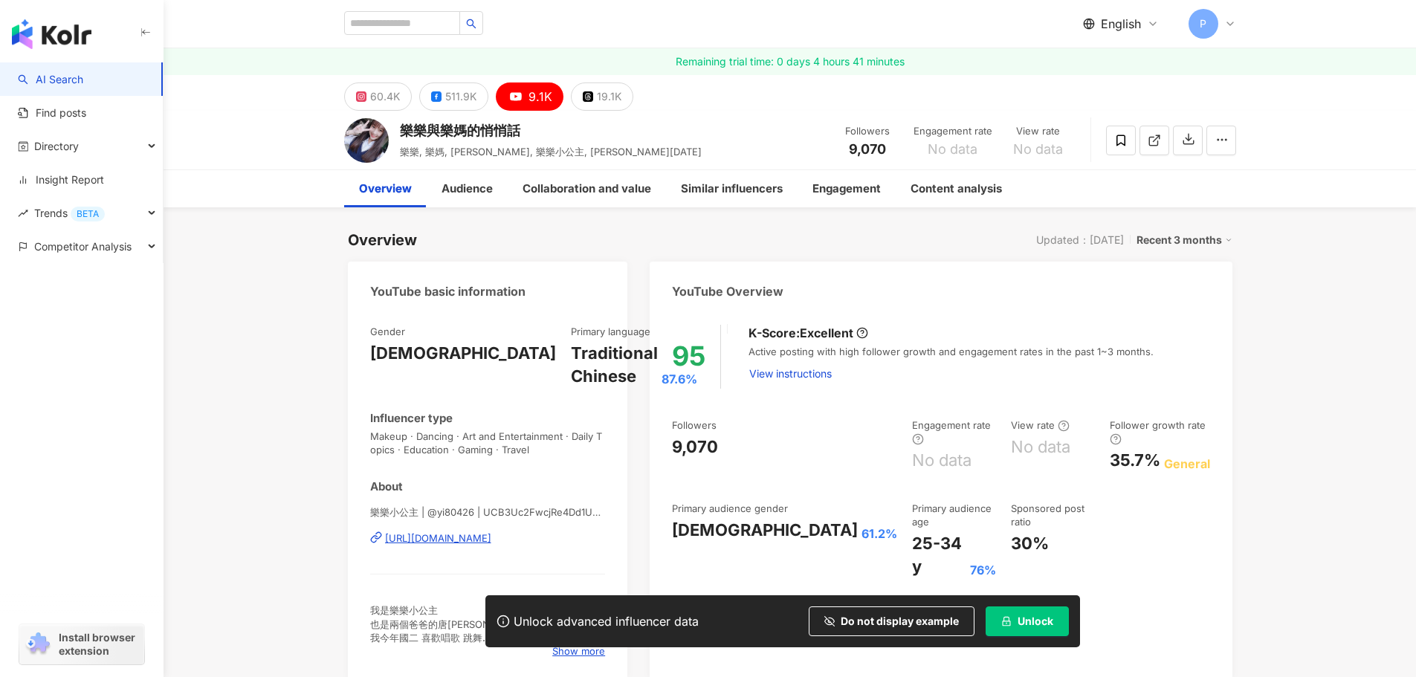
scroll to position [149, 0]
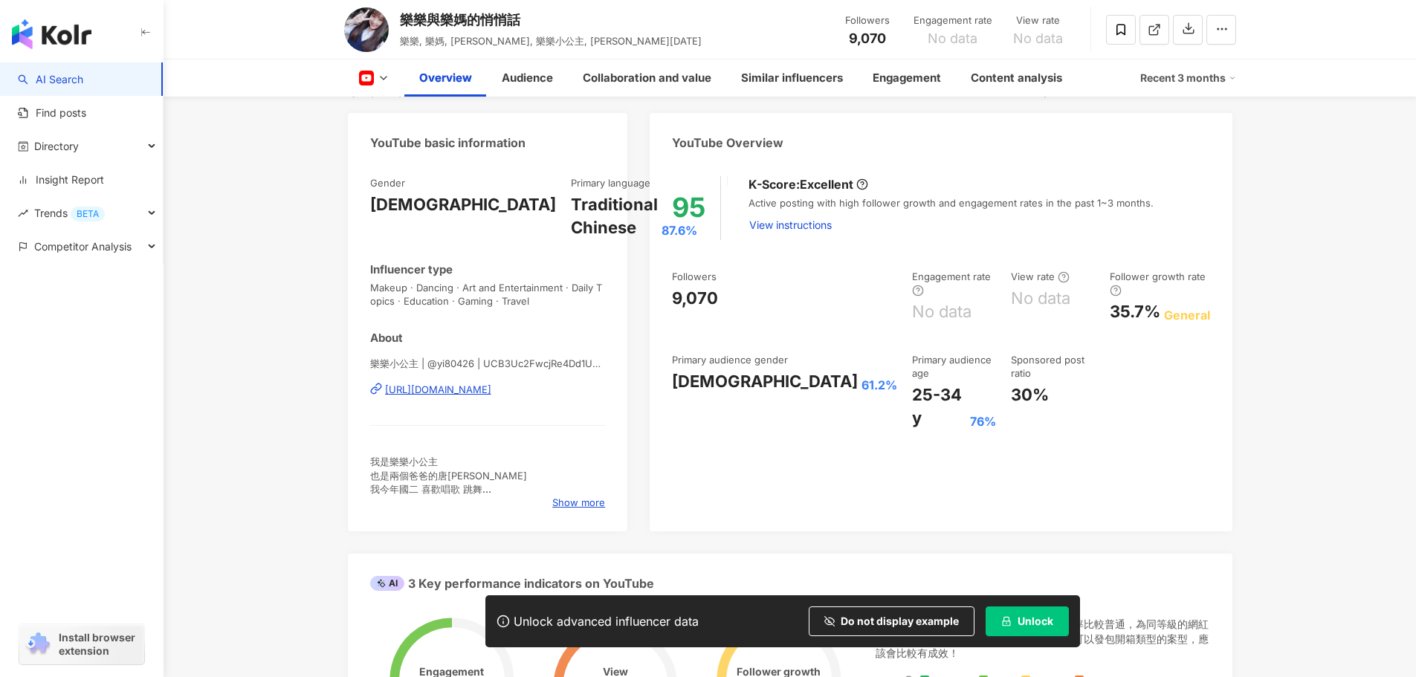
click at [491, 396] on div "https://www.youtube.com/channel/UCB3Uc2FwcjRe4Dd1UgAq-ZA" at bounding box center [438, 389] width 106 height 13
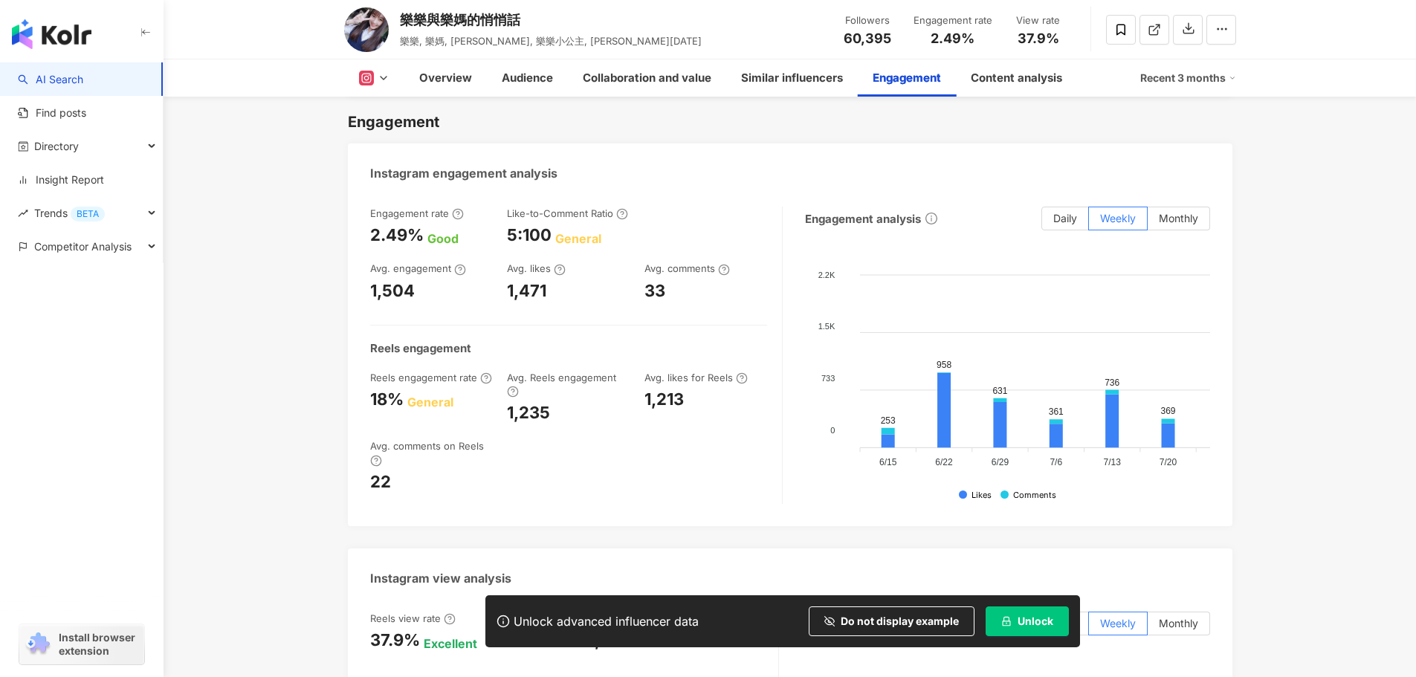
scroll to position [3539, 0]
